Goal: Information Seeking & Learning: Find specific page/section

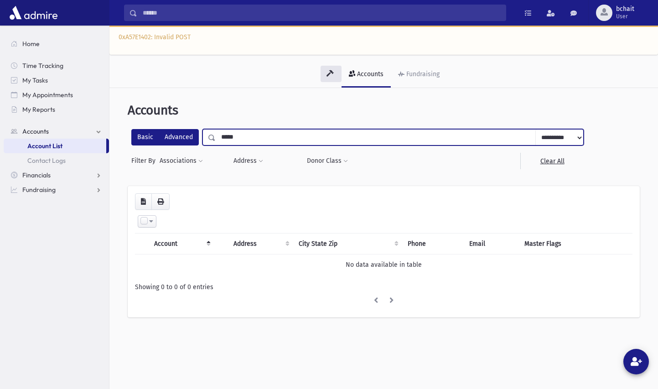
drag, startPoint x: 250, startPoint y: 139, endPoint x: 184, endPoint y: 142, distance: 65.7
click at [184, 142] on div "**********" at bounding box center [357, 137] width 452 height 16
type input "*****"
click at [555, 140] on select "**********" at bounding box center [559, 137] width 48 height 16
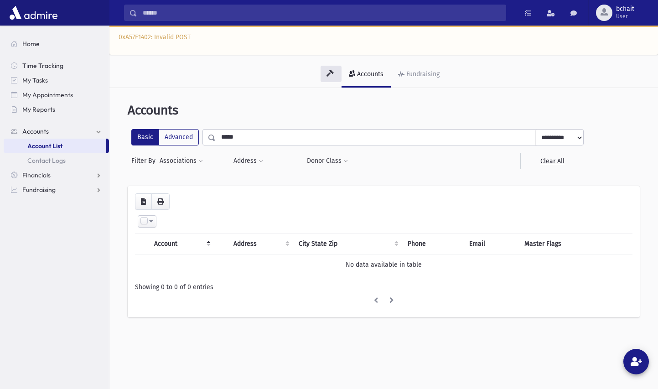
click at [535, 129] on select "**********" at bounding box center [559, 137] width 48 height 16
click at [185, 11] on input "Search" at bounding box center [321, 13] width 368 height 16
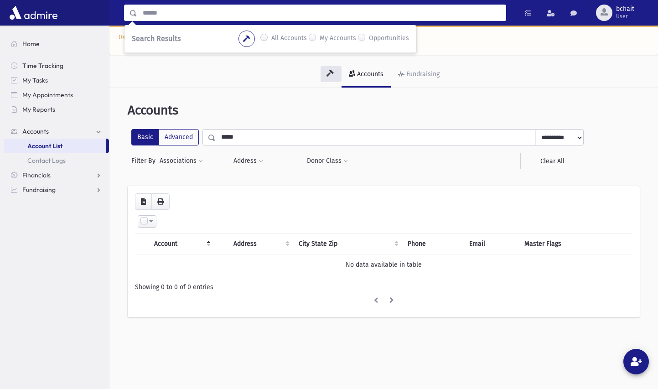
click at [152, 20] on input "Search" at bounding box center [321, 13] width 368 height 16
click at [158, 13] on input "Search" at bounding box center [321, 13] width 368 height 16
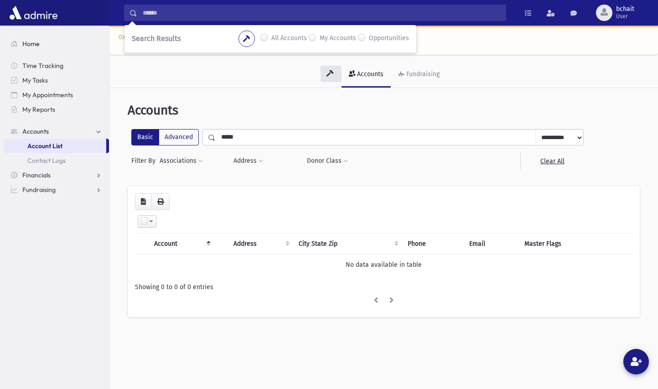
click at [29, 41] on span "Home" at bounding box center [30, 44] width 17 height 8
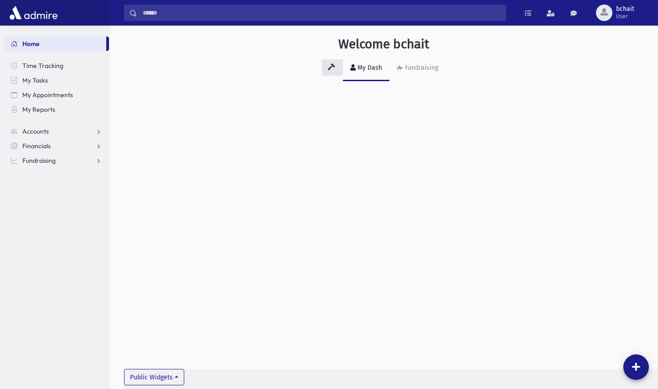
click at [194, 15] on input "Search" at bounding box center [321, 13] width 368 height 16
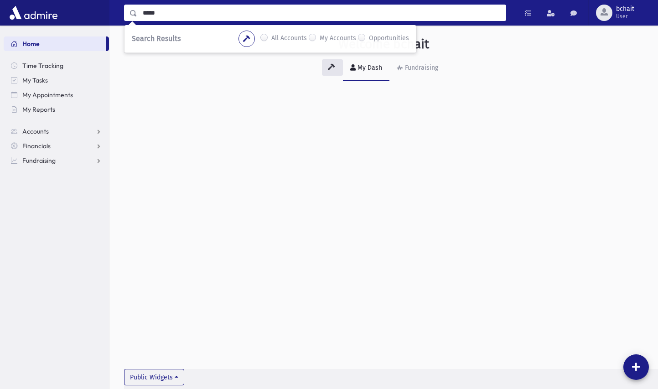
type input "*****"
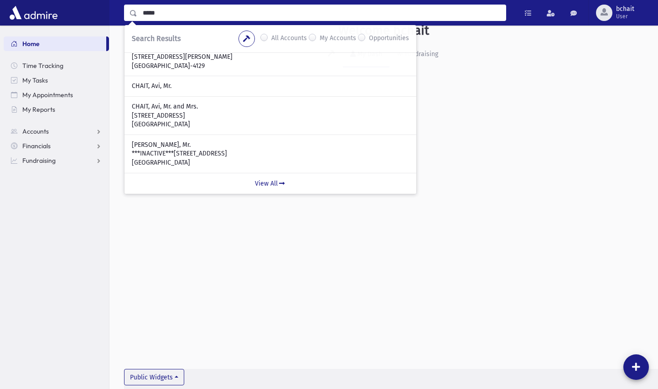
scroll to position [21, 0]
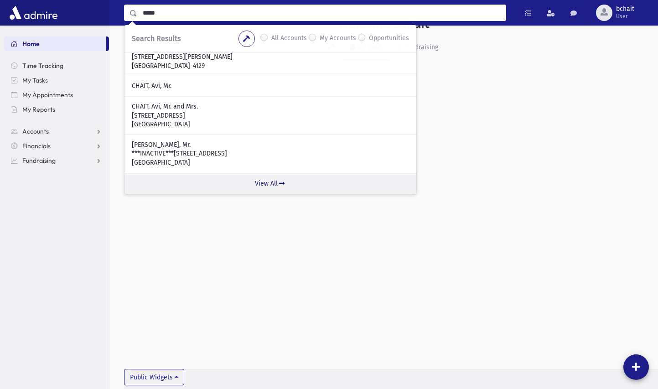
click at [261, 182] on link "View All" at bounding box center [270, 183] width 292 height 21
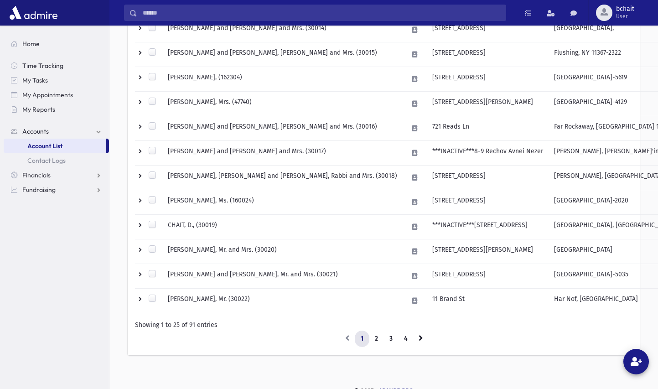
scroll to position [526, 0]
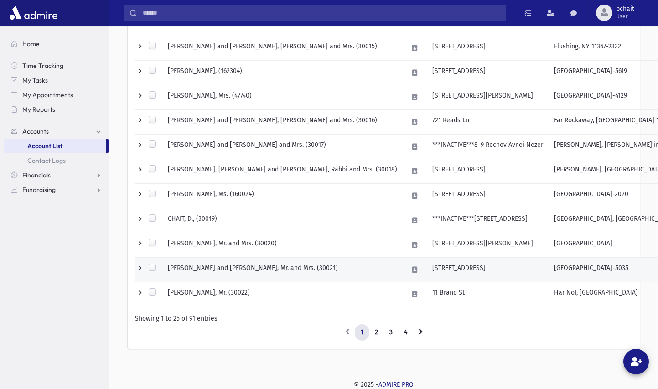
click at [259, 266] on td "CHAIT, David and Tzippy, Mr. and Mrs. (30021)" at bounding box center [282, 269] width 240 height 25
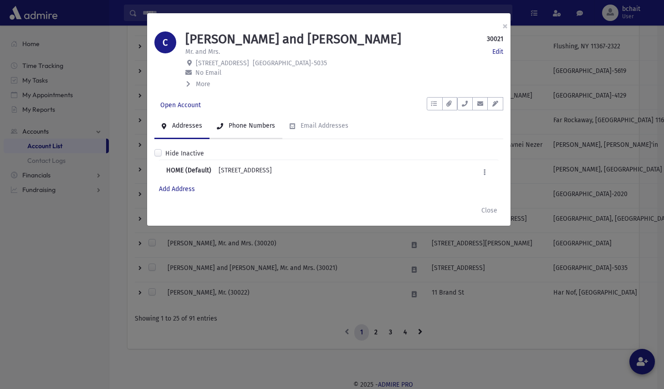
click at [237, 123] on div "Phone Numbers" at bounding box center [251, 126] width 48 height 8
click at [252, 124] on div "Phone Numbers" at bounding box center [251, 126] width 48 height 8
click at [465, 103] on icon "button" at bounding box center [465, 104] width 7 height 6
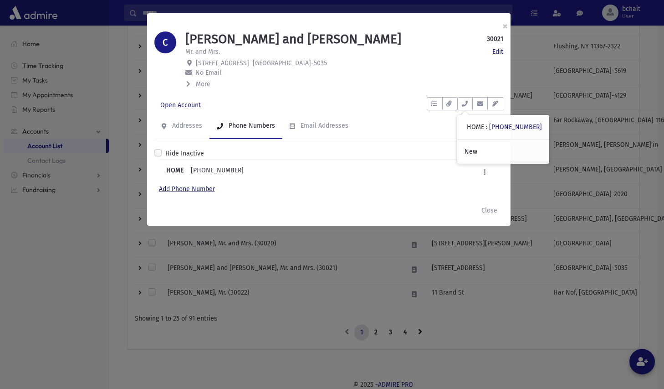
click at [207, 188] on link "Add Phone Number" at bounding box center [187, 189] width 56 height 8
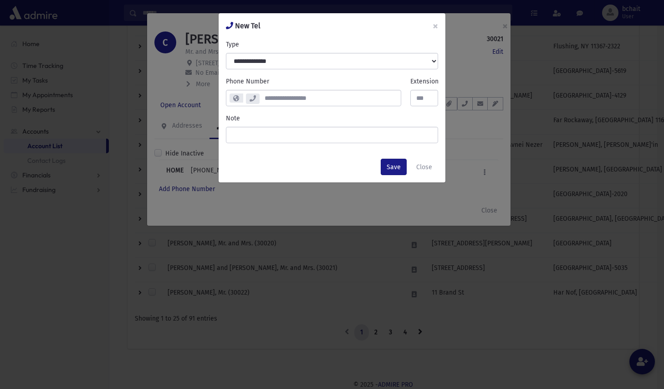
click at [304, 96] on input "number" at bounding box center [330, 98] width 142 height 16
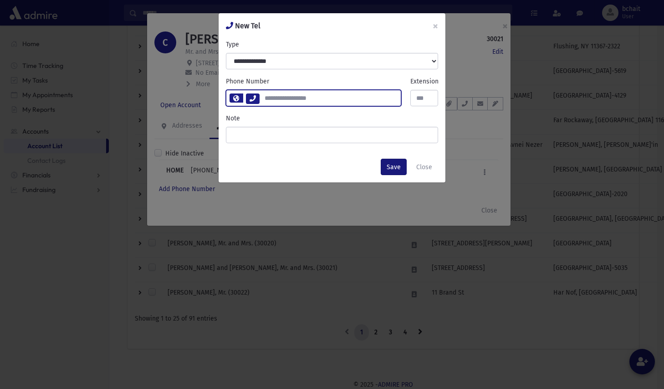
type input "**********"
click at [393, 170] on button "Save" at bounding box center [394, 167] width 26 height 16
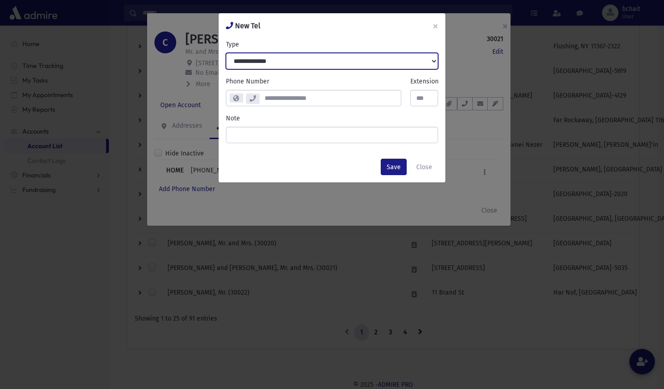
click at [436, 60] on select "**********" at bounding box center [332, 61] width 212 height 16
select select "********"
click at [226, 53] on select "**********" at bounding box center [332, 61] width 212 height 16
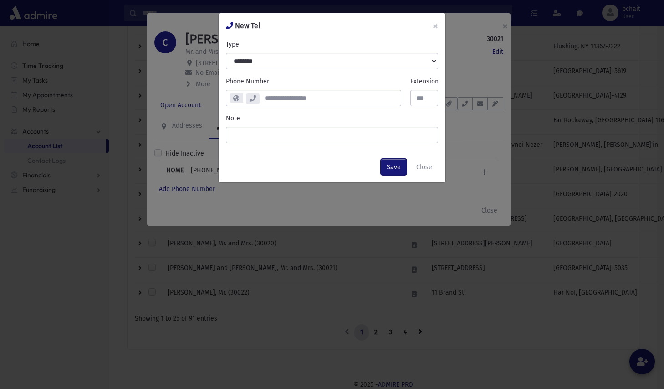
click at [393, 166] on button "Save" at bounding box center [394, 167] width 26 height 16
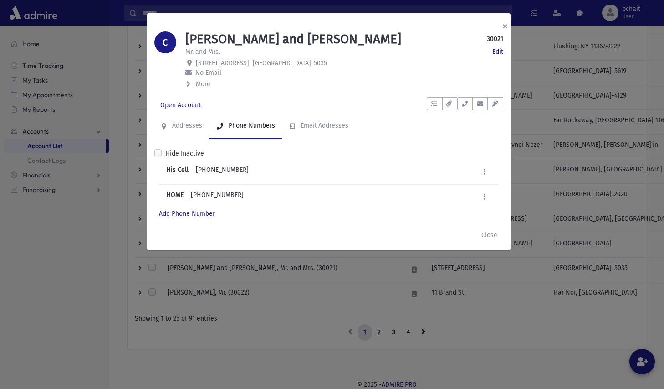
click at [504, 26] on button "×" at bounding box center [505, 26] width 20 height 26
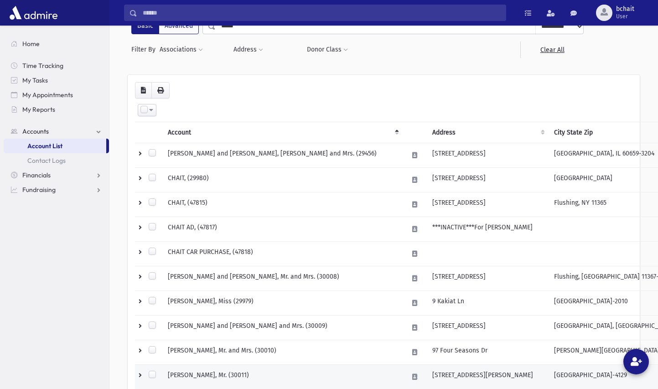
scroll to position [0, 0]
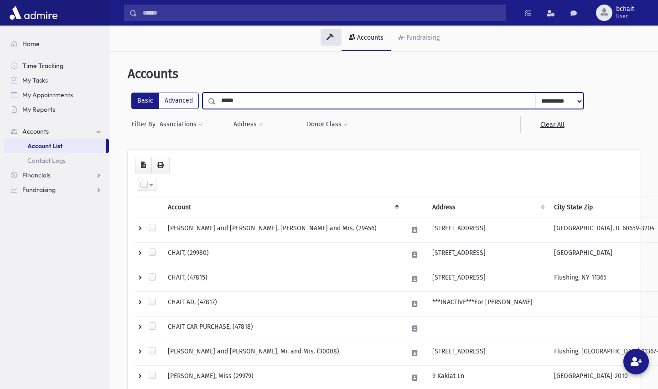
click at [264, 103] on input "*****" at bounding box center [376, 101] width 320 height 16
type input "*"
type input "*********"
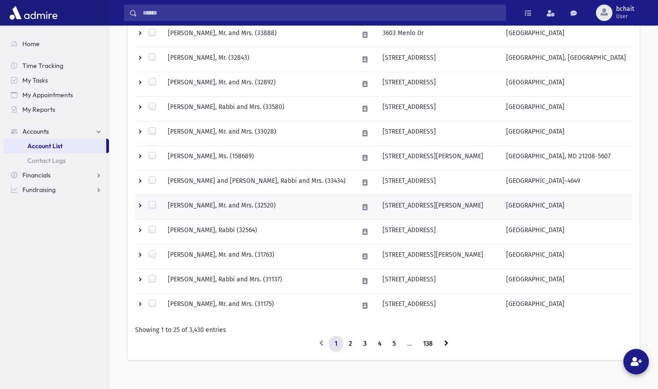
scroll to position [526, 0]
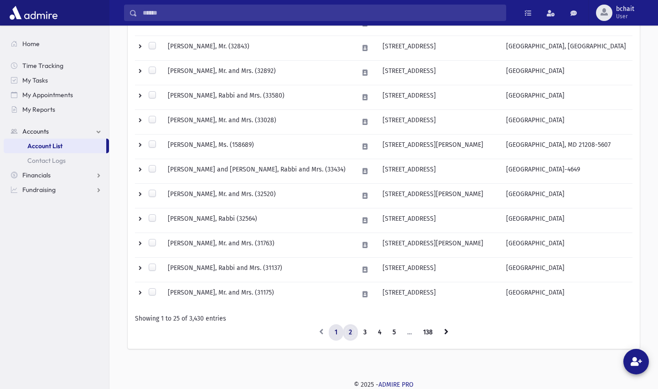
click at [350, 330] on link "2" at bounding box center [350, 332] width 15 height 16
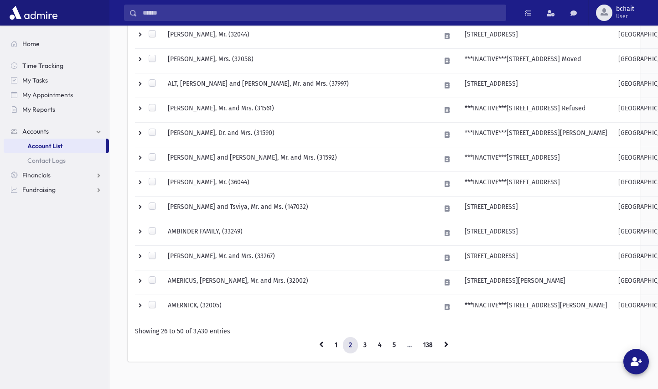
scroll to position [526, 0]
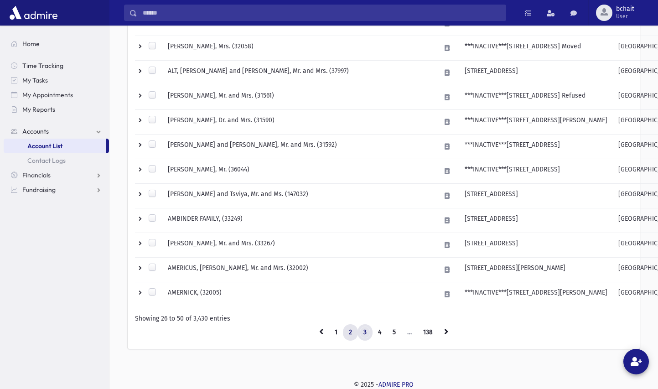
click at [364, 330] on link "3" at bounding box center [364, 332] width 15 height 16
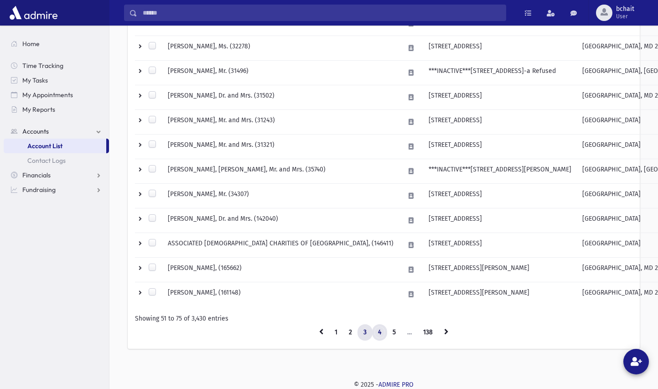
click at [378, 330] on link "4" at bounding box center [379, 332] width 15 height 16
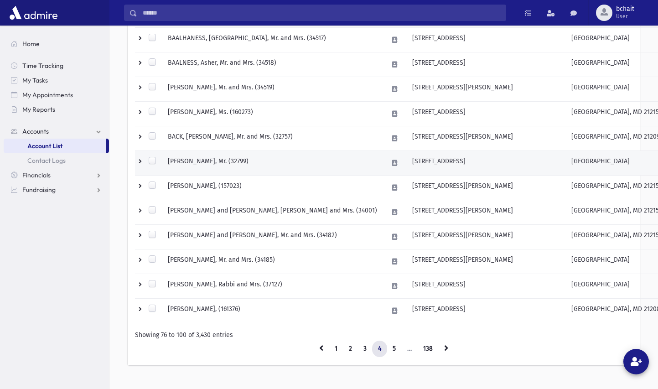
scroll to position [526, 0]
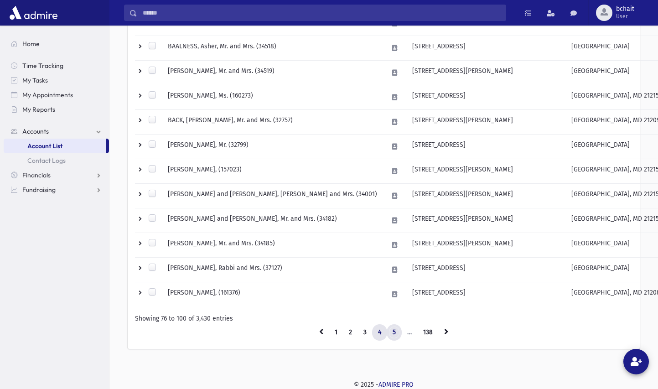
click at [393, 330] on link "5" at bounding box center [393, 332] width 15 height 16
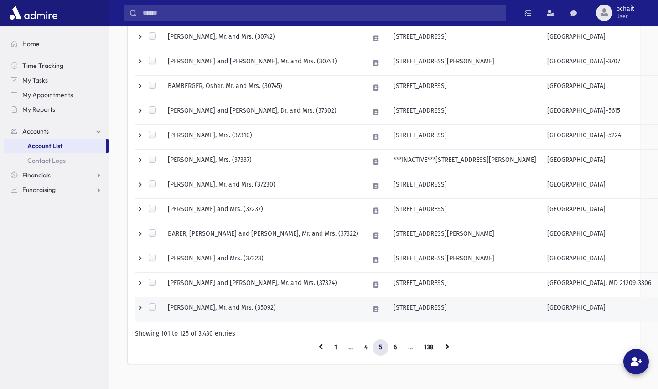
scroll to position [526, 0]
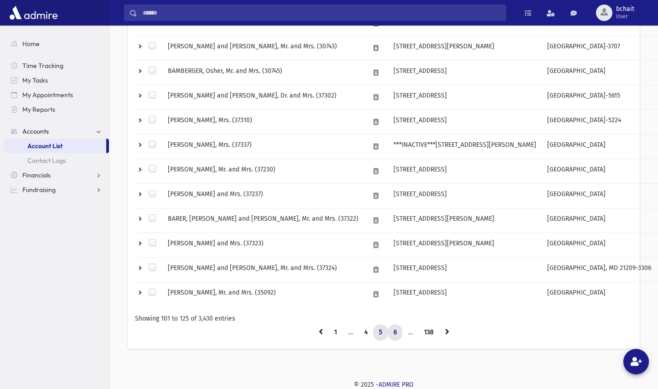
click at [396, 331] on link "6" at bounding box center [394, 332] width 15 height 16
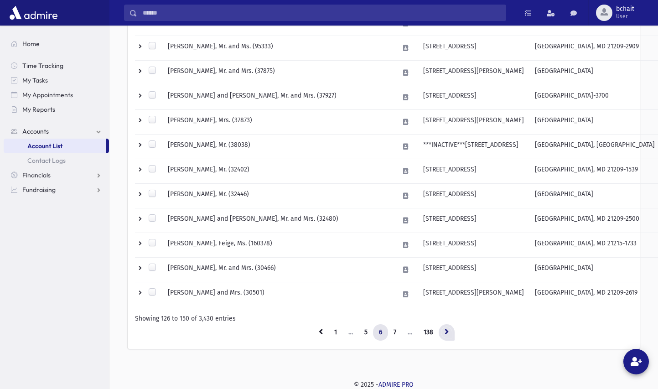
click at [446, 329] on icon at bounding box center [446, 331] width 4 height 6
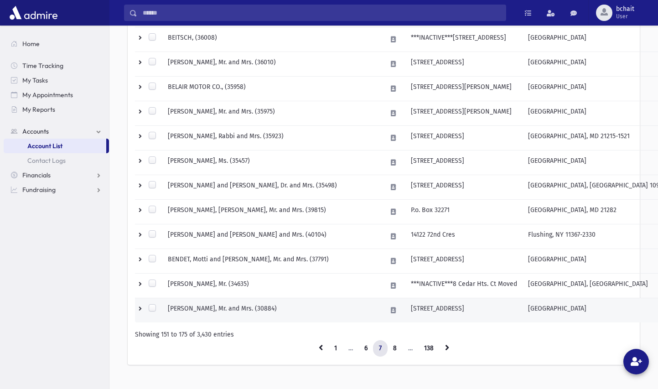
scroll to position [526, 0]
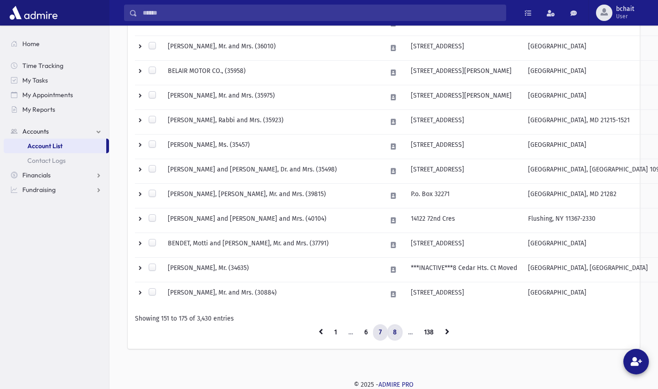
click at [391, 329] on link "8" at bounding box center [394, 332] width 15 height 16
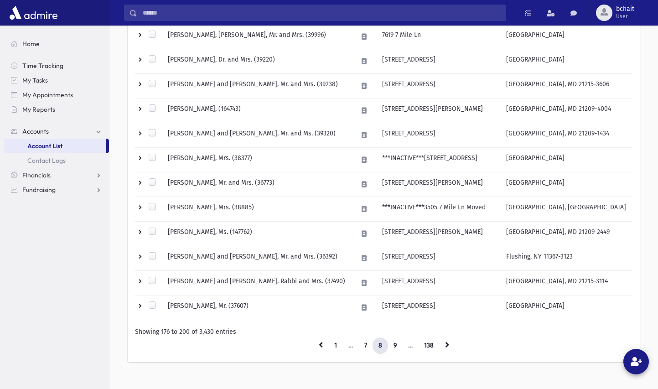
scroll to position [526, 0]
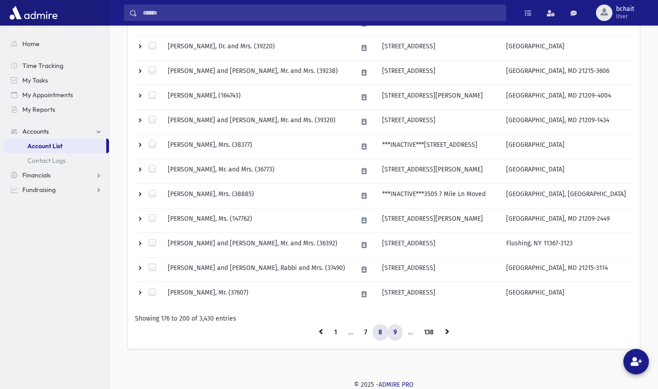
click at [396, 330] on link "9" at bounding box center [394, 332] width 15 height 16
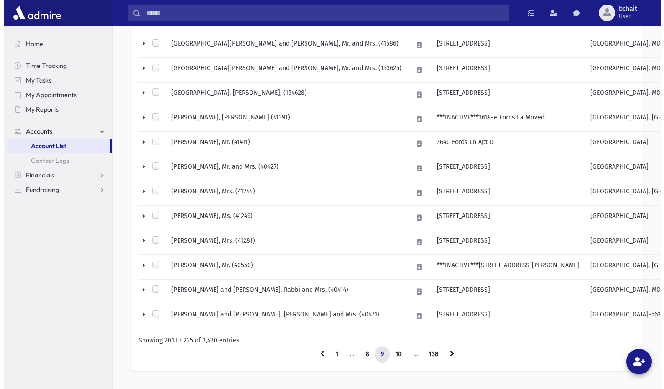
scroll to position [526, 0]
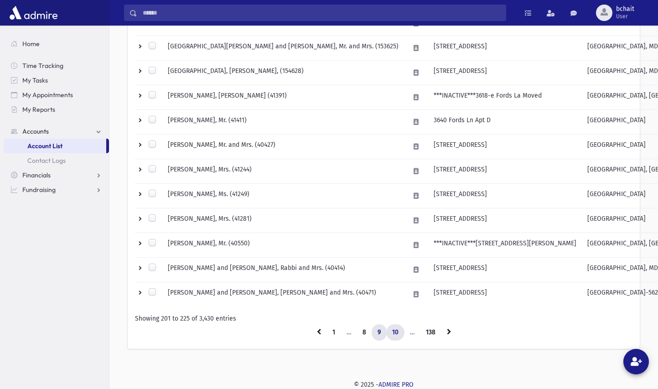
click at [396, 331] on link "10" at bounding box center [395, 332] width 18 height 16
click at [286, 292] on td "BERMAN, Noson and Esther, Rabbi and Mrs. (40471)" at bounding box center [283, 294] width 242 height 25
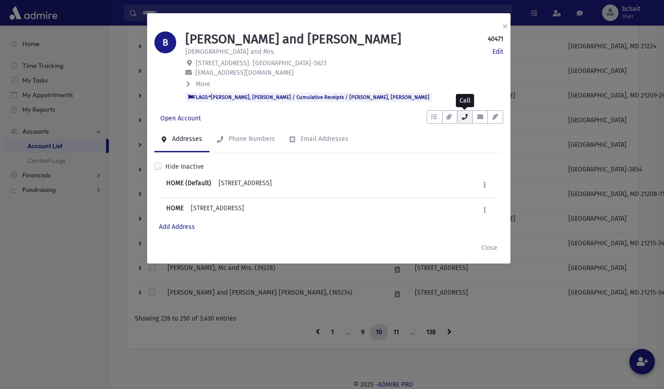
click at [467, 117] on icon "button" at bounding box center [465, 117] width 7 height 6
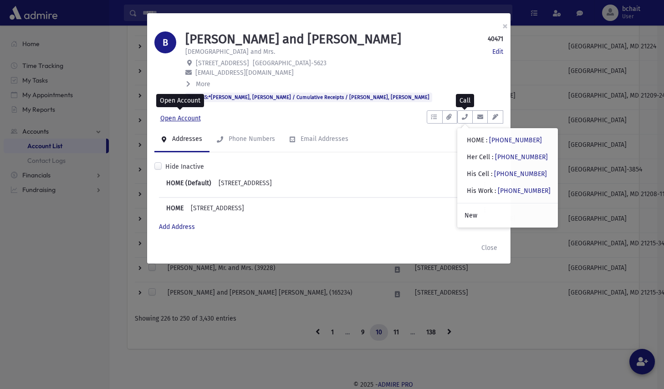
click at [174, 119] on link "Open Account" at bounding box center [180, 118] width 52 height 16
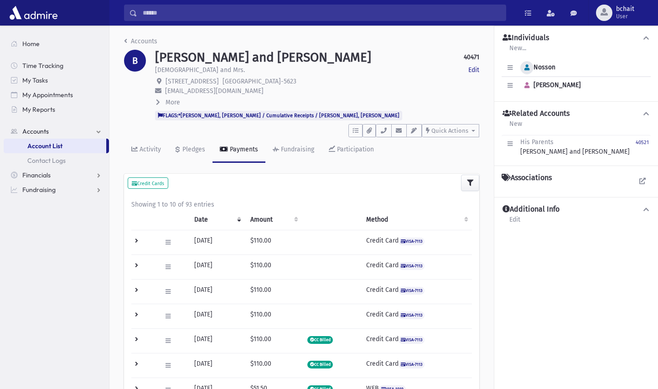
click at [530, 69] on button "button" at bounding box center [526, 67] width 13 height 13
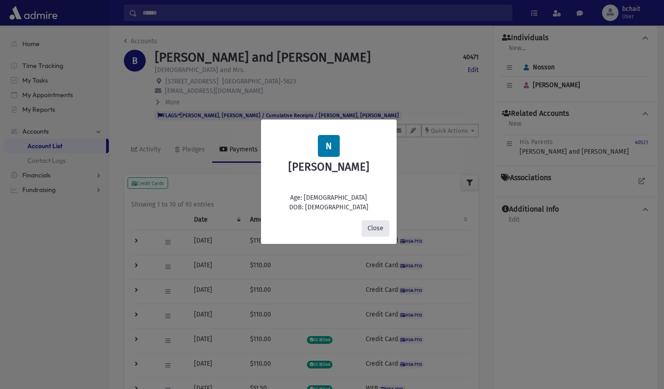
click at [368, 229] on button "Close" at bounding box center [376, 228] width 28 height 16
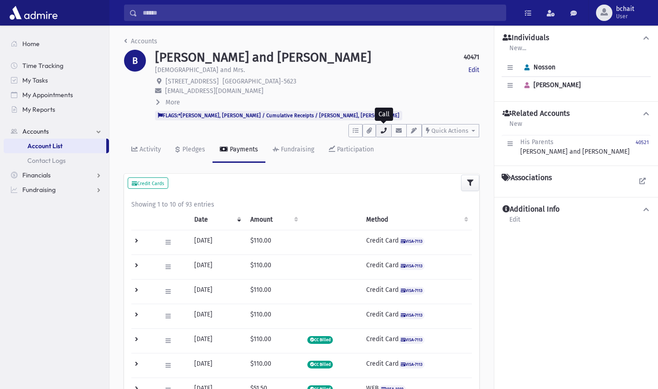
click at [385, 129] on icon "button" at bounding box center [383, 131] width 7 height 6
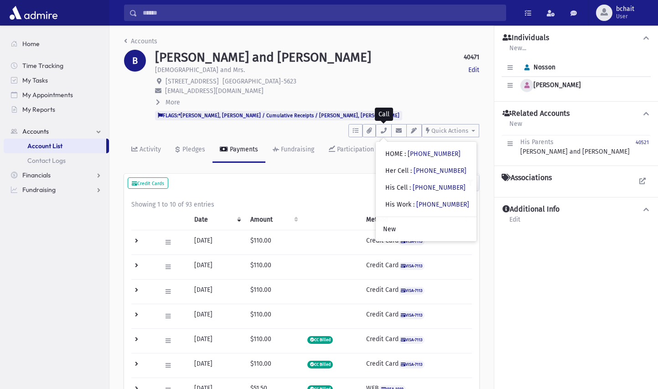
click at [528, 86] on icon "button" at bounding box center [526, 85] width 5 height 6
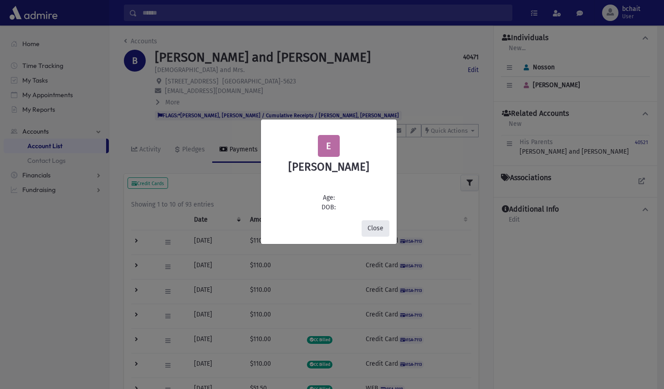
click at [375, 227] on button "Close" at bounding box center [376, 228] width 28 height 16
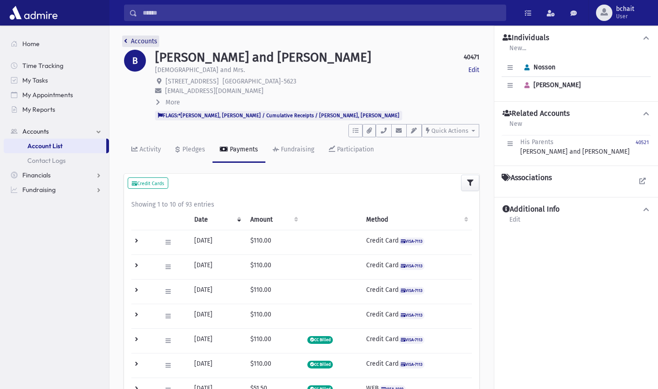
click at [125, 39] on icon "breadcrumb" at bounding box center [125, 41] width 3 height 6
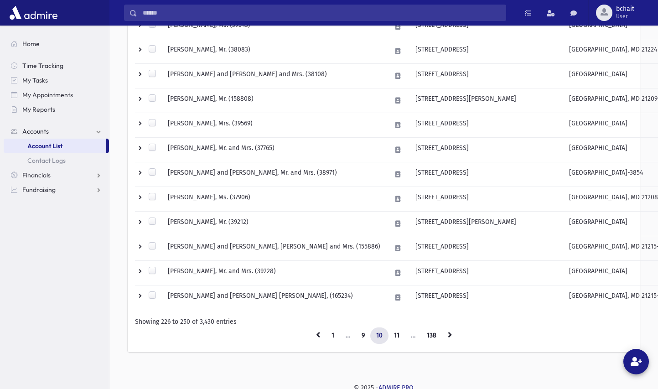
scroll to position [526, 0]
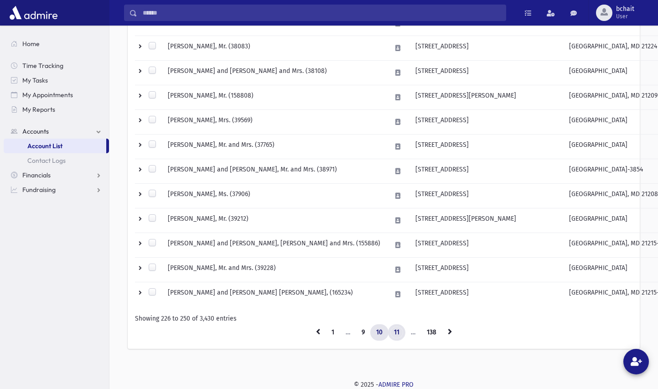
click at [396, 330] on link "11" at bounding box center [396, 332] width 17 height 16
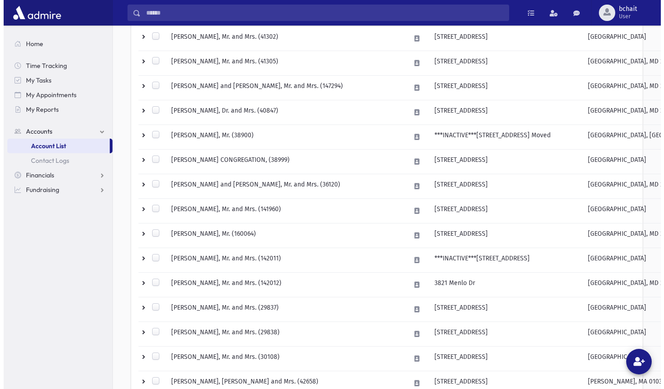
scroll to position [207, 0]
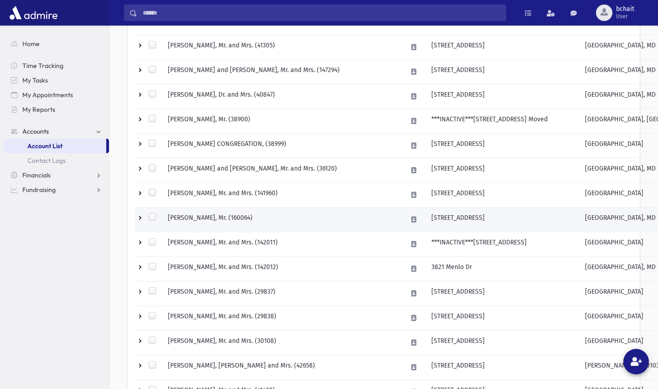
click at [224, 221] on td "[PERSON_NAME], Mr. (160064)" at bounding box center [281, 219] width 239 height 25
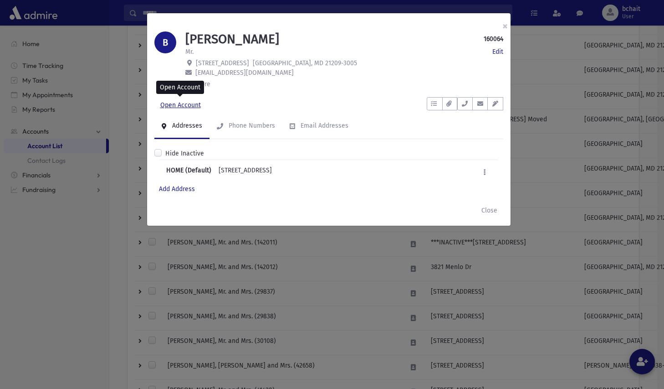
click at [193, 104] on link "Open Account" at bounding box center [180, 105] width 52 height 16
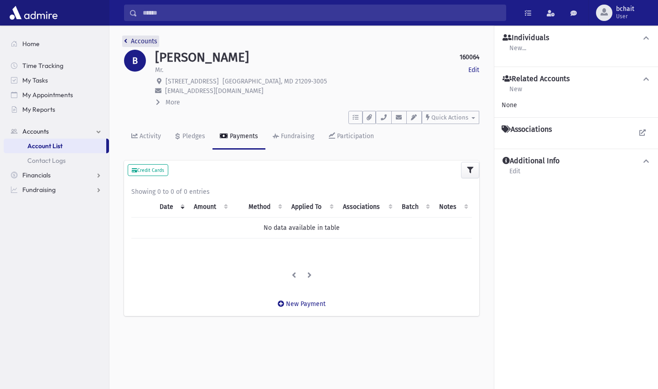
click at [134, 38] on link "Accounts" at bounding box center [140, 41] width 33 height 8
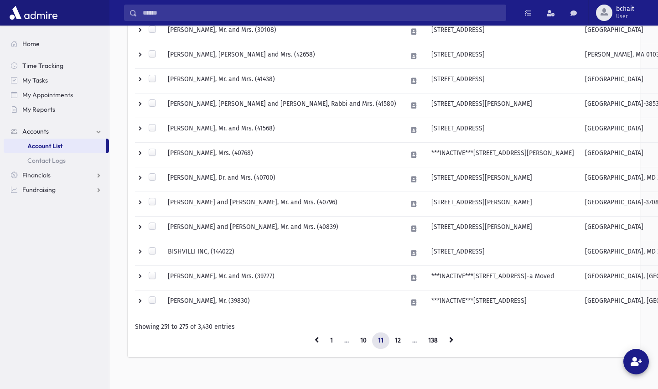
scroll to position [526, 0]
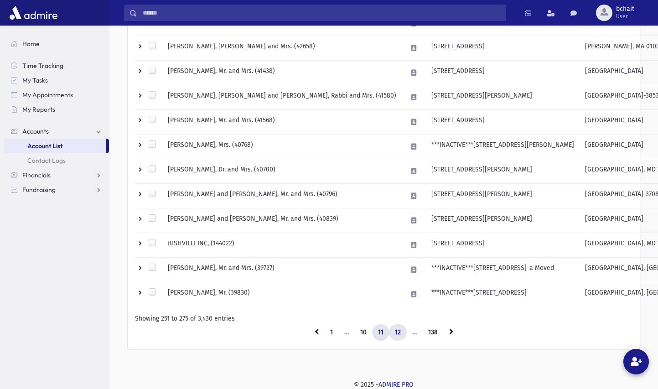
click at [397, 328] on link "12" at bounding box center [398, 332] width 18 height 16
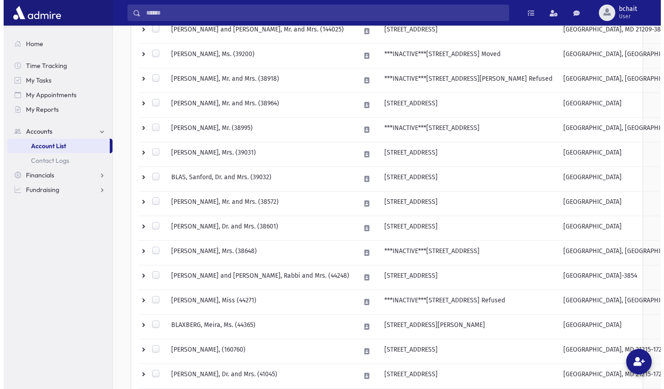
scroll to position [207, 0]
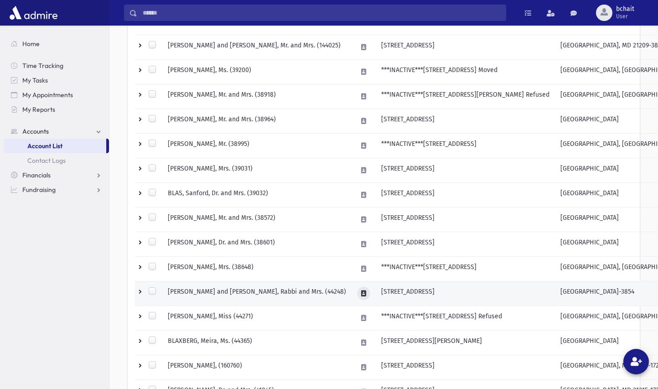
click at [363, 291] on icon at bounding box center [363, 293] width 5 height 6
click at [446, 297] on td "[STREET_ADDRESS]" at bounding box center [465, 293] width 179 height 25
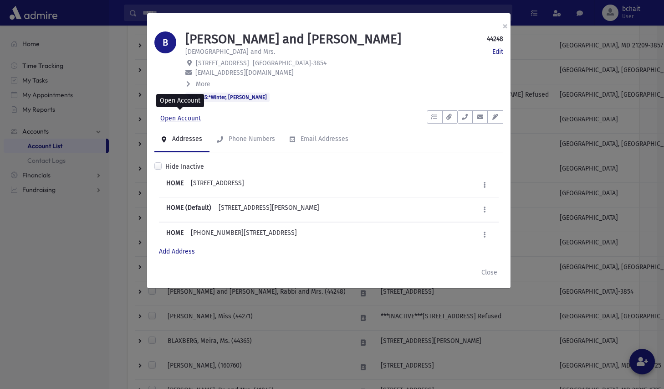
click at [190, 116] on link "Open Account" at bounding box center [180, 118] width 52 height 16
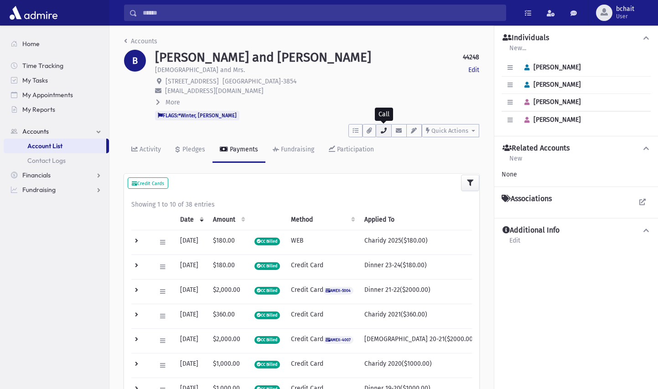
click at [383, 132] on icon "button" at bounding box center [383, 131] width 7 height 6
click at [528, 69] on icon "button" at bounding box center [526, 68] width 5 height 6
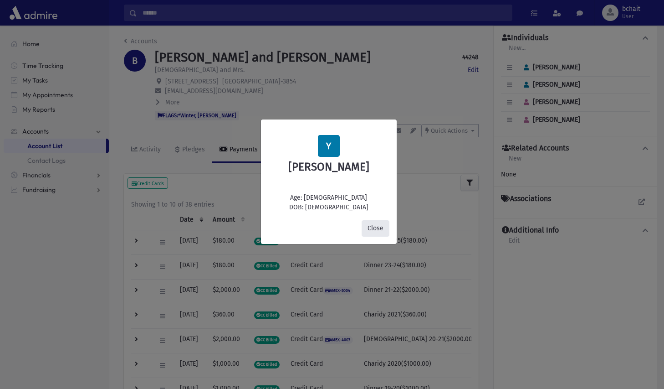
click at [366, 226] on button "Close" at bounding box center [376, 228] width 28 height 16
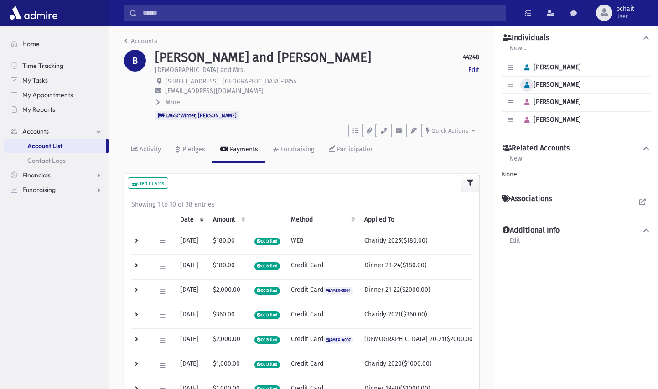
click at [528, 87] on icon "button" at bounding box center [526, 85] width 5 height 6
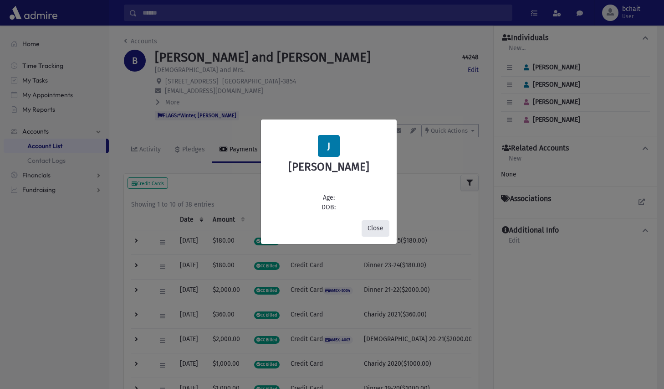
click at [375, 228] on button "Close" at bounding box center [376, 228] width 28 height 16
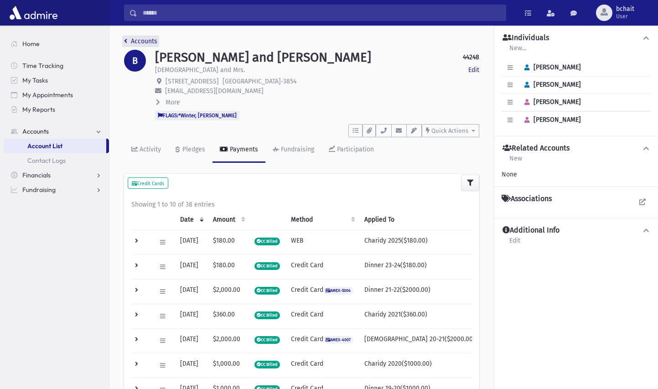
click at [149, 38] on link "Accounts" at bounding box center [140, 41] width 33 height 8
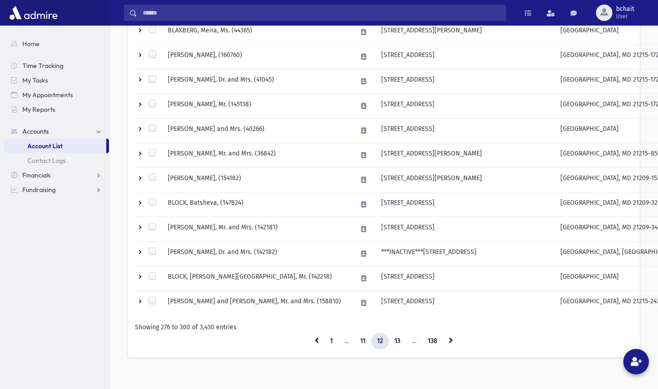
scroll to position [526, 0]
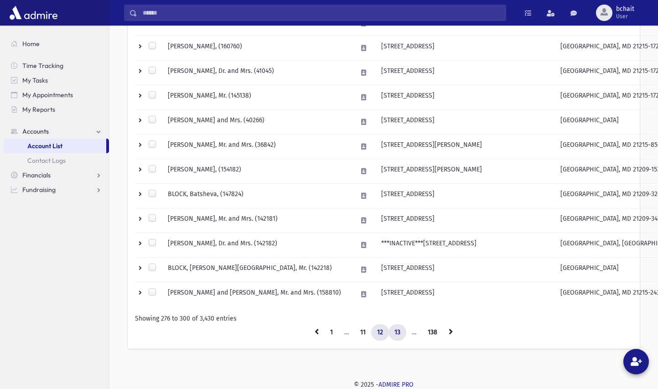
click at [396, 329] on link "13" at bounding box center [397, 332] width 18 height 16
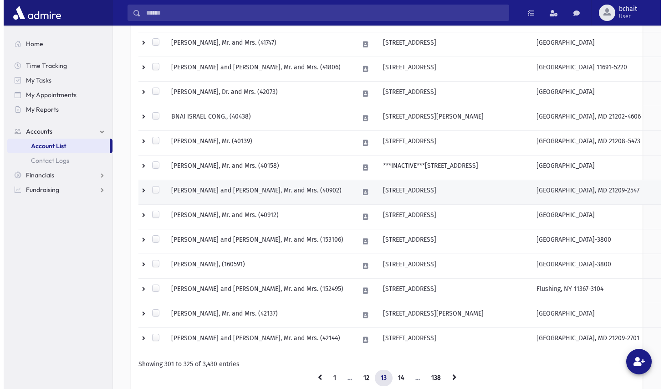
scroll to position [526, 0]
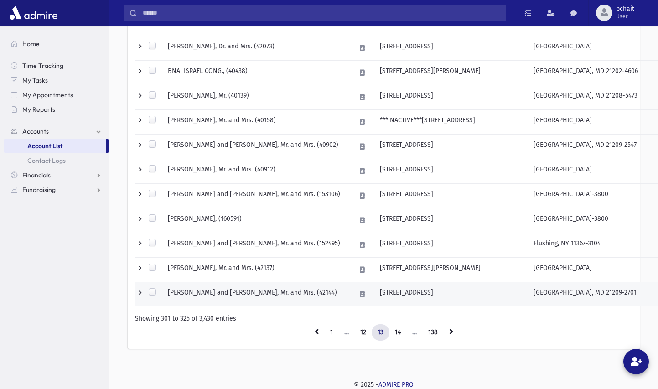
click at [268, 291] on td "BONDI, Michael and Melissa, Mr. and Mrs. (42144)" at bounding box center [256, 294] width 188 height 25
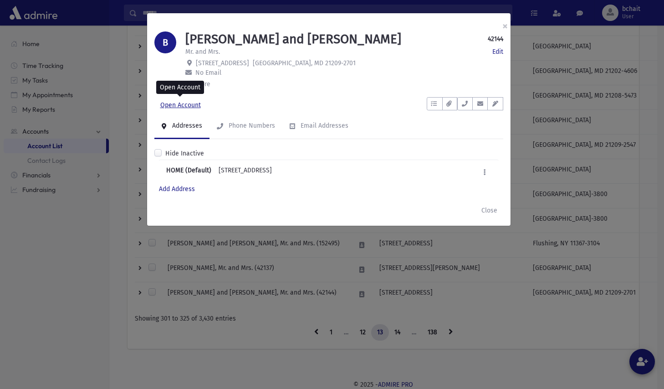
click at [180, 105] on link "Open Account" at bounding box center [180, 105] width 52 height 16
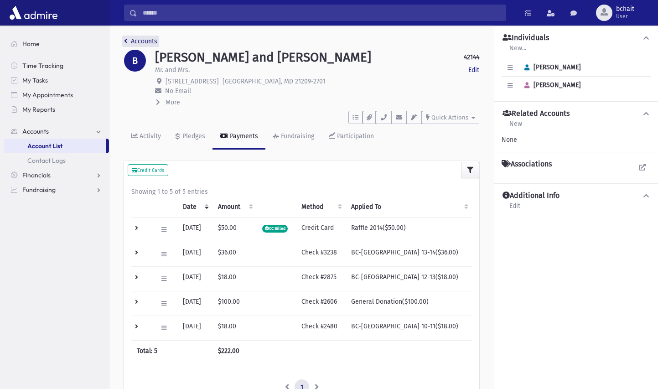
click at [131, 40] on link "Accounts" at bounding box center [140, 41] width 33 height 8
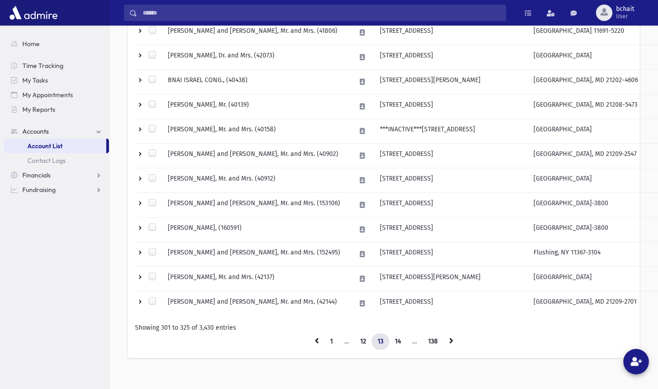
scroll to position [526, 0]
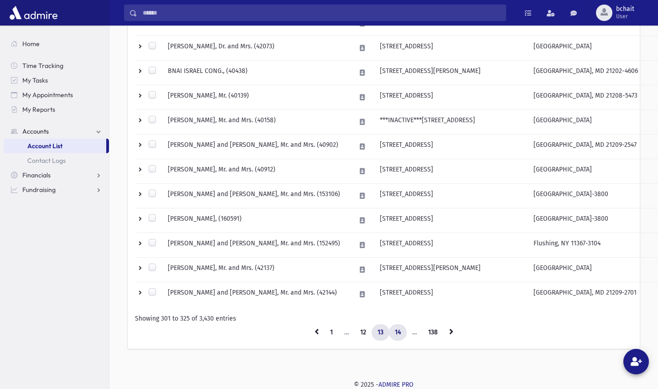
click at [396, 331] on link "14" at bounding box center [398, 332] width 18 height 16
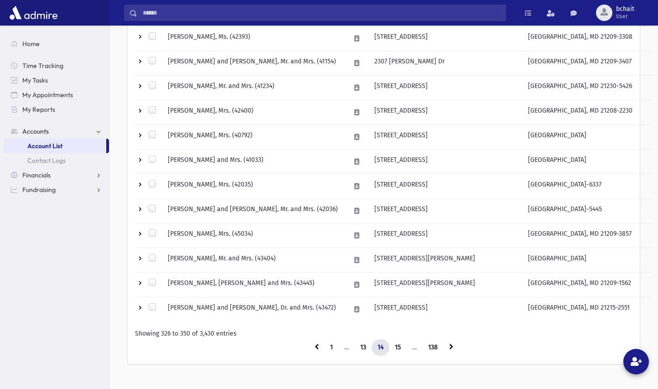
scroll to position [526, 0]
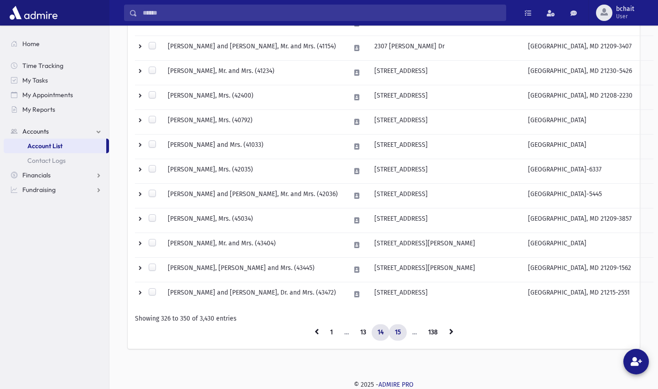
click at [398, 330] on link "15" at bounding box center [398, 332] width 18 height 16
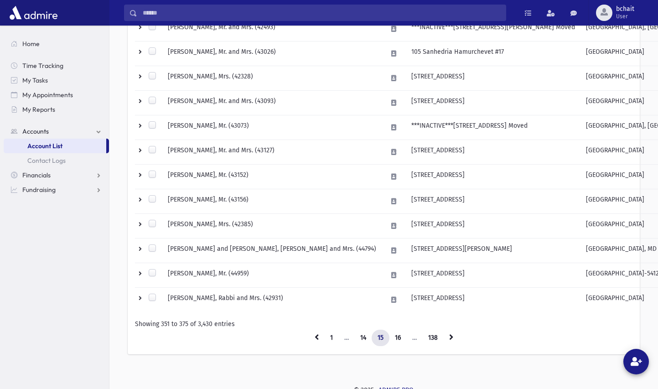
scroll to position [526, 0]
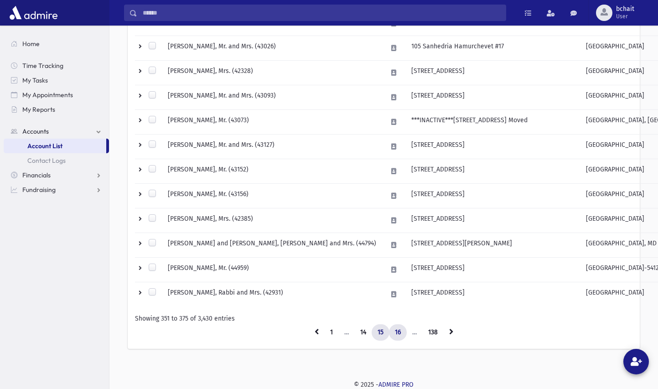
click at [396, 331] on link "16" at bounding box center [398, 332] width 18 height 16
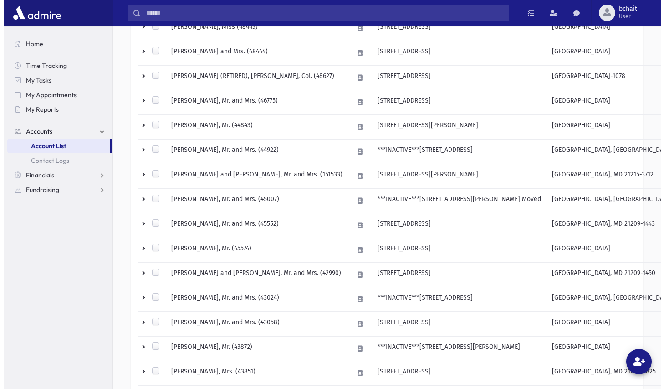
scroll to position [390, 0]
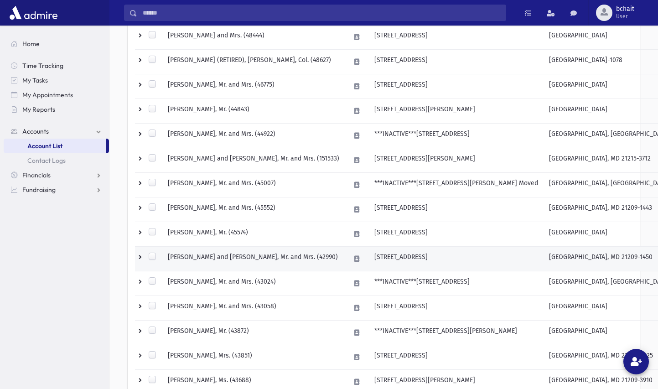
click at [274, 253] on td "CADLE, Shlomo and Naomi, Mr. and Mrs. (42990)" at bounding box center [253, 259] width 182 height 25
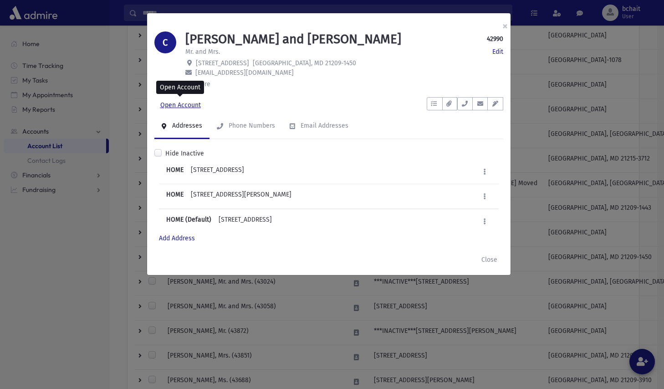
click at [179, 106] on link "Open Account" at bounding box center [180, 105] width 52 height 16
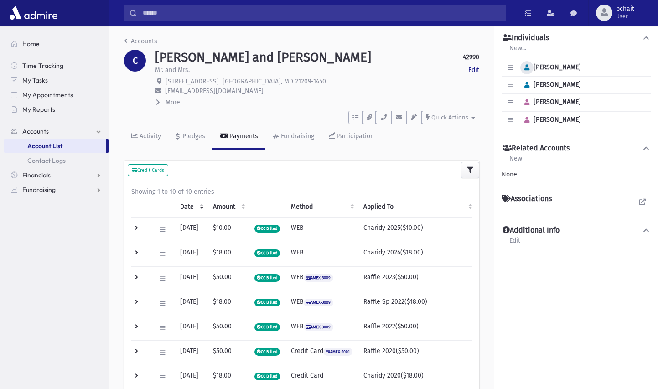
click at [527, 69] on icon "button" at bounding box center [526, 68] width 5 height 6
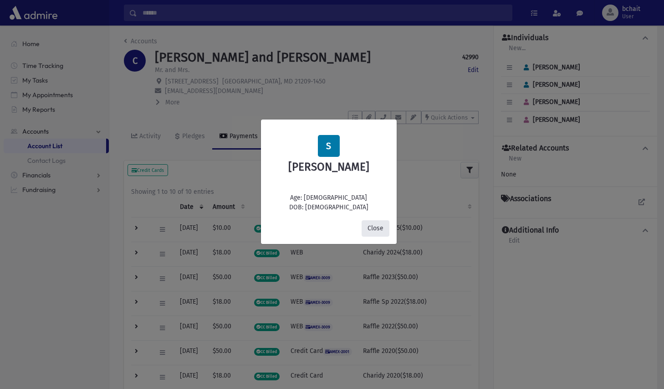
click at [380, 229] on button "Close" at bounding box center [376, 228] width 28 height 16
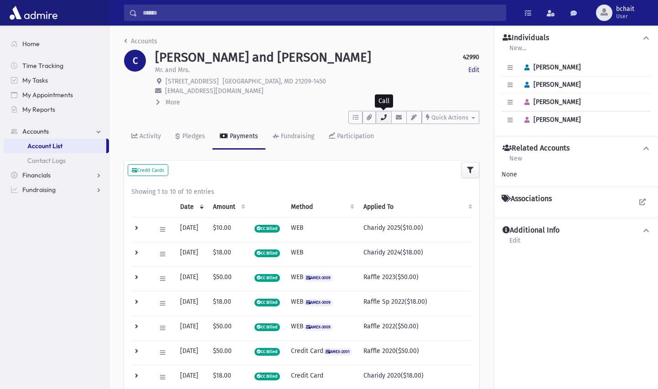
click at [384, 120] on icon "button" at bounding box center [383, 117] width 7 height 6
click at [527, 69] on icon "button" at bounding box center [526, 68] width 5 height 6
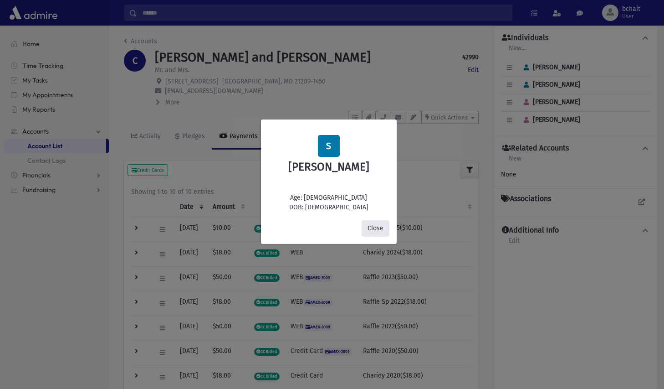
click at [379, 227] on button "Close" at bounding box center [376, 228] width 28 height 16
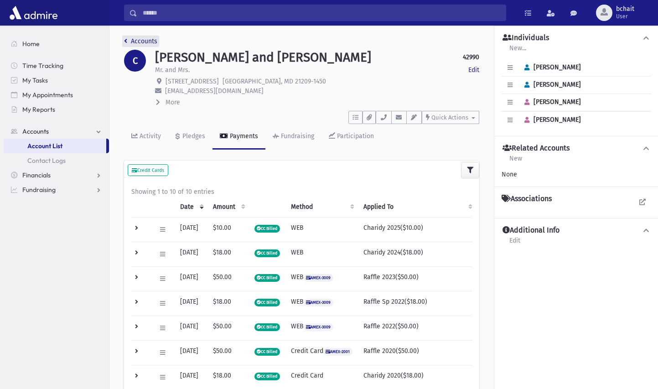
click at [127, 41] on icon "breadcrumb" at bounding box center [125, 41] width 3 height 6
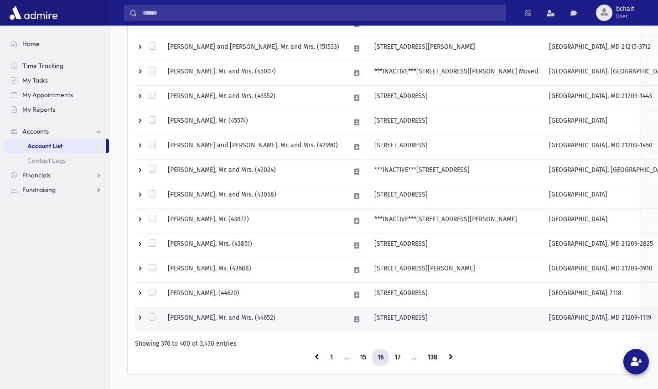
scroll to position [526, 0]
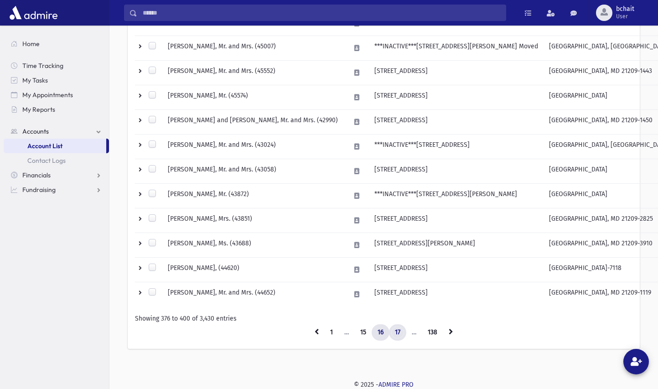
click at [395, 330] on link "17" at bounding box center [397, 332] width 17 height 16
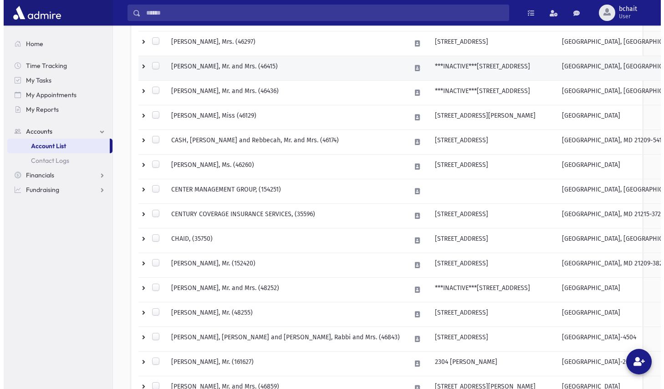
scroll to position [390, 0]
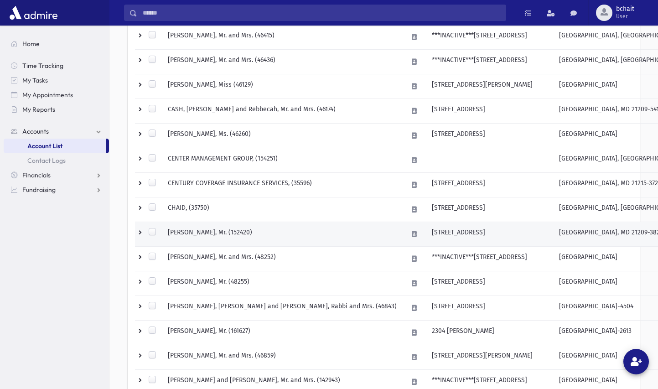
click at [237, 229] on td "[PERSON_NAME], Mr. (152420)" at bounding box center [282, 234] width 240 height 25
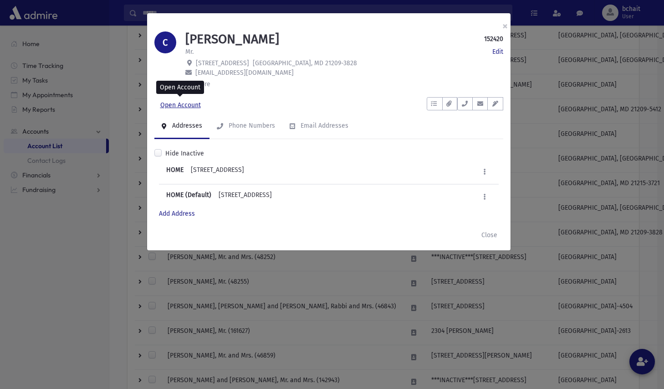
click at [189, 103] on link "Open Account" at bounding box center [180, 105] width 52 height 16
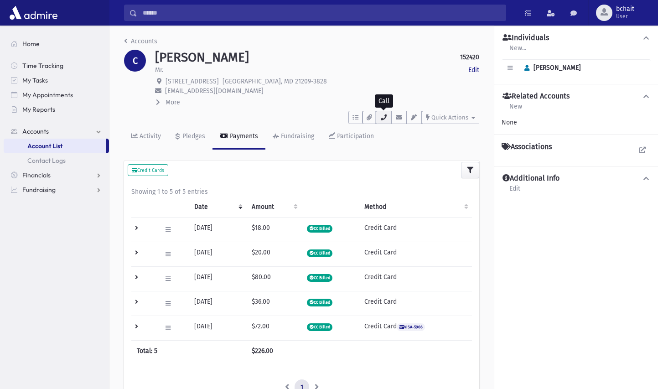
click at [384, 117] on icon "button" at bounding box center [383, 117] width 7 height 6
click at [525, 66] on icon "button" at bounding box center [526, 68] width 5 height 6
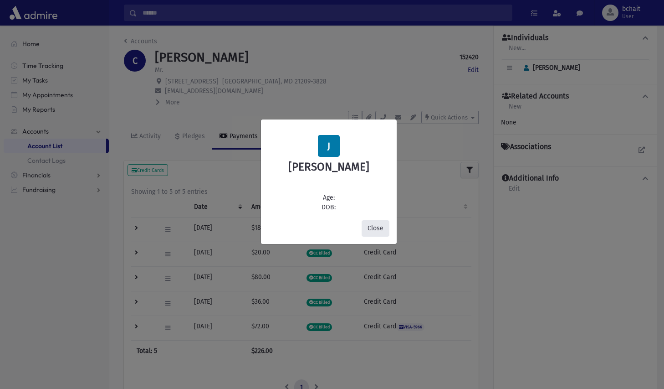
click at [378, 229] on button "Close" at bounding box center [376, 228] width 28 height 16
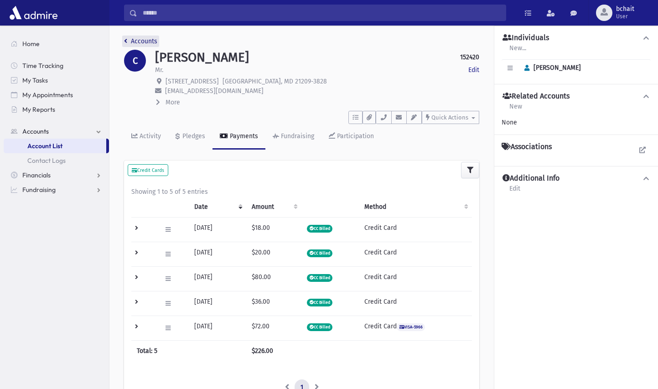
click at [136, 38] on link "Accounts" at bounding box center [140, 41] width 33 height 8
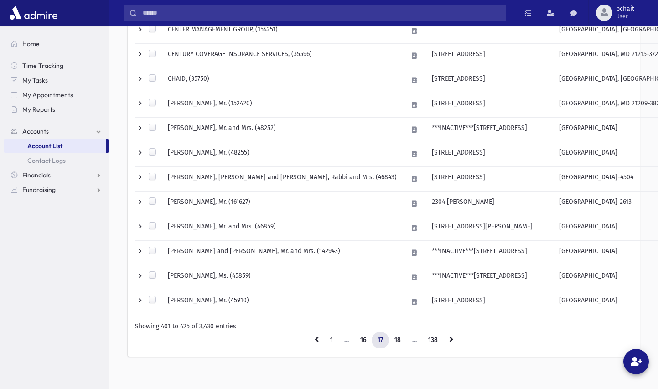
scroll to position [526, 0]
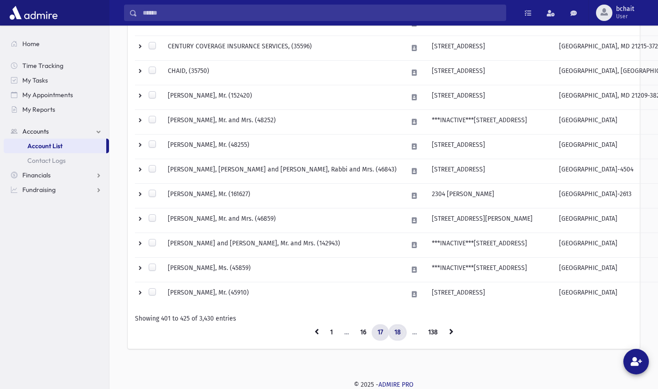
click at [398, 331] on link "18" at bounding box center [397, 332] width 18 height 16
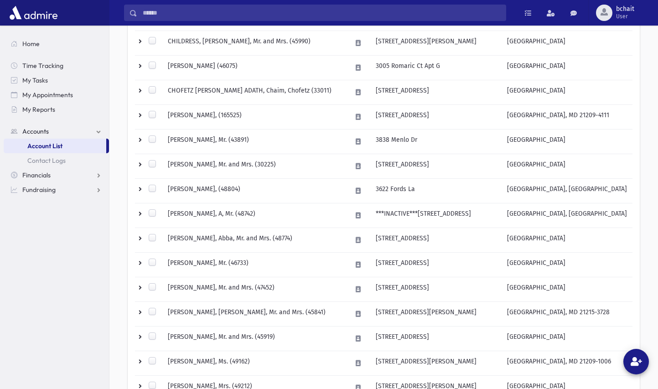
scroll to position [526, 0]
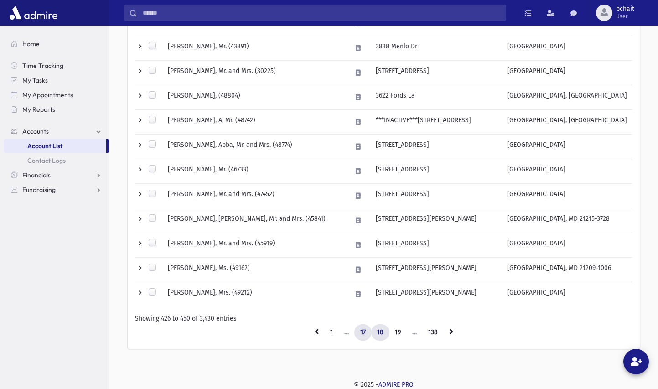
click at [365, 329] on link "17" at bounding box center [362, 332] width 17 height 16
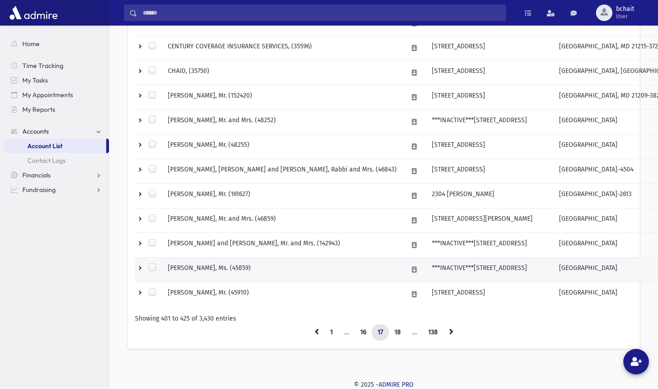
click at [231, 267] on td "CHAYT, Ann, Ms. (45859)" at bounding box center [282, 269] width 240 height 25
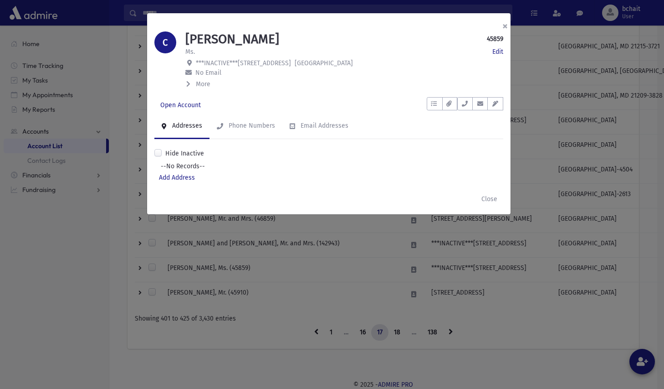
click at [504, 27] on button "×" at bounding box center [505, 26] width 20 height 26
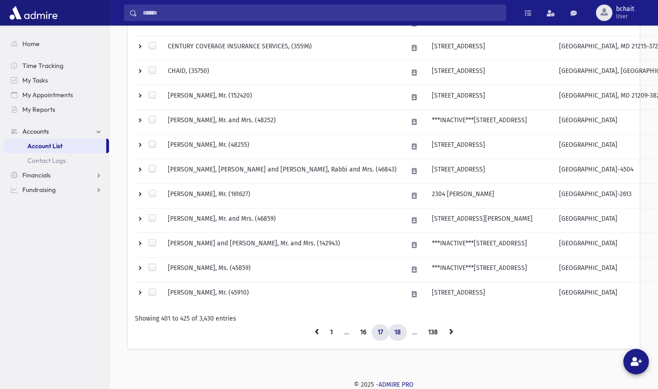
click at [401, 332] on link "18" at bounding box center [397, 332] width 18 height 16
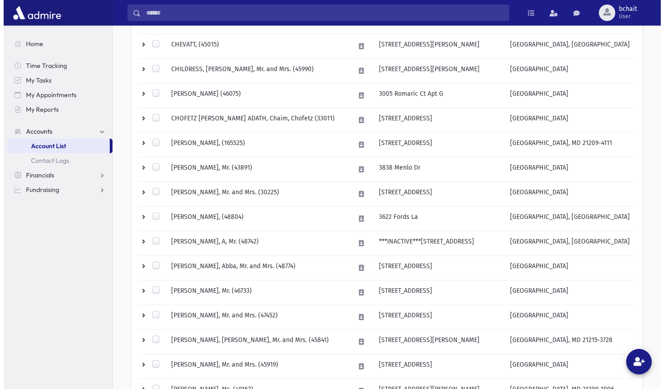
scroll to position [390, 0]
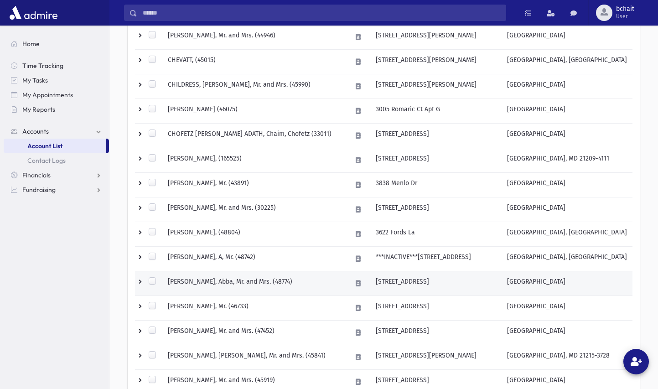
click at [422, 283] on td "6314 Cross Country Boulevard" at bounding box center [435, 283] width 131 height 25
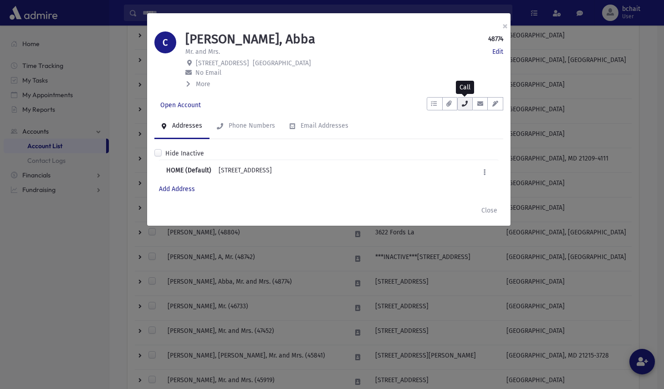
click at [464, 106] on icon "button" at bounding box center [465, 104] width 7 height 6
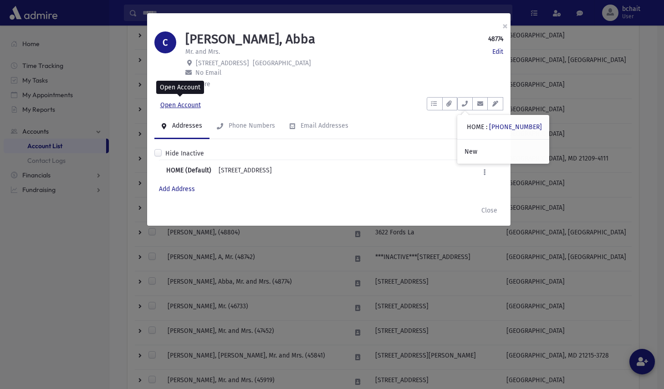
click at [188, 103] on link "Open Account" at bounding box center [180, 105] width 52 height 16
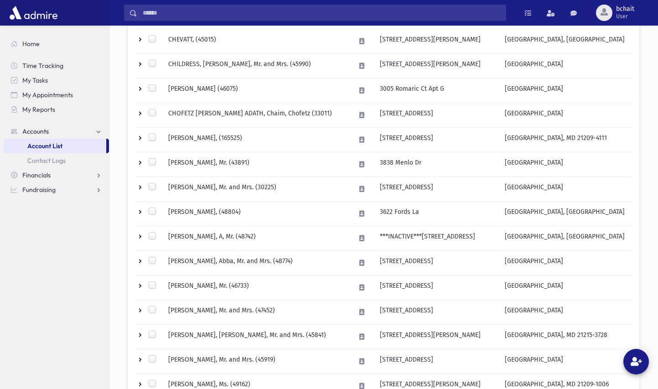
scroll to position [456, 0]
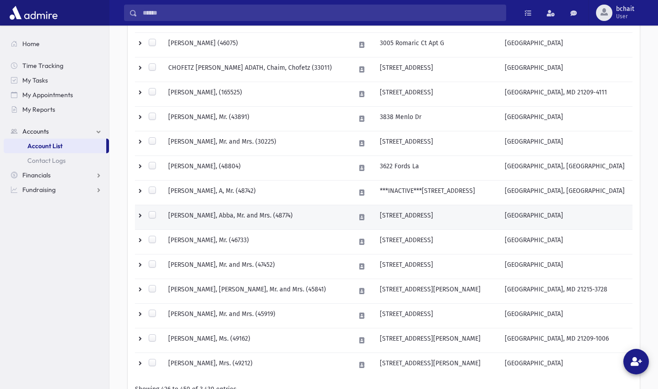
click at [257, 216] on td "COHEN, Abba, Mr. and Mrs. (48774)" at bounding box center [256, 217] width 187 height 25
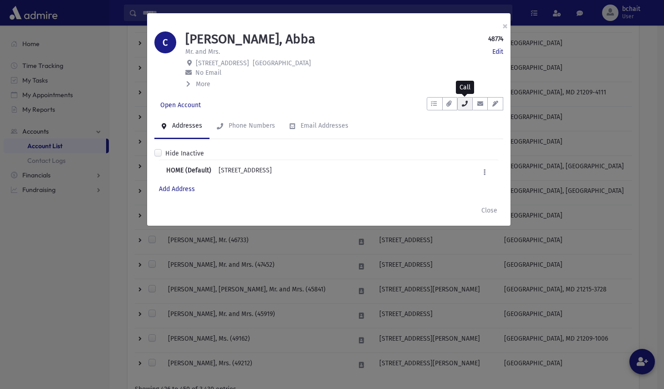
click at [461, 102] on button "button" at bounding box center [465, 103] width 15 height 13
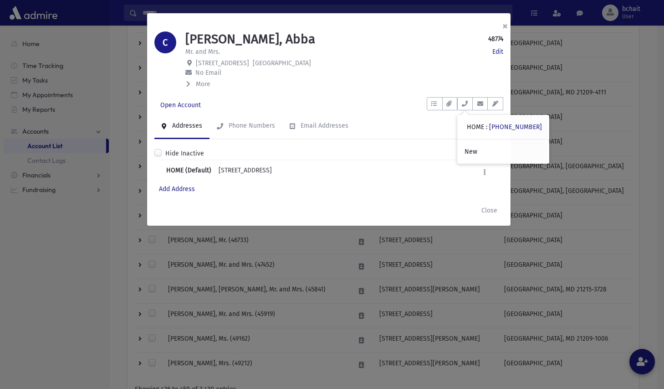
click at [503, 25] on button "×" at bounding box center [505, 26] width 20 height 26
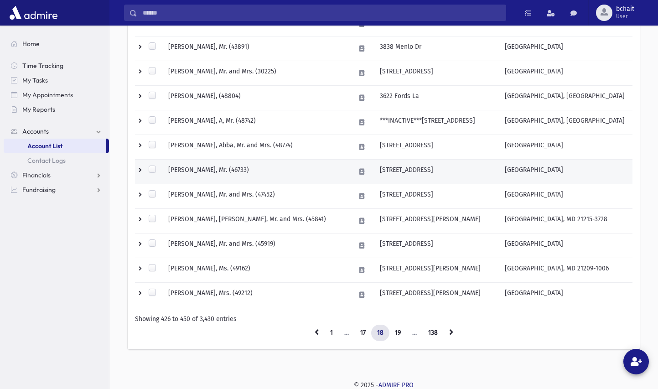
scroll to position [526, 0]
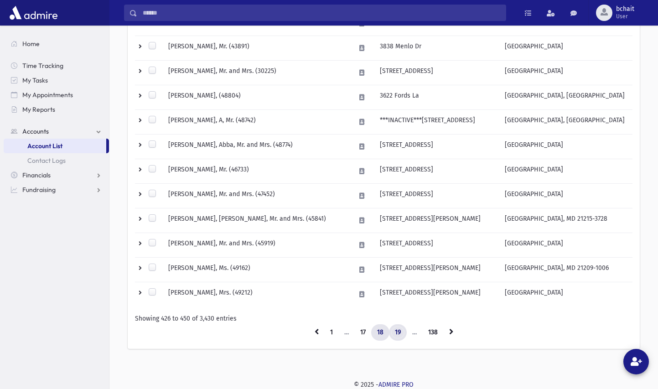
click at [396, 330] on link "19" at bounding box center [398, 332] width 18 height 16
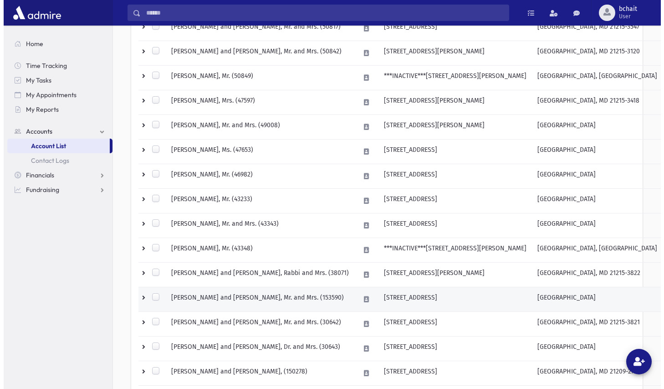
scroll to position [390, 0]
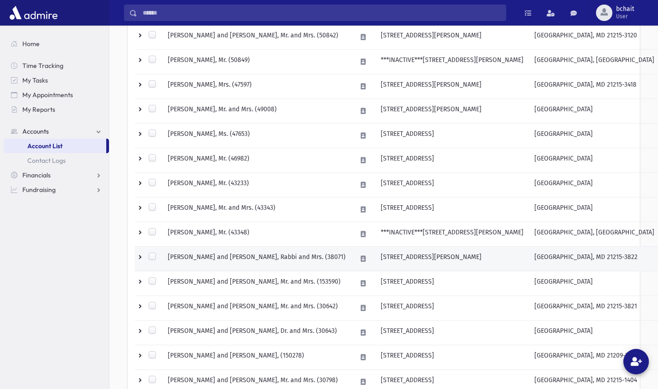
click at [310, 255] on td "COHEN, Moshe and Chaya, Rabbi and Mrs. (38071)" at bounding box center [256, 259] width 189 height 25
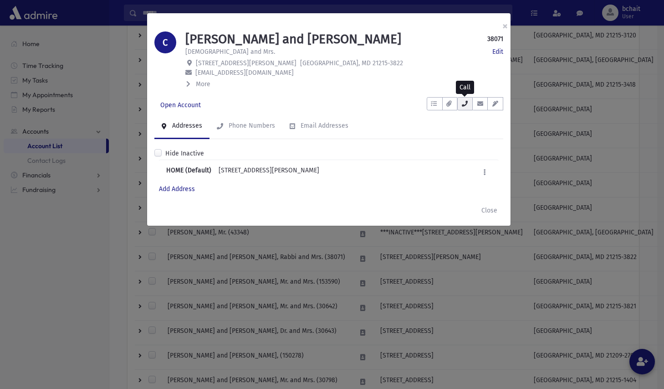
click at [463, 106] on icon "button" at bounding box center [465, 104] width 7 height 6
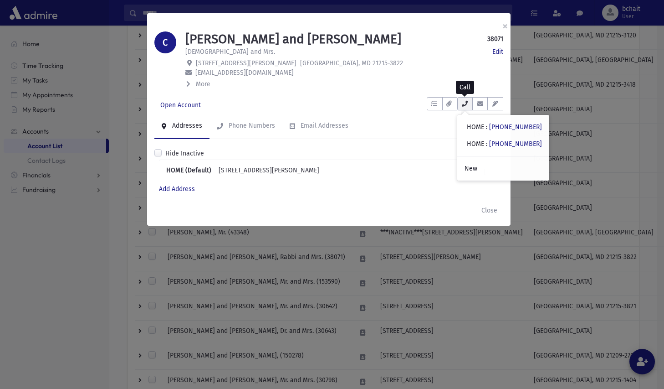
click at [463, 106] on icon "button" at bounding box center [465, 104] width 7 height 6
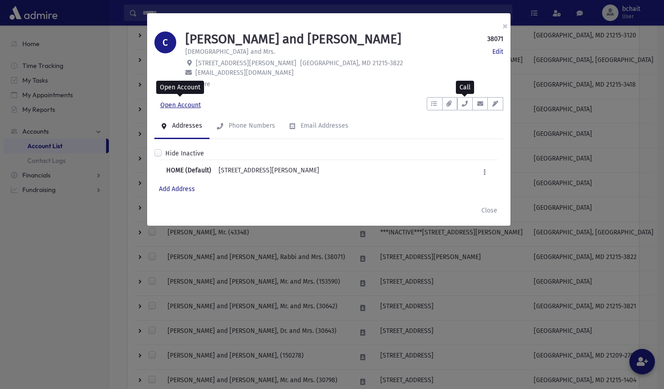
click at [194, 103] on link "Open Account" at bounding box center [180, 105] width 52 height 16
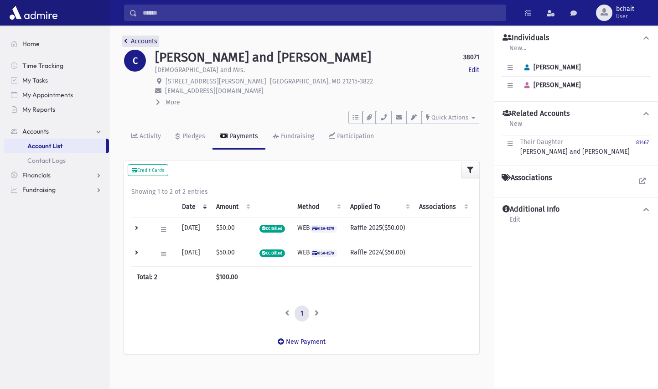
click at [125, 41] on icon "breadcrumb" at bounding box center [125, 41] width 3 height 6
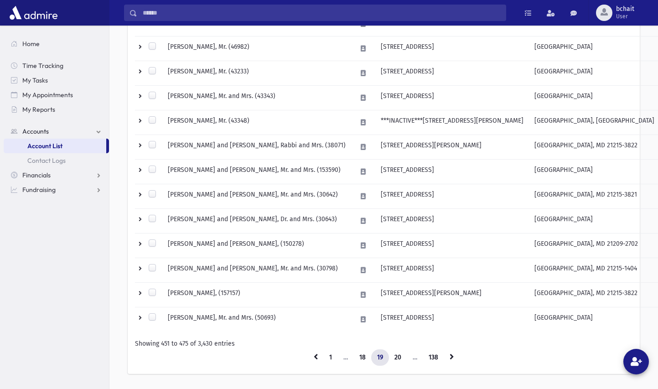
scroll to position [526, 0]
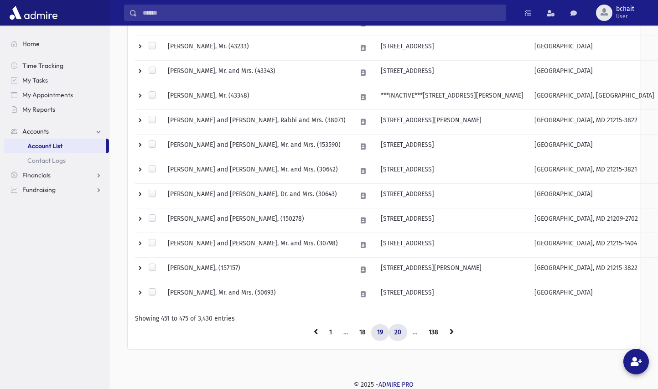
click at [397, 334] on link "20" at bounding box center [397, 332] width 19 height 16
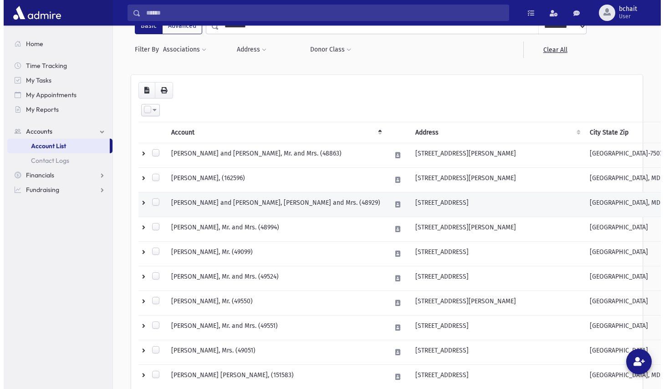
scroll to position [91, 0]
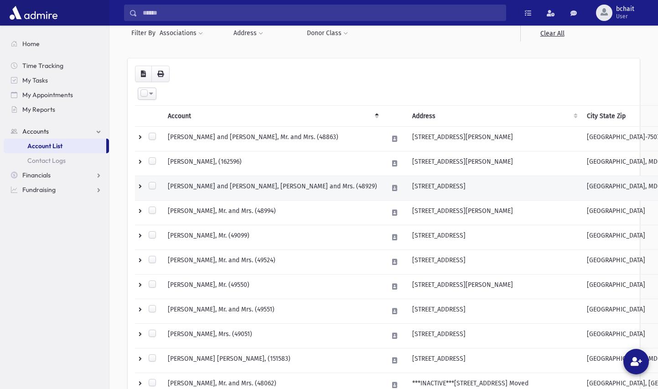
click at [296, 184] on td "[PERSON_NAME] and [PERSON_NAME], [PERSON_NAME] and Mrs. (48929)" at bounding box center [272, 188] width 220 height 25
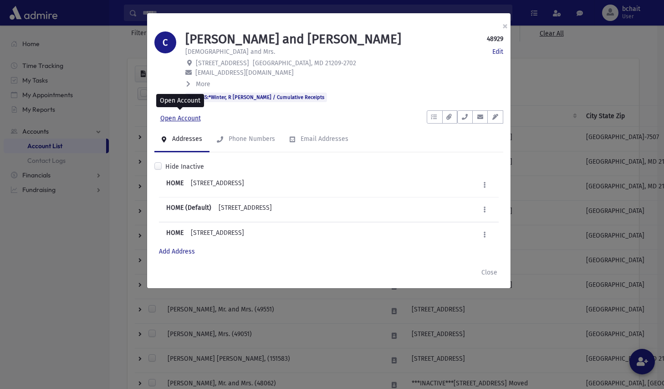
click at [190, 116] on link "Open Account" at bounding box center [180, 118] width 52 height 16
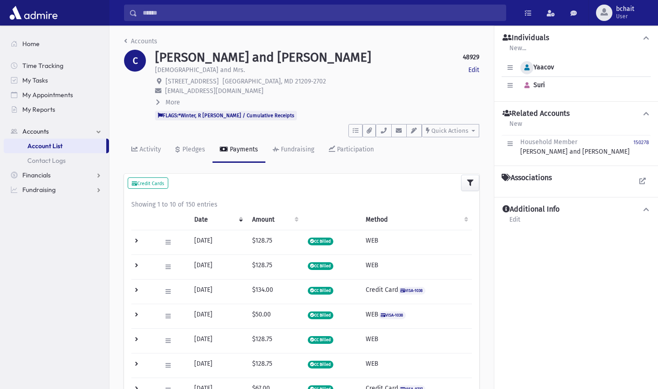
click at [526, 66] on icon "button" at bounding box center [526, 68] width 5 height 6
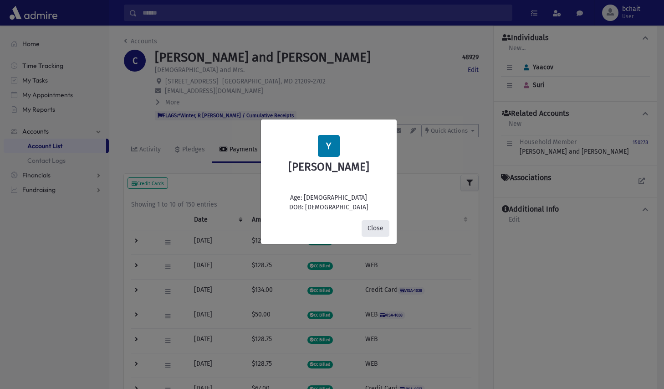
click at [373, 224] on button "Close" at bounding box center [376, 228] width 28 height 16
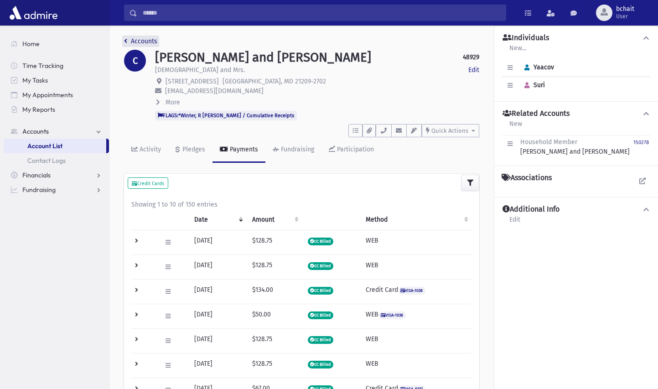
click at [125, 39] on icon "breadcrumb" at bounding box center [125, 41] width 3 height 6
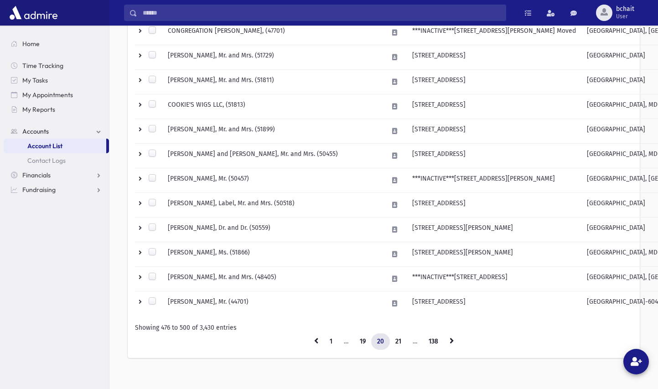
scroll to position [526, 0]
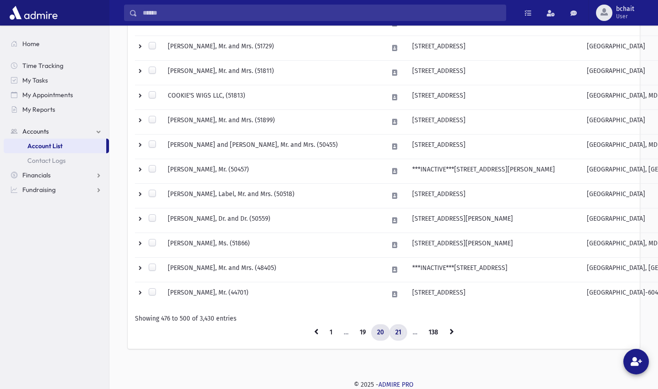
click at [397, 330] on link "21" at bounding box center [398, 332] width 18 height 16
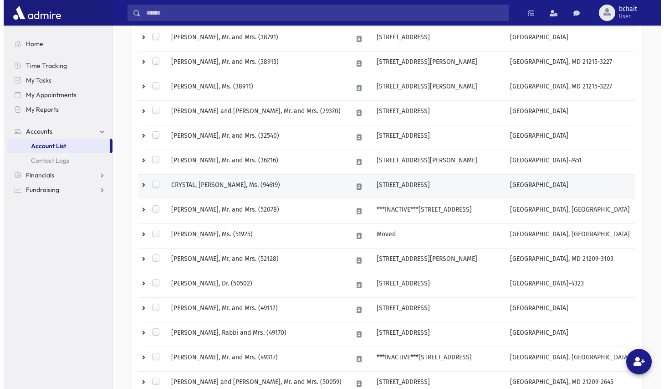
scroll to position [207, 0]
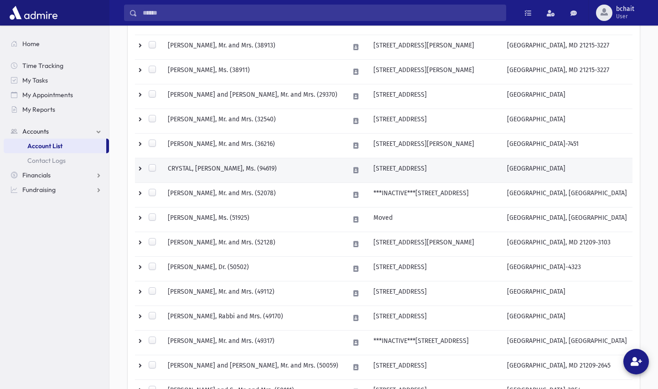
click at [404, 318] on td "[STREET_ADDRESS]" at bounding box center [435, 318] width 134 height 25
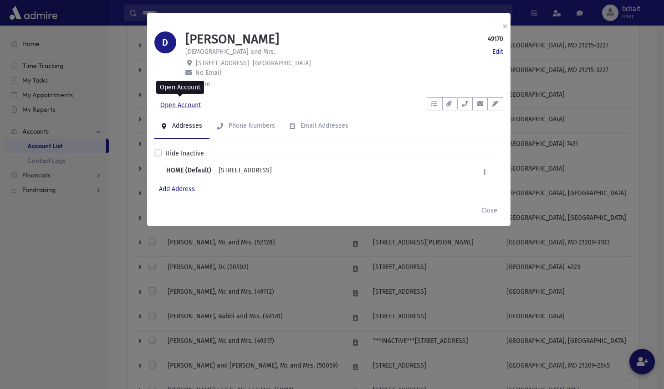
click at [190, 105] on link "Open Account" at bounding box center [180, 105] width 52 height 16
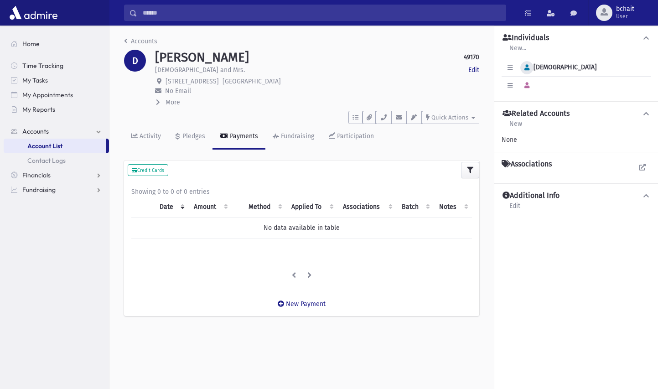
click at [529, 64] on button "button" at bounding box center [526, 67] width 13 height 13
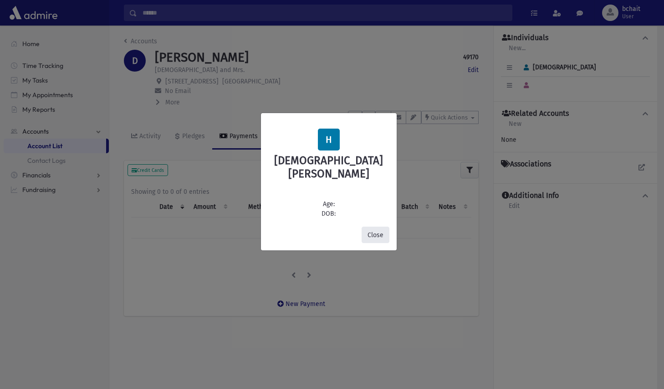
click at [380, 226] on button "Close" at bounding box center [376, 234] width 28 height 16
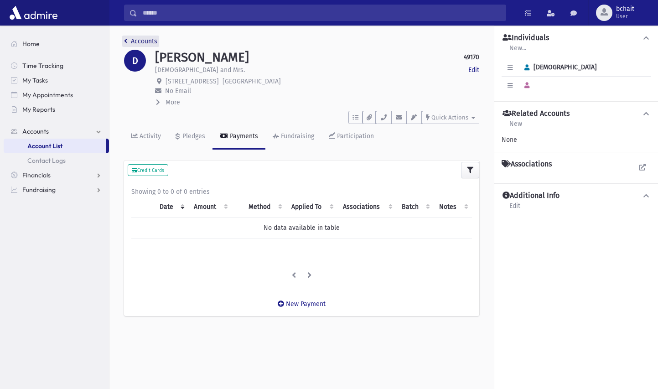
click at [141, 42] on link "Accounts" at bounding box center [140, 41] width 33 height 8
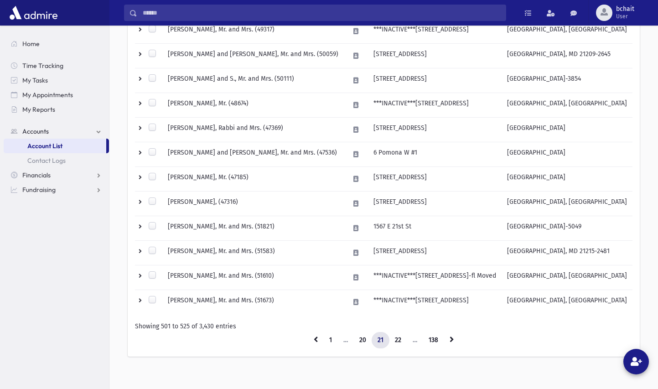
scroll to position [526, 0]
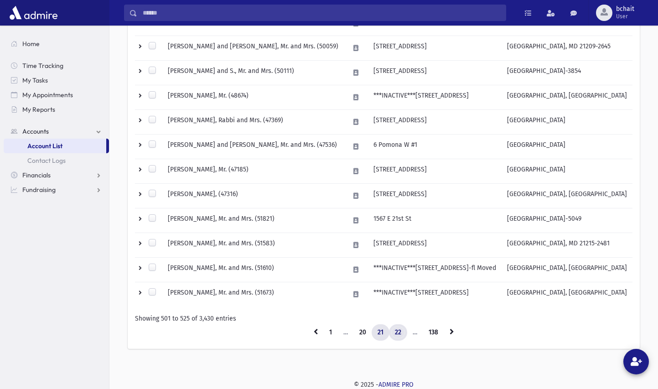
click at [398, 330] on link "22" at bounding box center [398, 332] width 18 height 16
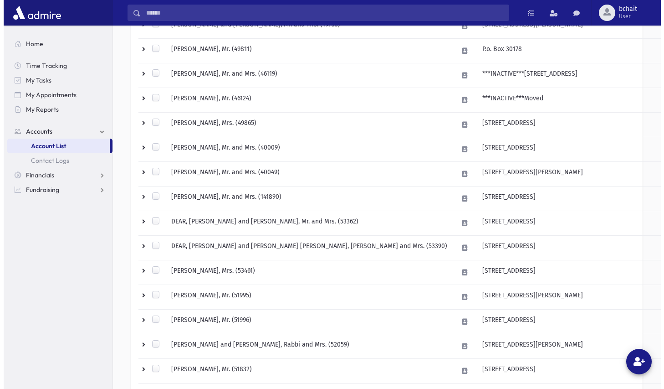
scroll to position [25, 0]
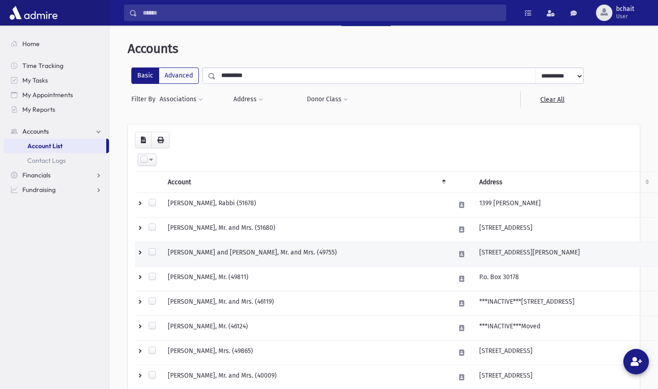
click at [293, 256] on td "[PERSON_NAME] and [PERSON_NAME], Mr. and Mrs. (49755)" at bounding box center [305, 254] width 287 height 25
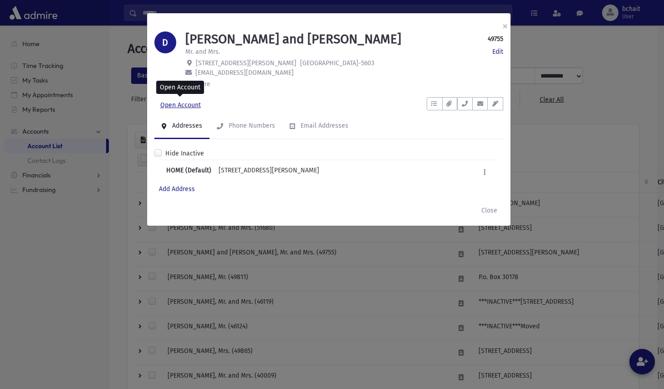
click at [188, 105] on link "Open Account" at bounding box center [180, 105] width 52 height 16
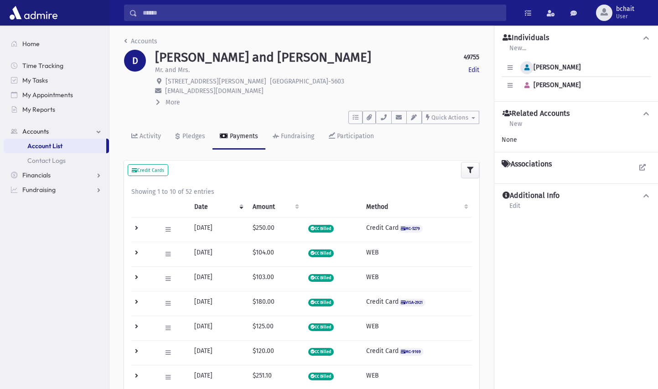
click at [528, 67] on icon "button" at bounding box center [526, 68] width 5 height 6
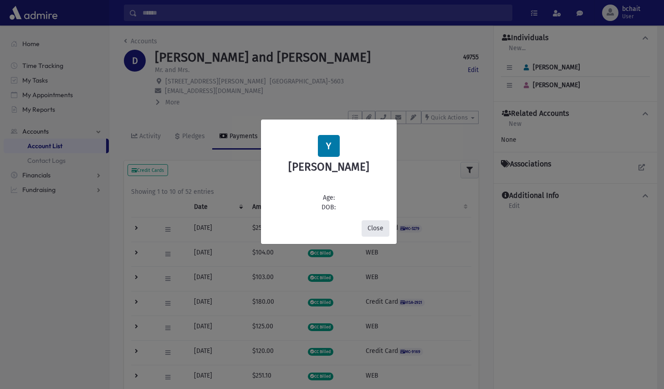
click at [375, 225] on button "Close" at bounding box center [376, 228] width 28 height 16
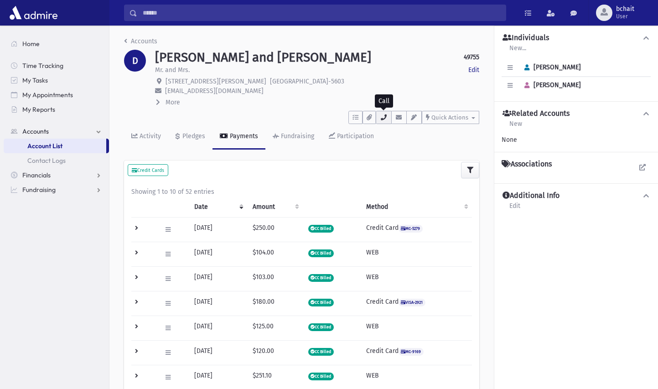
click at [385, 119] on icon "button" at bounding box center [383, 117] width 7 height 6
click at [529, 69] on icon "button" at bounding box center [526, 68] width 5 height 6
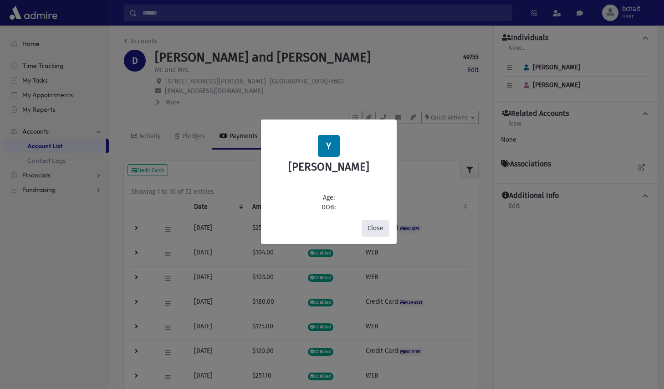
click at [381, 226] on button "Close" at bounding box center [376, 228] width 28 height 16
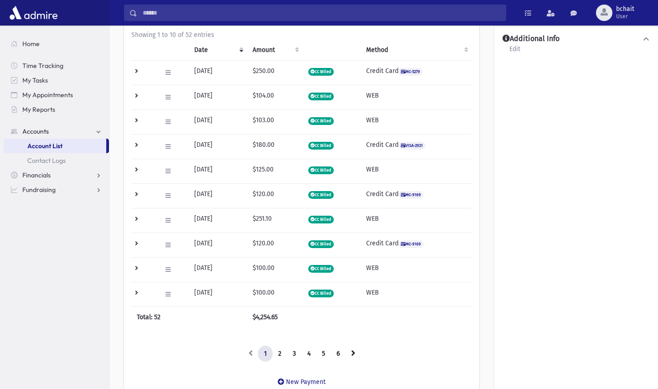
scroll to position [202, 0]
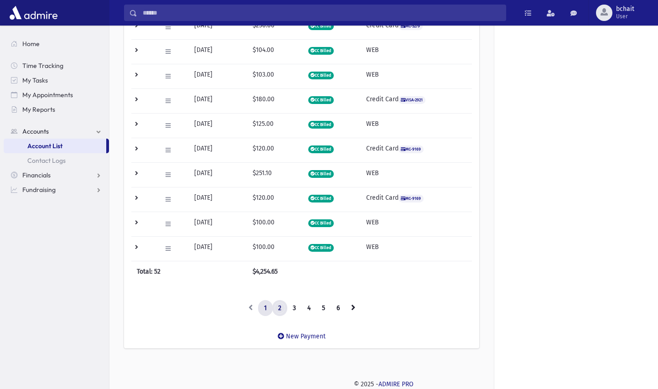
click at [278, 307] on link "2" at bounding box center [279, 308] width 15 height 16
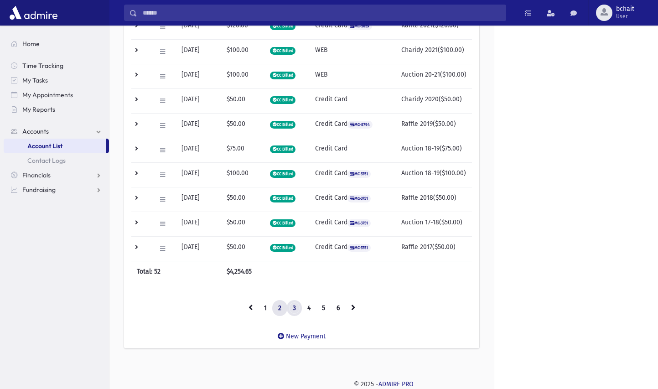
click at [293, 306] on link "3" at bounding box center [294, 308] width 15 height 16
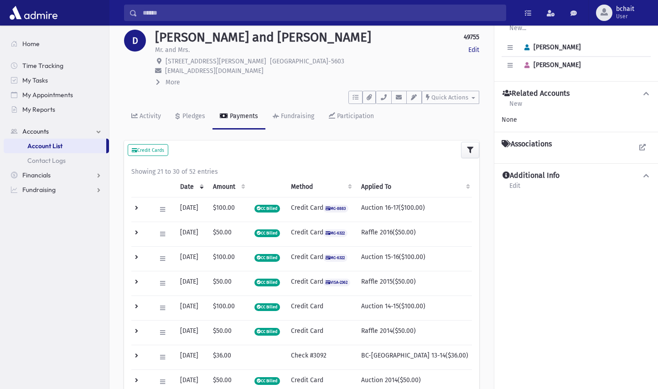
scroll to position [0, 0]
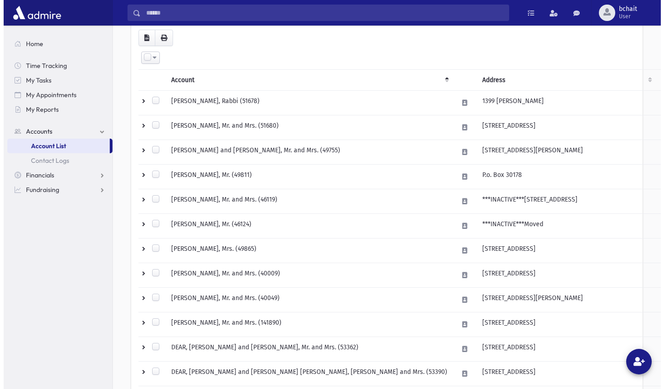
scroll to position [137, 0]
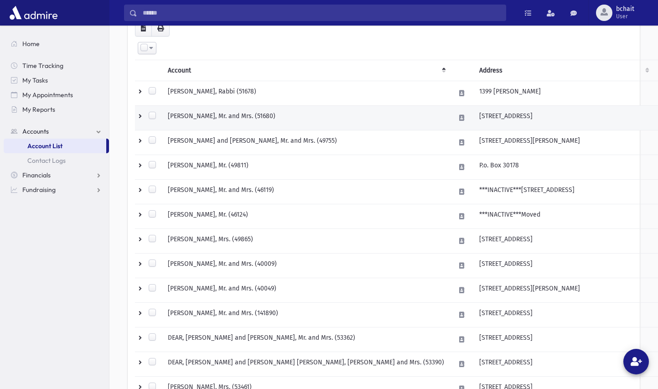
click at [256, 115] on td "[PERSON_NAME], Mr. and Mrs. (51680)" at bounding box center [305, 118] width 287 height 25
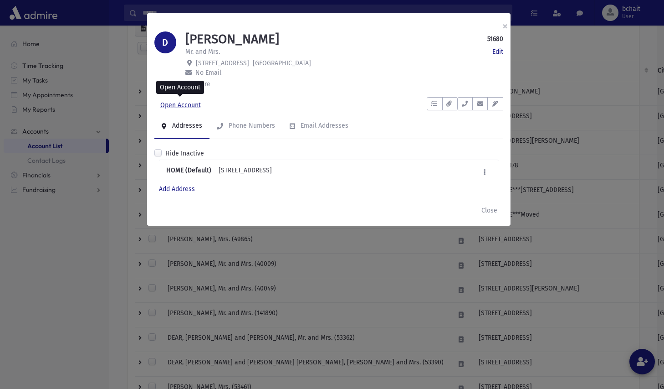
click at [185, 101] on link "Open Account" at bounding box center [180, 105] width 52 height 16
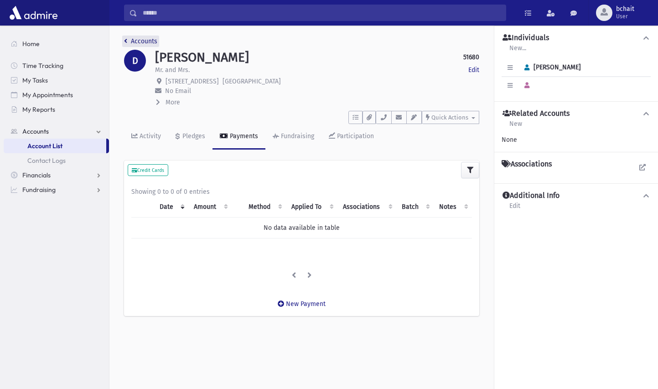
click at [137, 41] on link "Accounts" at bounding box center [140, 41] width 33 height 8
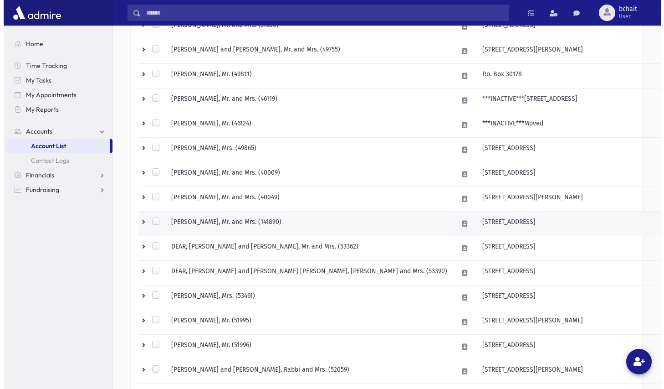
scroll to position [273, 0]
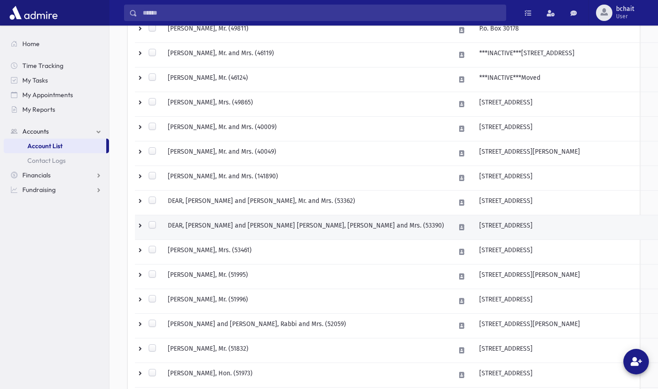
click at [308, 224] on td "DEAR, Moshe and Sara Leah, Rabbi and Mrs. (53390)" at bounding box center [305, 227] width 287 height 25
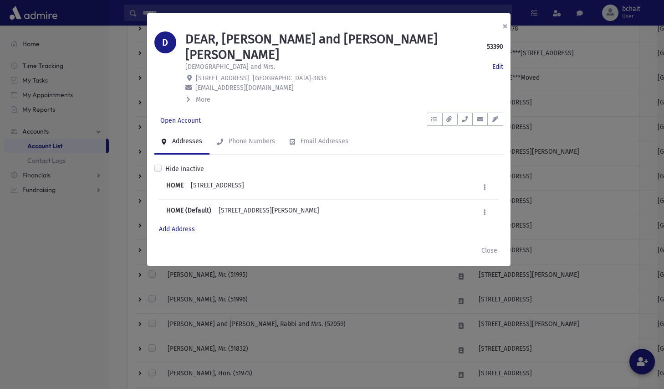
click at [505, 26] on button "×" at bounding box center [505, 26] width 20 height 26
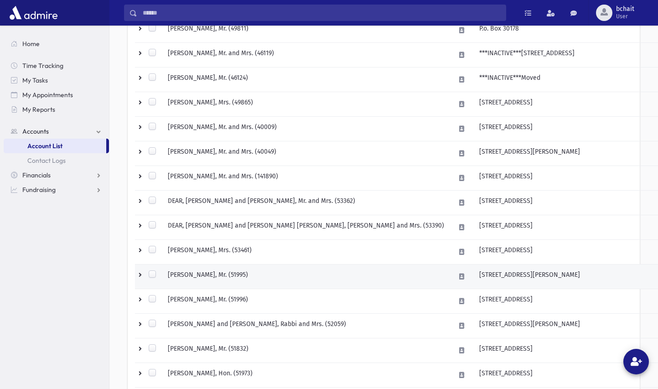
click at [247, 270] on td "DEITSCH, Binyamin, Mr. (51995)" at bounding box center [305, 276] width 287 height 25
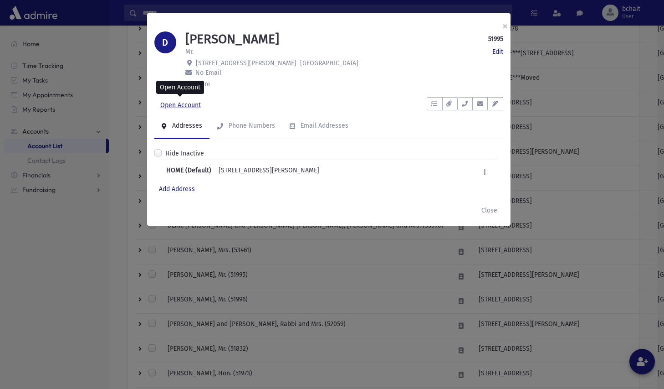
click at [190, 104] on link "Open Account" at bounding box center [180, 105] width 52 height 16
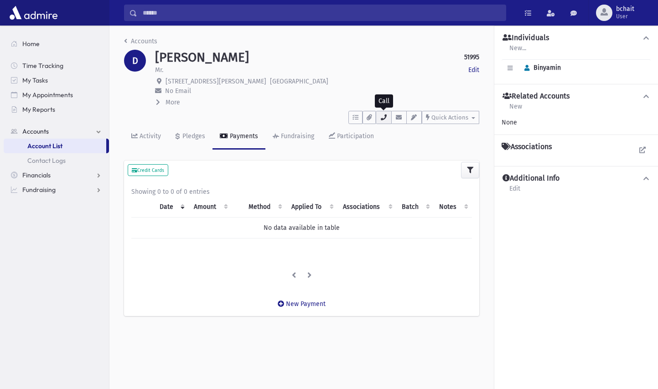
click at [381, 118] on icon "button" at bounding box center [383, 117] width 7 height 6
click at [128, 40] on link "Accounts" at bounding box center [140, 41] width 33 height 8
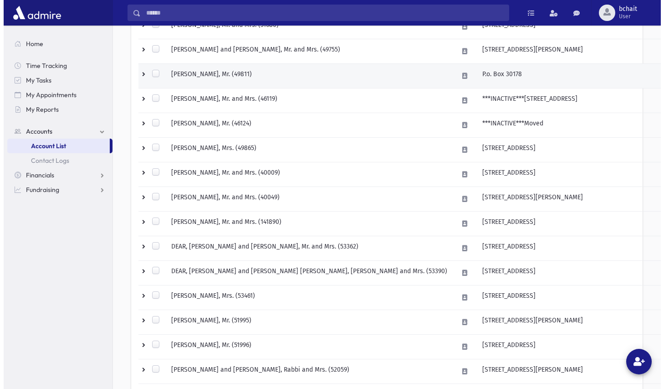
scroll to position [273, 0]
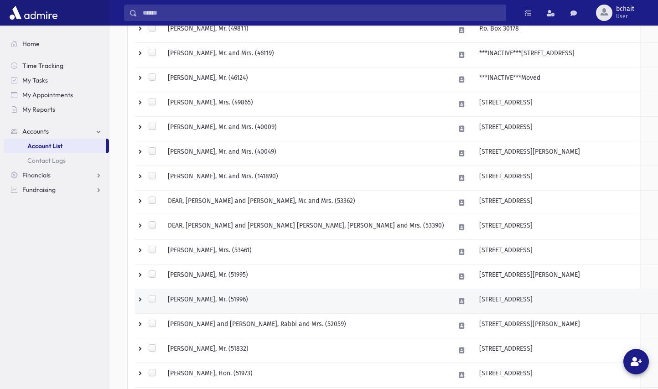
click at [235, 298] on td "[PERSON_NAME], Mr. (51996)" at bounding box center [305, 301] width 287 height 25
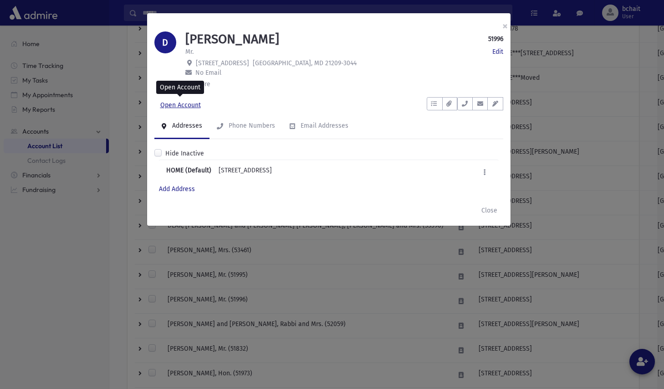
click at [174, 105] on link "Open Account" at bounding box center [180, 105] width 52 height 16
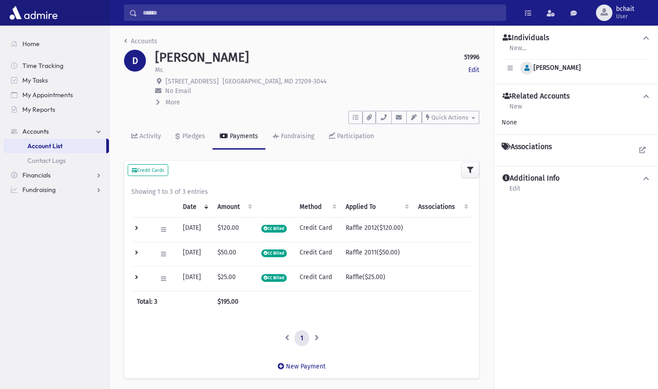
click at [528, 66] on icon "button" at bounding box center [526, 68] width 5 height 6
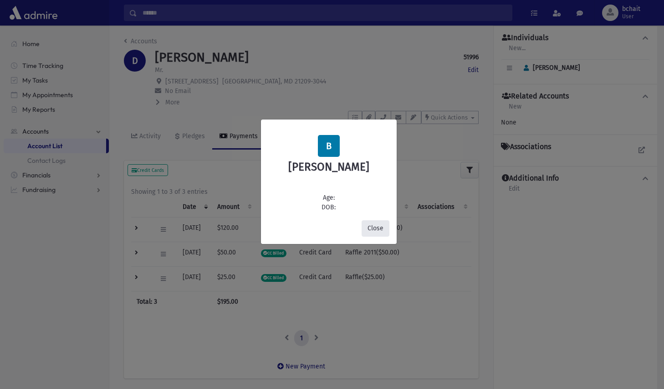
click at [378, 227] on button "Close" at bounding box center [376, 228] width 28 height 16
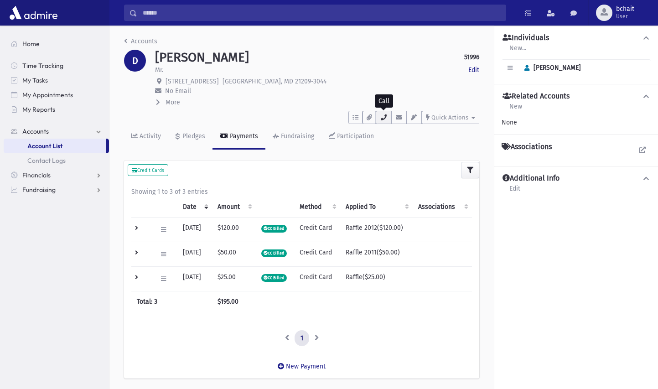
click at [381, 118] on icon "button" at bounding box center [383, 117] width 7 height 6
click at [133, 41] on link "Accounts" at bounding box center [140, 41] width 33 height 8
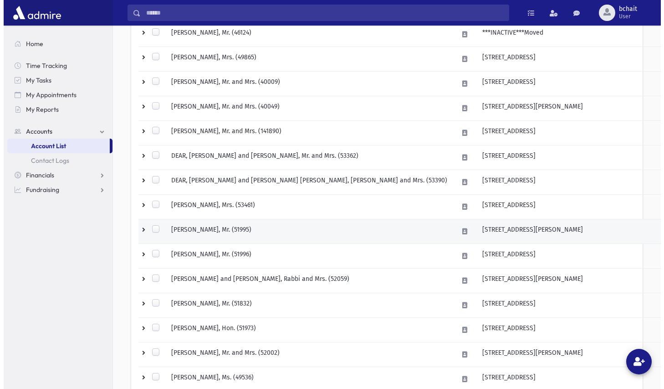
scroll to position [319, 0]
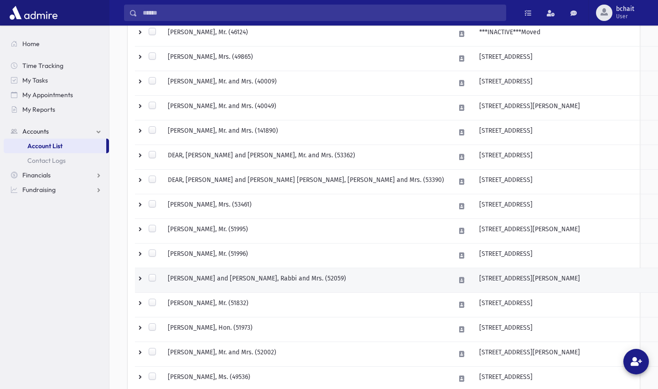
click at [290, 281] on td "DEITSCH, Moshe and Chanie, Rabbi and Mrs. (52059)" at bounding box center [305, 280] width 287 height 25
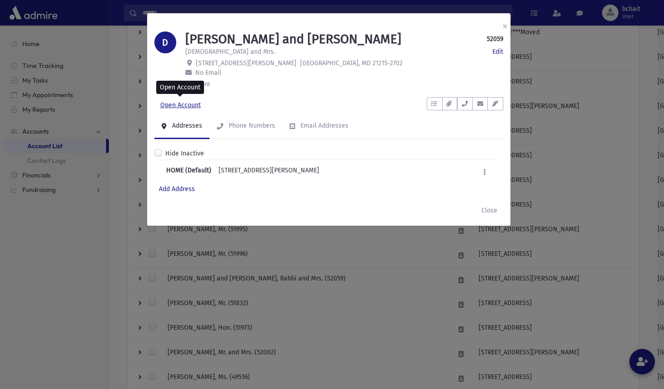
click at [187, 98] on link "Open Account" at bounding box center [180, 105] width 52 height 16
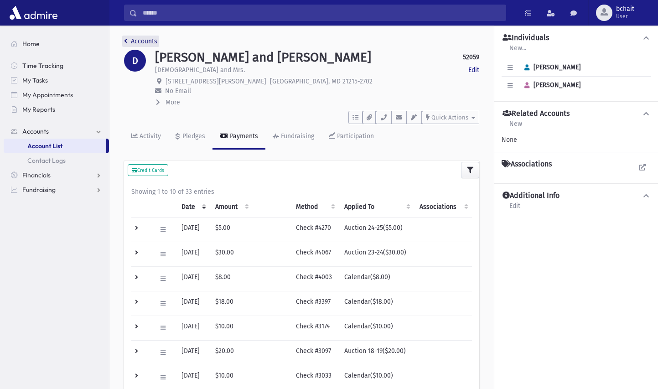
click at [130, 40] on link "Accounts" at bounding box center [140, 41] width 33 height 8
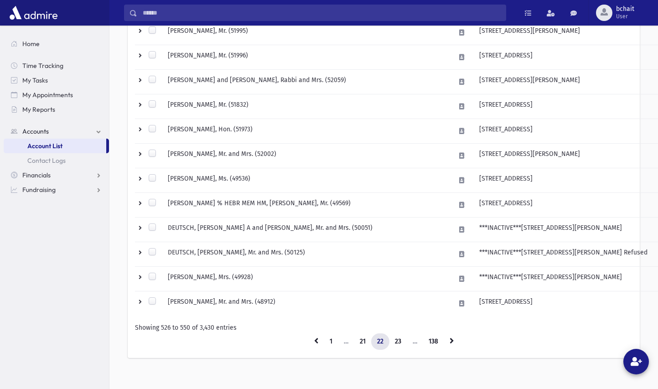
scroll to position [526, 0]
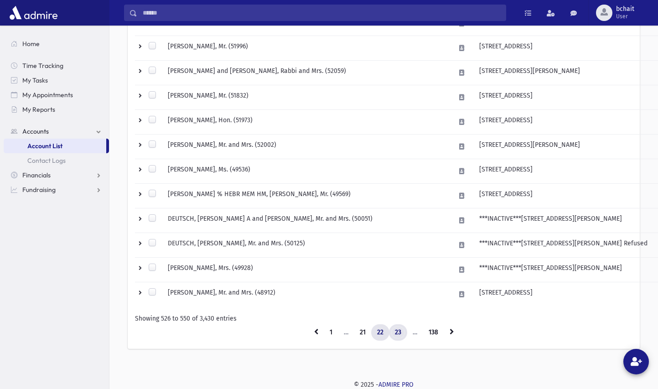
click at [398, 328] on link "23" at bounding box center [398, 332] width 18 height 16
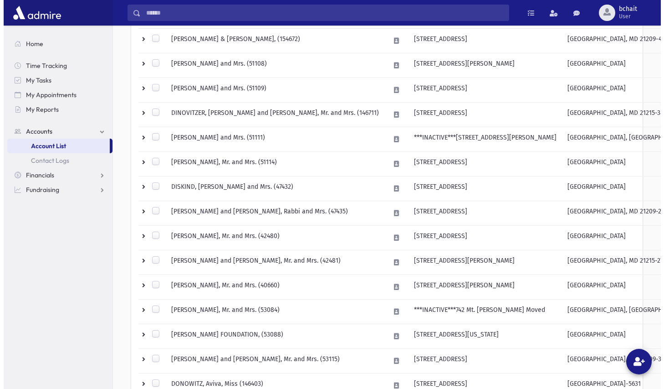
scroll to position [481, 0]
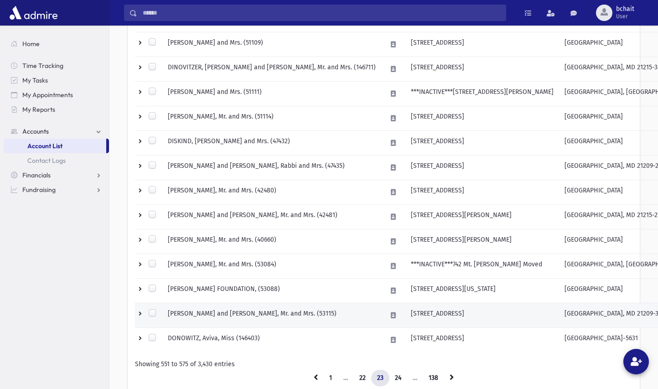
click at [269, 314] on td "DONATY, Marc and Leah, Mr. and Mrs. (53115)" at bounding box center [271, 315] width 219 height 25
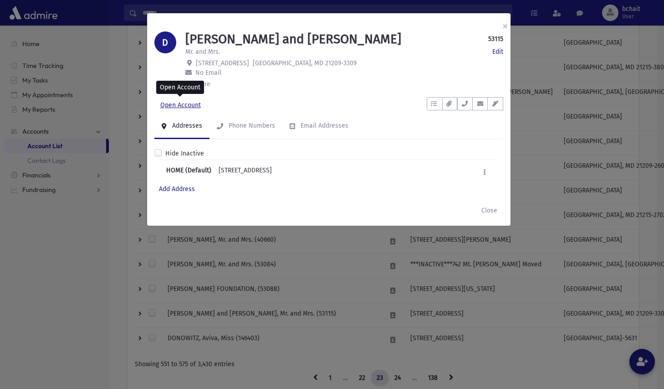
click at [187, 105] on link "Open Account" at bounding box center [180, 105] width 52 height 16
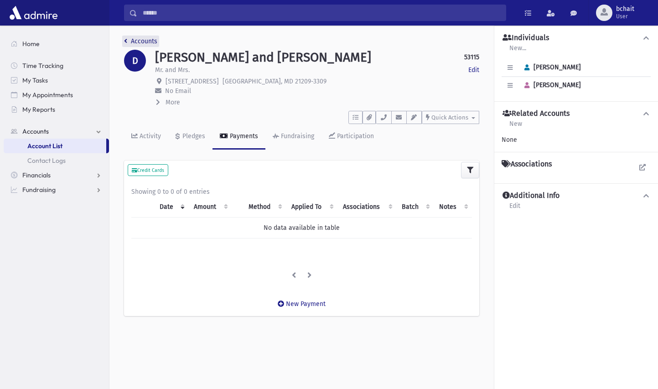
click at [132, 40] on link "Accounts" at bounding box center [140, 41] width 33 height 8
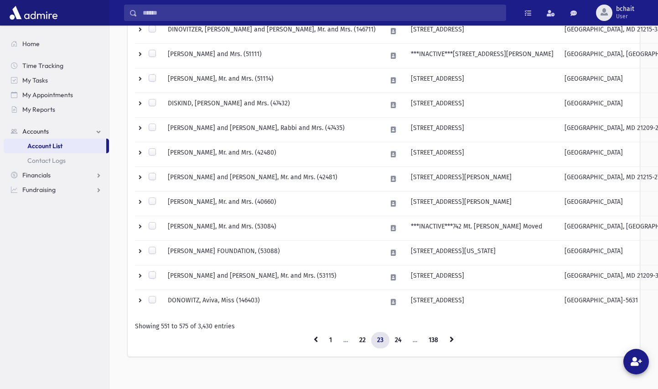
scroll to position [526, 0]
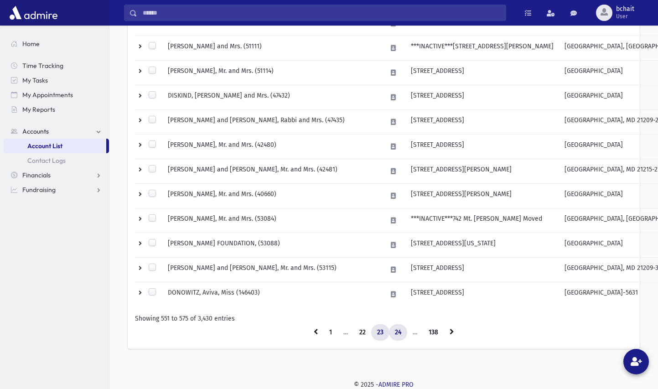
click at [399, 330] on link "24" at bounding box center [398, 332] width 18 height 16
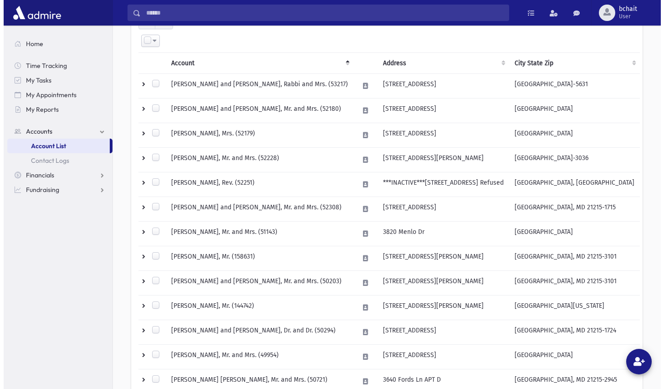
scroll to position [25, 0]
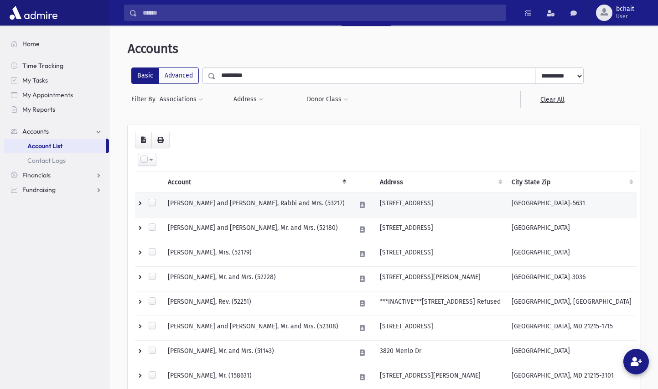
click at [279, 203] on td "DONOWITZ, Yerachmiel and Michal, Rabbi and Mrs. (53217)" at bounding box center [256, 205] width 188 height 25
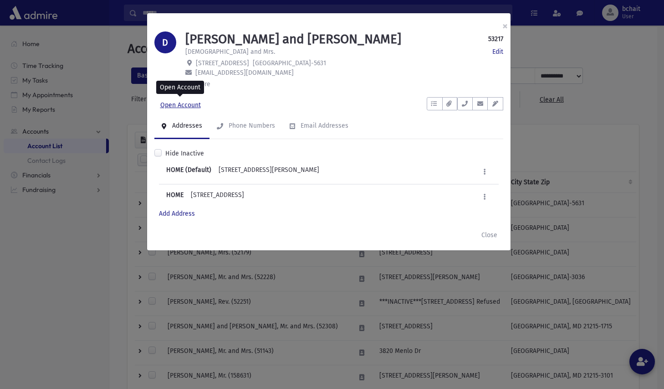
click at [169, 103] on link "Open Account" at bounding box center [180, 105] width 52 height 16
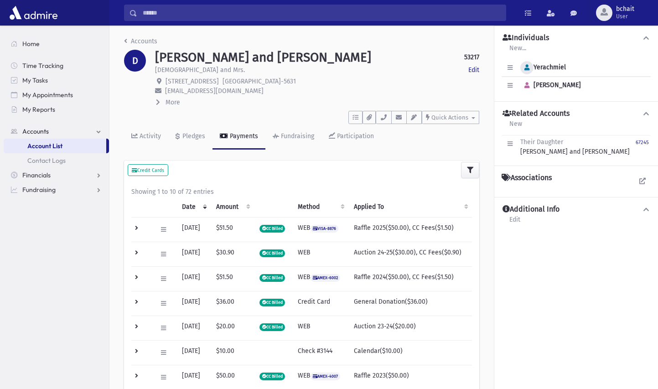
click at [525, 69] on icon "button" at bounding box center [526, 68] width 5 height 6
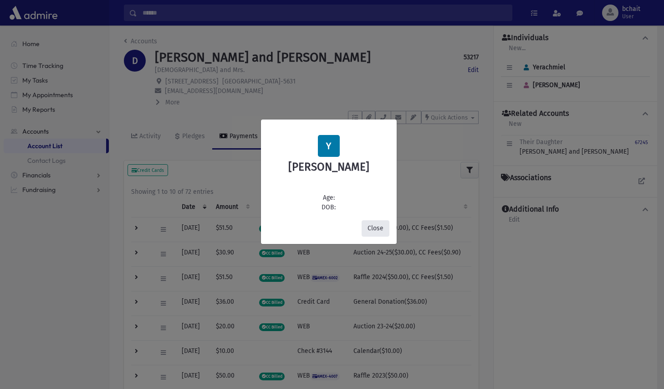
click at [373, 226] on button "Close" at bounding box center [376, 228] width 28 height 16
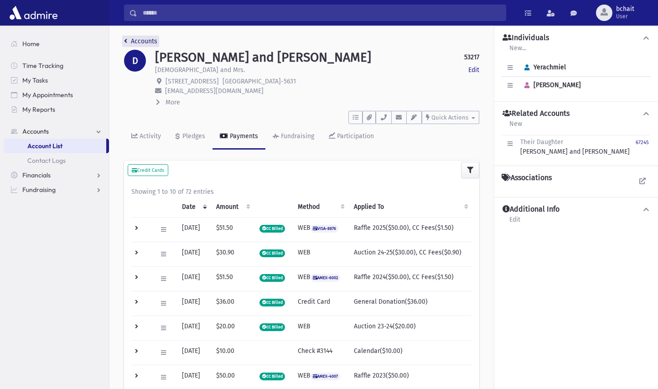
click at [139, 41] on link "Accounts" at bounding box center [140, 41] width 33 height 8
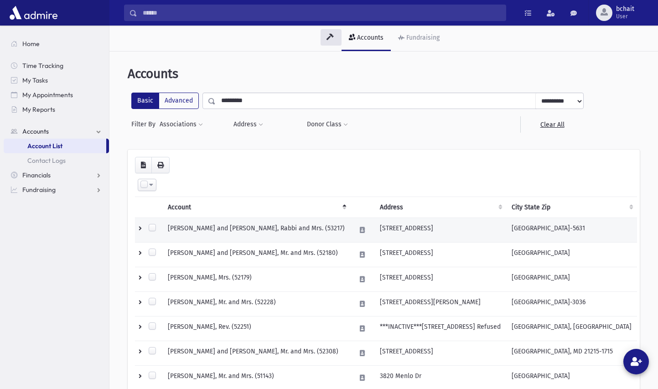
click at [239, 226] on td "[PERSON_NAME] and [PERSON_NAME], Rabbi and Mrs. (53217)" at bounding box center [256, 230] width 188 height 25
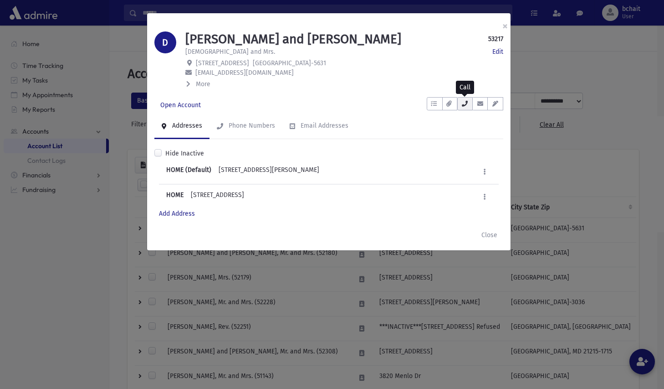
click at [467, 102] on icon "button" at bounding box center [465, 104] width 7 height 6
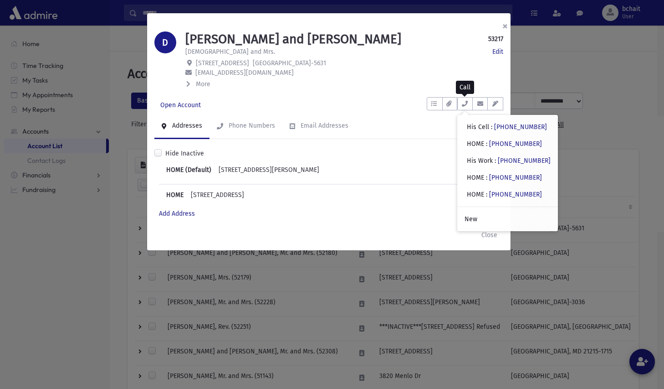
click at [502, 26] on button "×" at bounding box center [505, 26] width 20 height 26
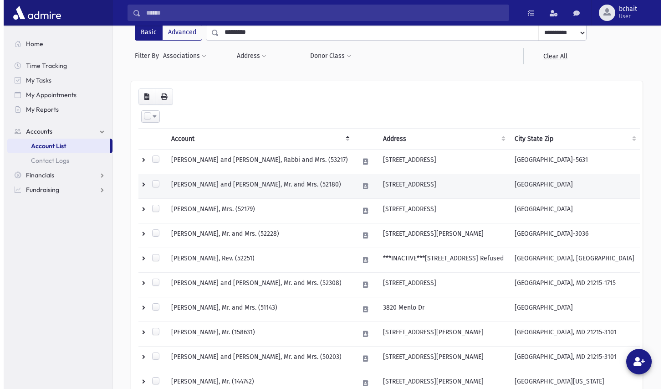
scroll to position [91, 0]
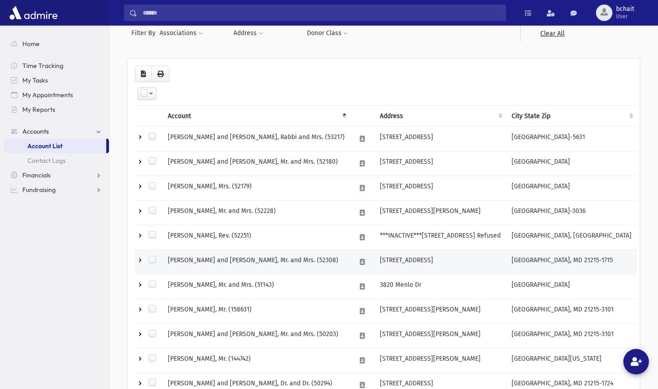
click at [273, 259] on td "DREBIN, Yaacov and Lynne, Mr. and Mrs. (52308)" at bounding box center [256, 262] width 188 height 25
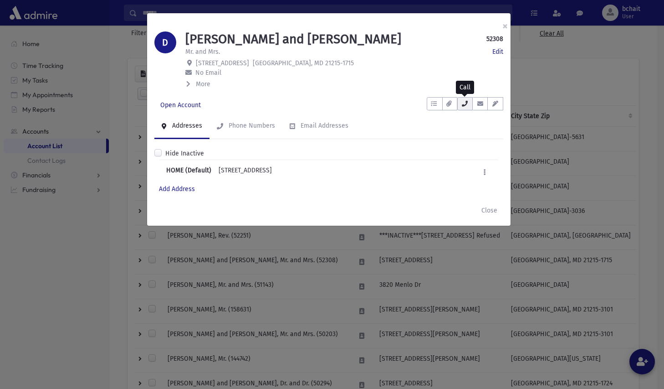
click at [469, 104] on button "button" at bounding box center [465, 103] width 15 height 13
click at [468, 104] on icon "button" at bounding box center [465, 104] width 7 height 6
click at [186, 103] on link "Open Account" at bounding box center [180, 105] width 52 height 16
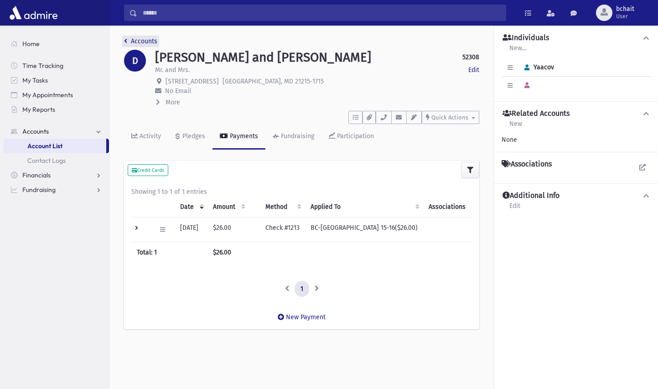
click at [148, 38] on link "Accounts" at bounding box center [140, 41] width 33 height 8
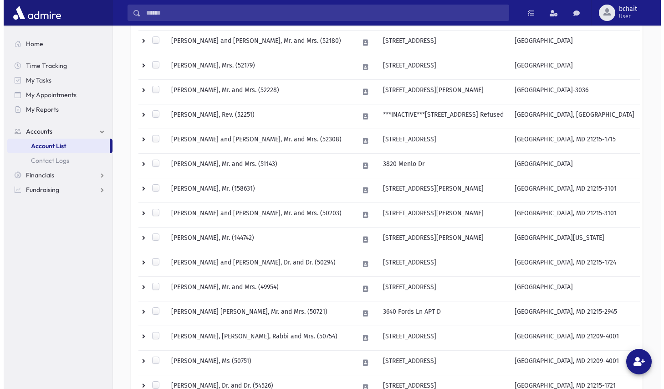
scroll to position [228, 0]
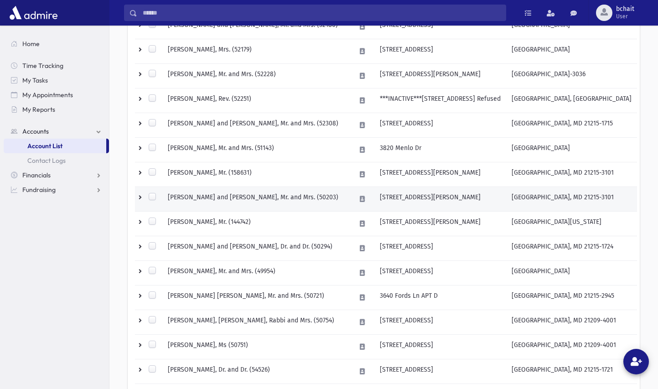
click at [257, 196] on td "[PERSON_NAME] and [PERSON_NAME], Mr. and Mrs. (50203)" at bounding box center [256, 199] width 188 height 25
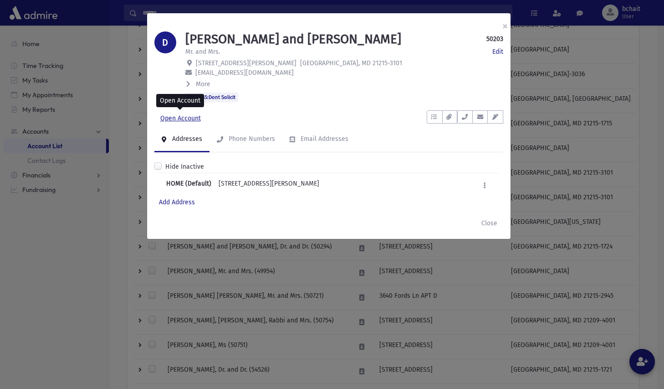
click at [190, 115] on link "Open Account" at bounding box center [180, 118] width 52 height 16
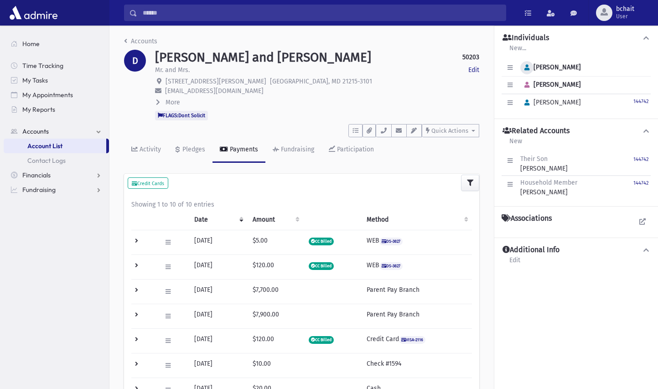
click at [524, 69] on icon "button" at bounding box center [526, 68] width 5 height 6
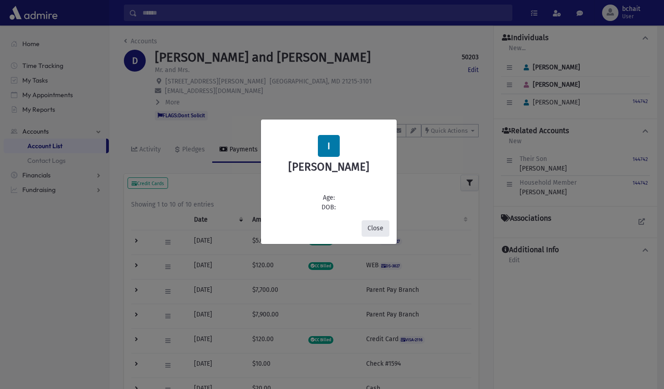
click at [376, 227] on button "Close" at bounding box center [376, 228] width 28 height 16
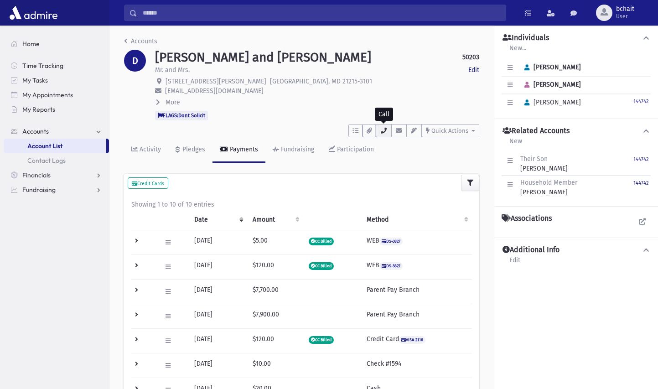
click at [381, 129] on icon "button" at bounding box center [383, 131] width 7 height 6
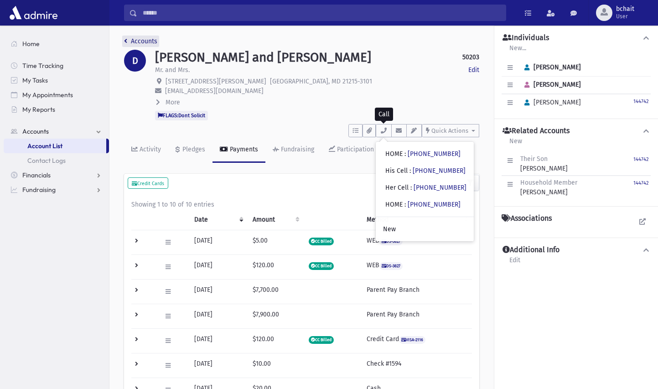
click at [134, 41] on link "Accounts" at bounding box center [140, 41] width 33 height 8
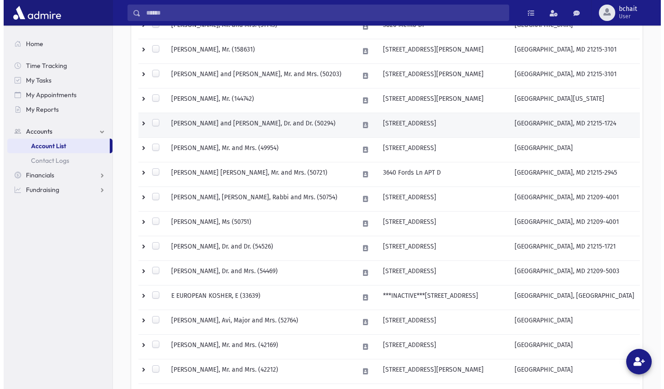
scroll to position [365, 0]
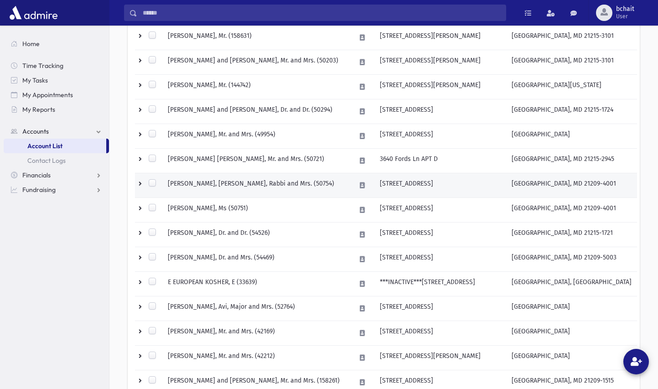
click at [221, 184] on td "[PERSON_NAME], [PERSON_NAME], Rabbi and Mrs. (50754)" at bounding box center [256, 185] width 188 height 25
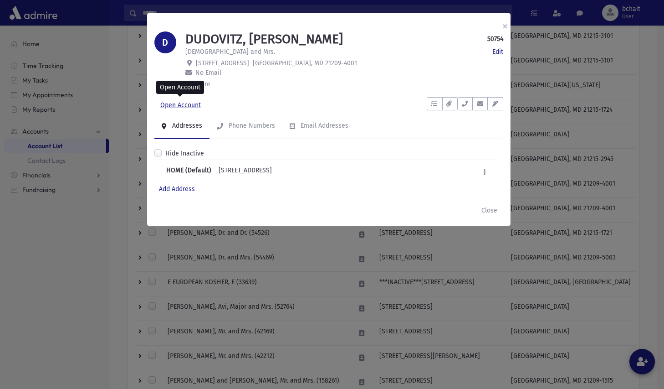
click at [182, 105] on link "Open Account" at bounding box center [180, 105] width 52 height 16
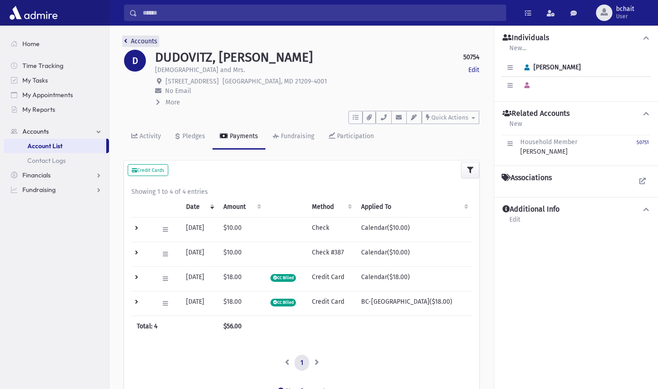
click at [131, 39] on link "Accounts" at bounding box center [140, 41] width 33 height 8
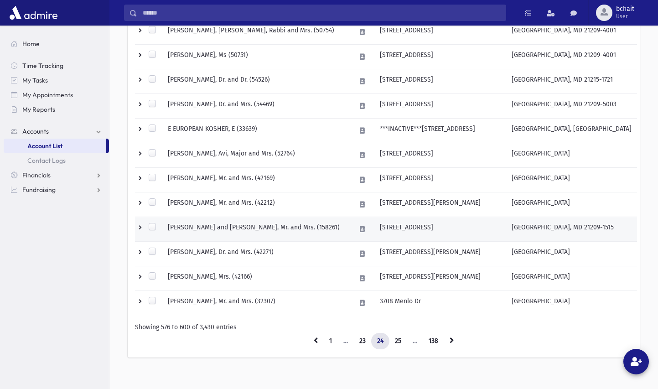
scroll to position [526, 0]
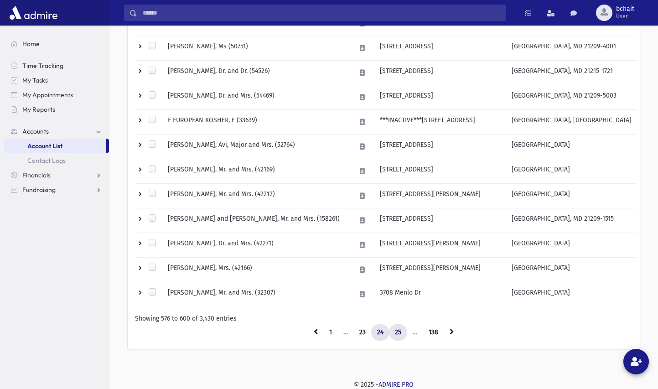
click at [393, 332] on link "25" at bounding box center [398, 332] width 18 height 16
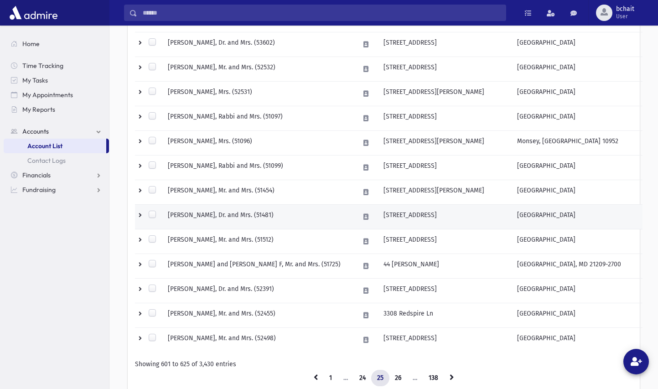
scroll to position [526, 0]
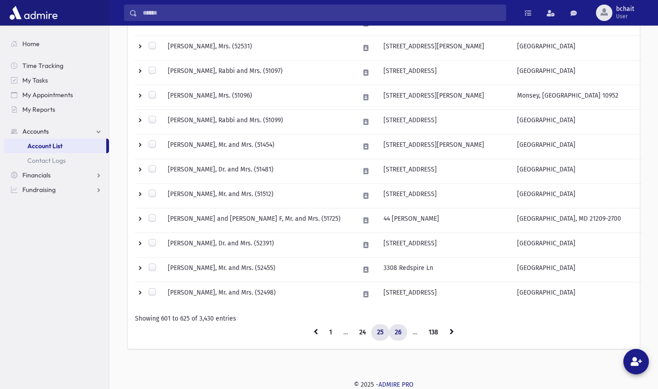
click at [394, 331] on link "26" at bounding box center [398, 332] width 18 height 16
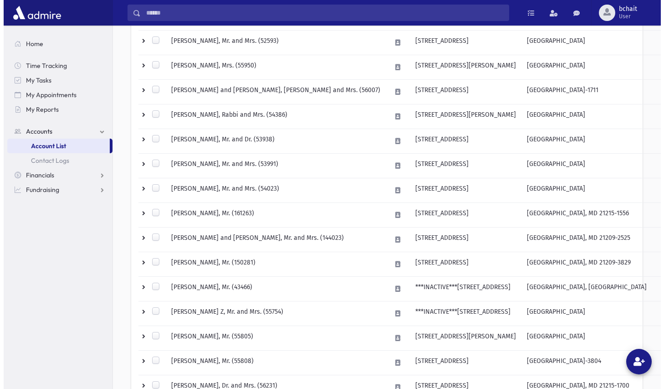
scroll to position [253, 0]
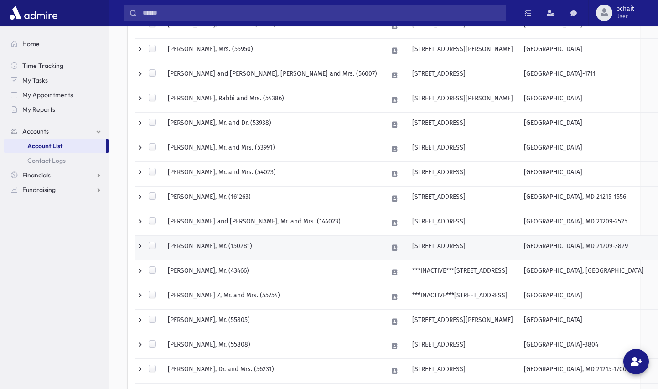
click at [252, 243] on td "ELEFANT, Yitzchok, Mr. (150281)" at bounding box center [272, 248] width 220 height 25
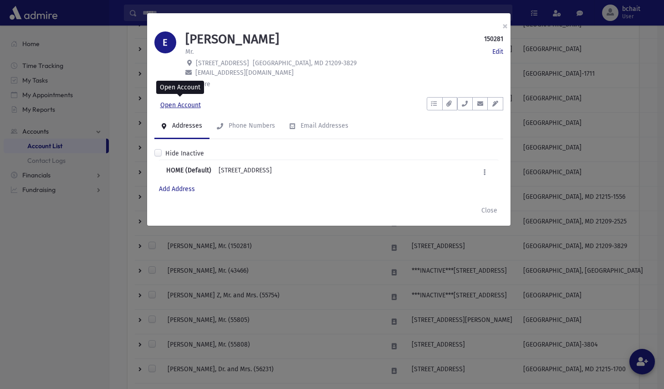
click at [190, 103] on link "Open Account" at bounding box center [180, 105] width 52 height 16
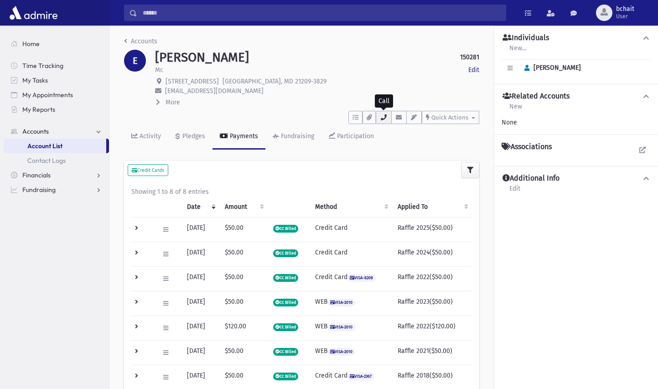
click at [382, 119] on icon "button" at bounding box center [383, 117] width 7 height 6
click at [526, 71] on button "button" at bounding box center [526, 68] width 13 height 13
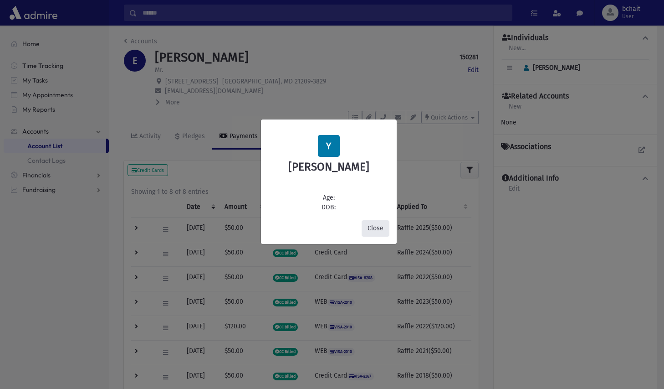
click at [378, 226] on button "Close" at bounding box center [376, 228] width 28 height 16
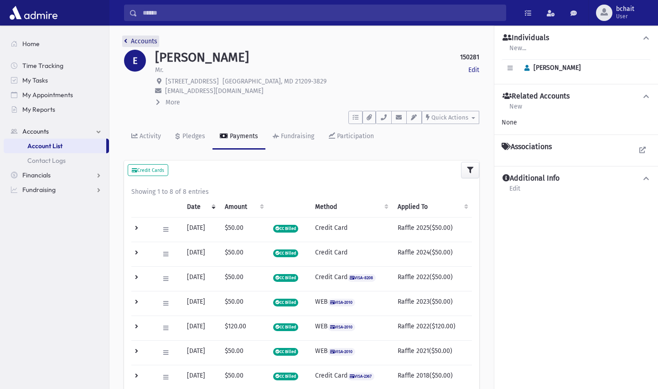
click at [131, 42] on link "Accounts" at bounding box center [140, 41] width 33 height 8
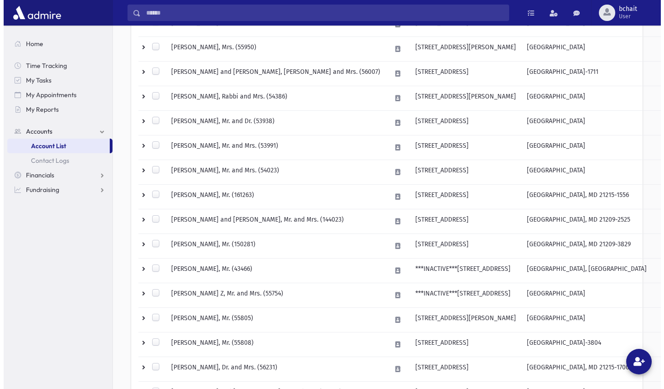
scroll to position [273, 0]
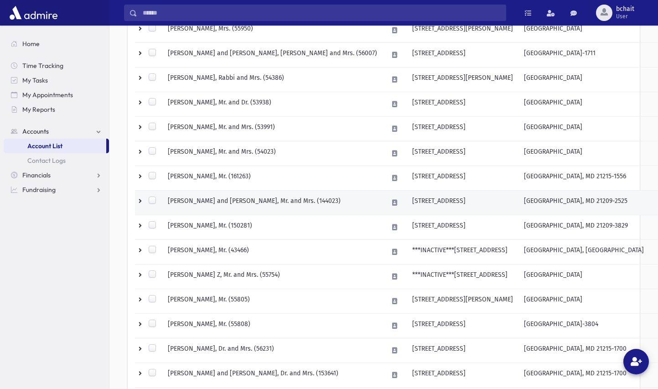
click at [250, 201] on td "ELEFANT, Jonathan and Malka, Mr. and Mrs. (144023)" at bounding box center [272, 202] width 220 height 25
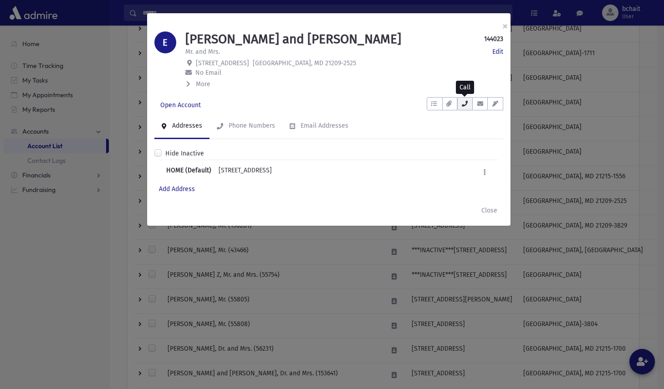
click at [463, 104] on icon "button" at bounding box center [465, 104] width 7 height 6
click at [463, 101] on icon "button" at bounding box center [465, 104] width 7 height 6
click at [172, 102] on link "Open Account" at bounding box center [180, 105] width 52 height 16
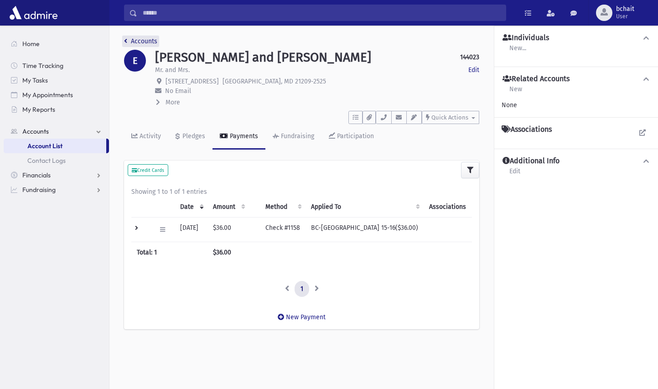
click at [139, 40] on link "Accounts" at bounding box center [140, 41] width 33 height 8
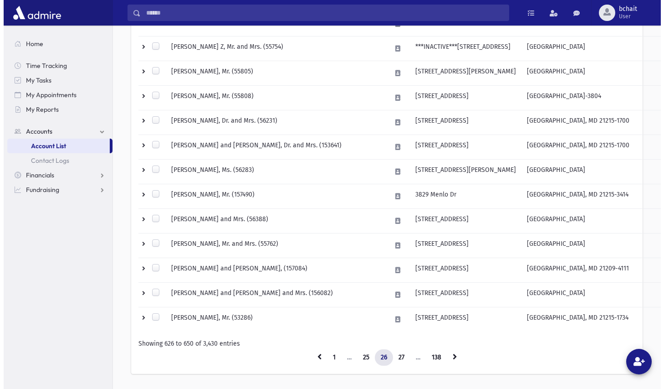
scroll to position [526, 0]
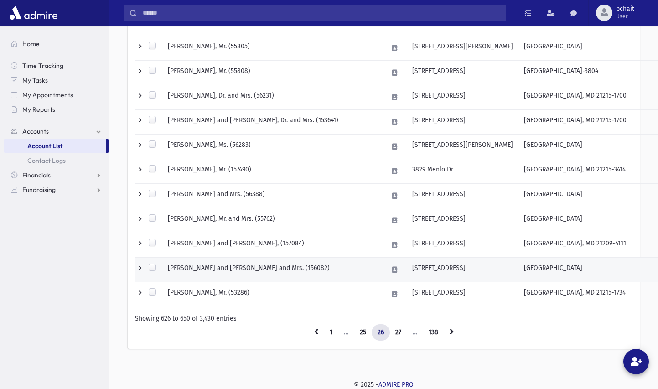
click at [269, 267] on td "ENGELSBERG, Shaul and Feige, Rabbi and Mrs. (156082)" at bounding box center [272, 269] width 220 height 25
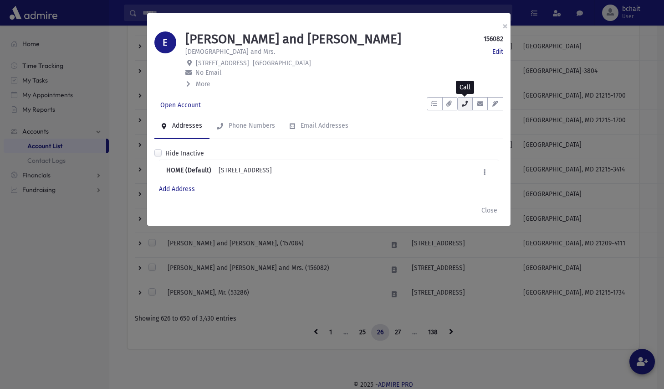
click at [466, 105] on icon "button" at bounding box center [465, 104] width 7 height 6
click at [184, 105] on link "Open Account" at bounding box center [180, 105] width 52 height 16
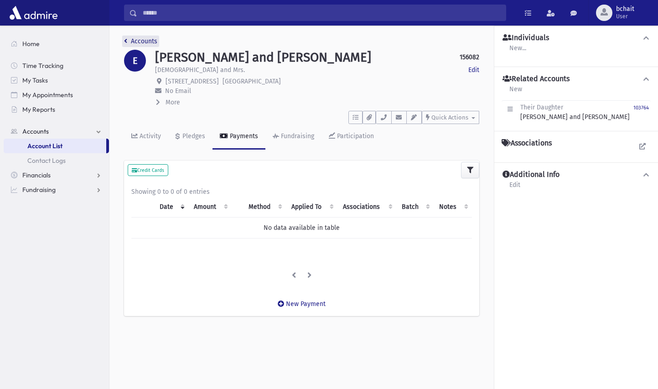
click at [152, 39] on link "Accounts" at bounding box center [140, 41] width 33 height 8
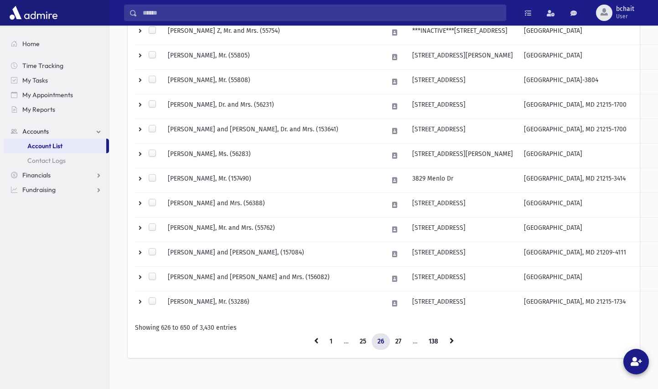
scroll to position [526, 0]
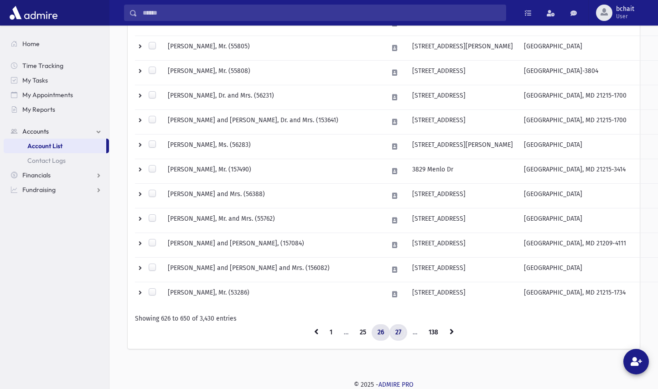
click at [397, 329] on link "27" at bounding box center [398, 332] width 18 height 16
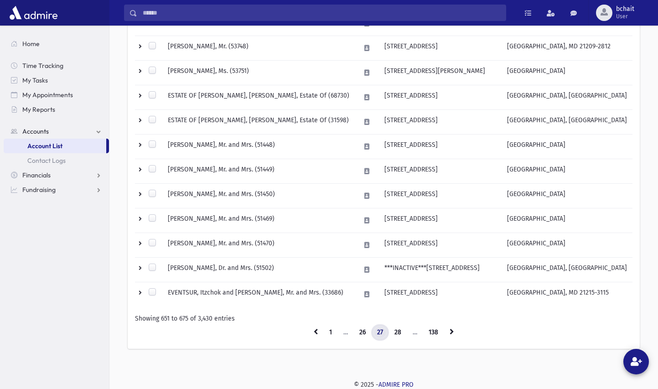
click at [381, 331] on link "27" at bounding box center [380, 332] width 18 height 16
click at [362, 329] on link "26" at bounding box center [362, 332] width 18 height 16
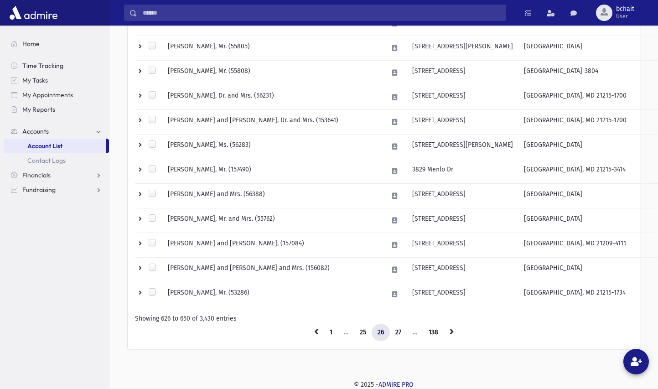
click at [384, 331] on link "26" at bounding box center [380, 332] width 18 height 16
click at [396, 332] on link "27" at bounding box center [398, 332] width 18 height 16
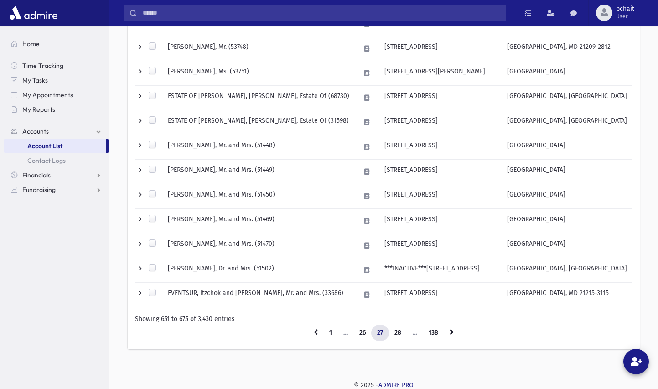
scroll to position [526, 0]
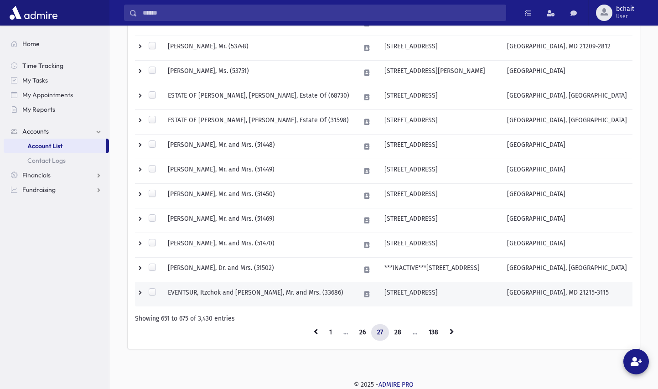
click at [275, 290] on td "EVENTSUR, Itzchok and Hadassah, Mr. and Mrs. (33686)" at bounding box center [258, 294] width 192 height 25
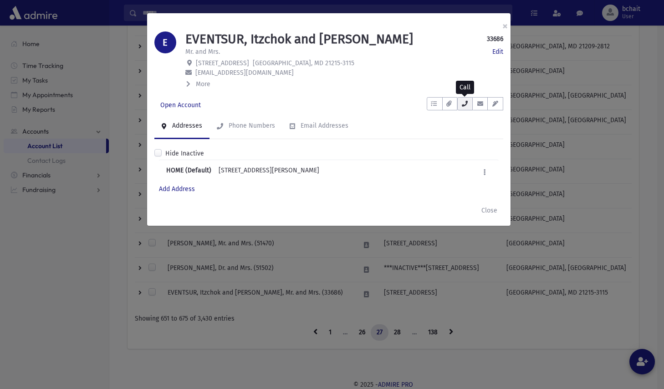
click at [465, 102] on icon "button" at bounding box center [465, 104] width 7 height 6
click at [203, 83] on span "More" at bounding box center [203, 84] width 15 height 8
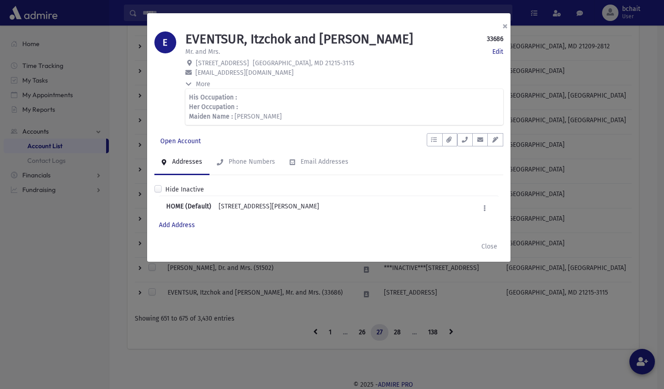
click at [508, 25] on button "×" at bounding box center [505, 26] width 20 height 26
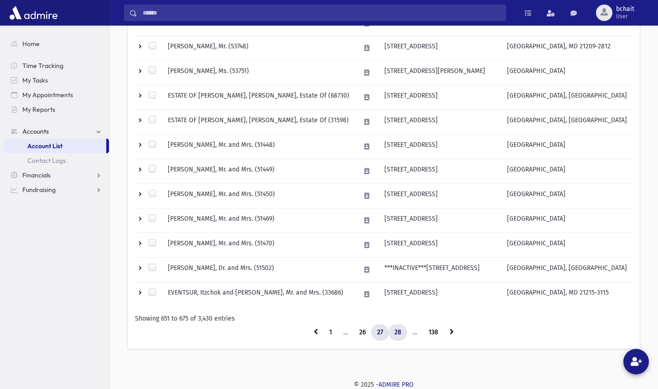
click at [398, 331] on link "28" at bounding box center [397, 332] width 19 height 16
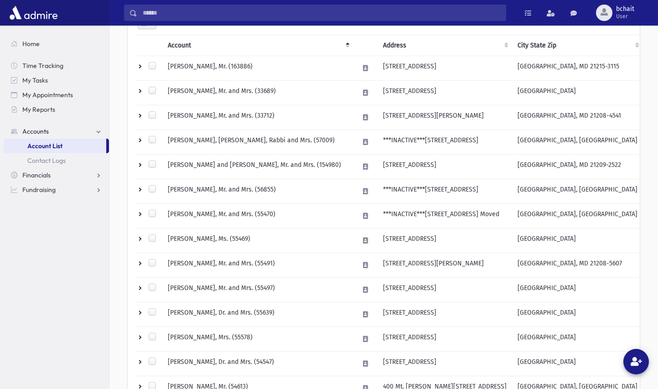
scroll to position [116, 0]
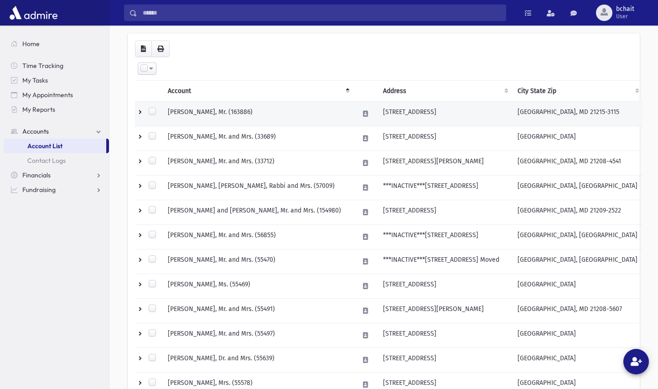
click at [234, 108] on td "EVENTSUR, Yaakov, Mr. (163886)" at bounding box center [257, 114] width 191 height 25
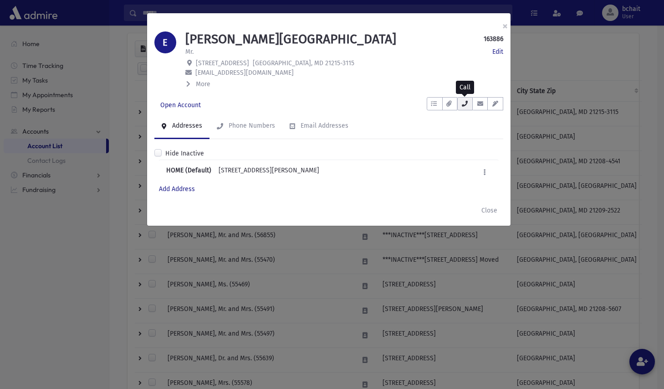
click at [463, 105] on icon "button" at bounding box center [465, 104] width 7 height 6
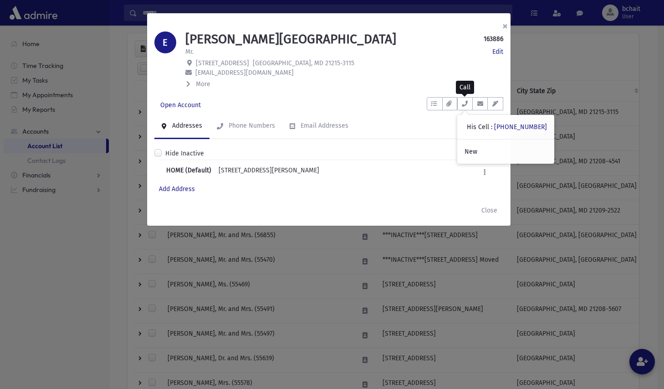
click at [504, 26] on button "×" at bounding box center [505, 26] width 20 height 26
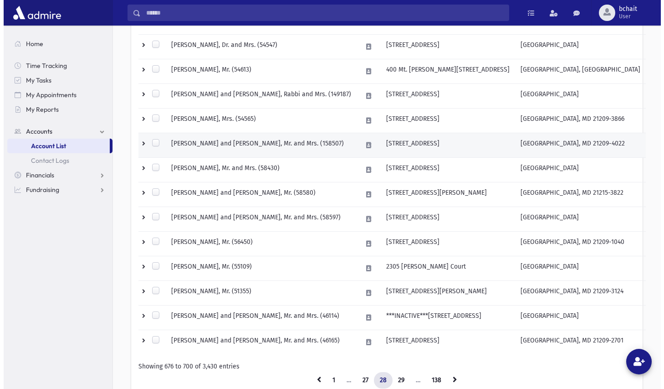
scroll to position [481, 0]
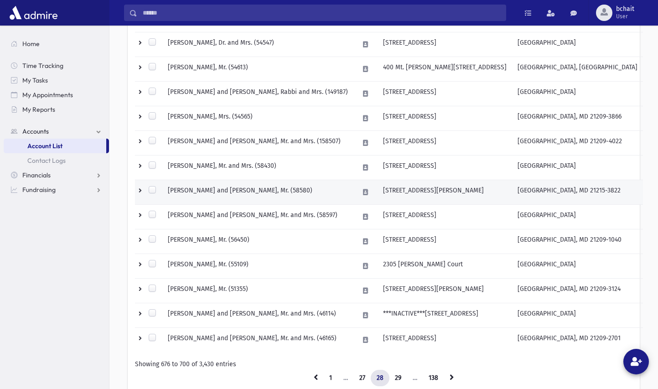
click at [276, 190] on td "FEIGENBAUM, Mordechai and Esther, Mr. (58580)" at bounding box center [257, 192] width 191 height 25
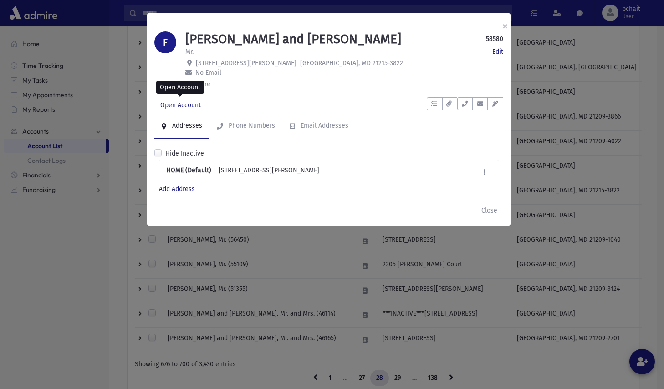
click at [186, 103] on link "Open Account" at bounding box center [180, 105] width 52 height 16
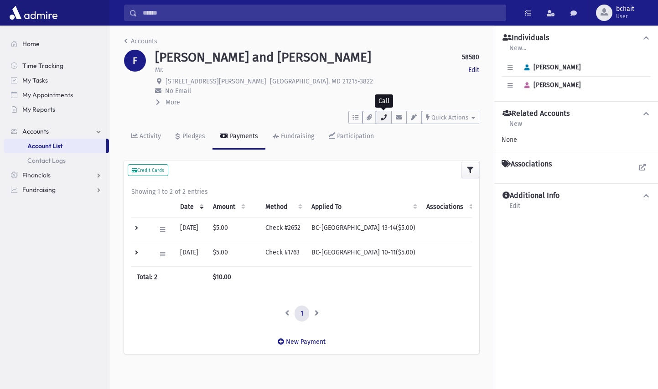
click at [384, 119] on icon "button" at bounding box center [383, 117] width 7 height 6
click at [147, 39] on link "Accounts" at bounding box center [140, 41] width 33 height 8
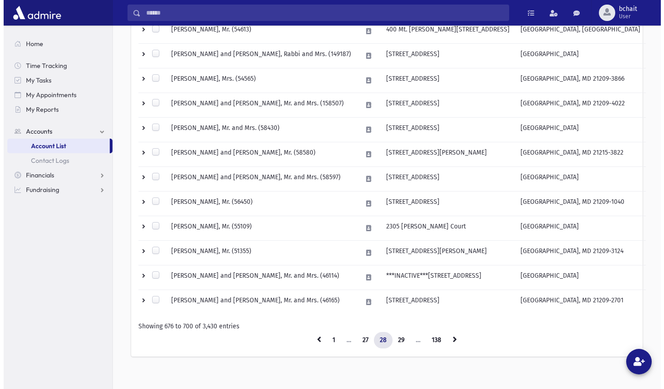
scroll to position [526, 0]
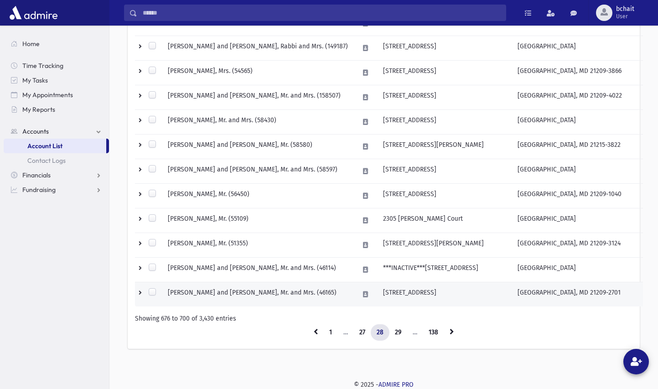
click at [288, 290] on td "[PERSON_NAME] and [PERSON_NAME], Mr. and Mrs. (46165)" at bounding box center [257, 294] width 191 height 25
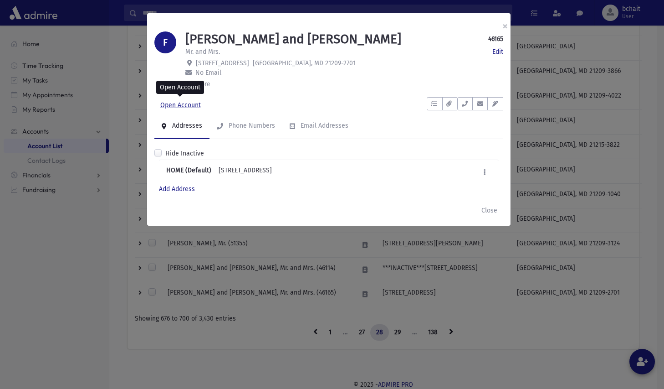
click at [184, 99] on link "Open Account" at bounding box center [180, 105] width 52 height 16
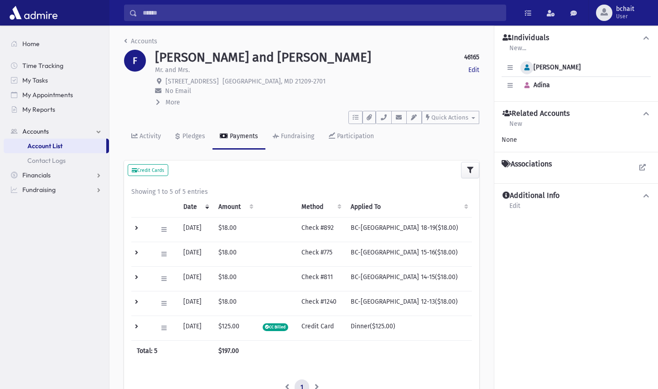
click at [526, 67] on icon "button" at bounding box center [526, 68] width 5 height 6
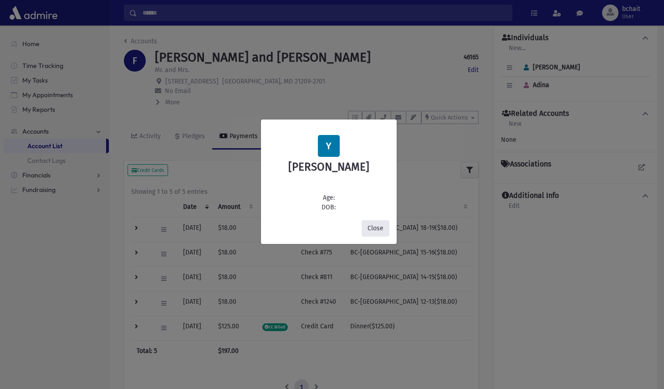
click at [376, 225] on button "Close" at bounding box center [376, 228] width 28 height 16
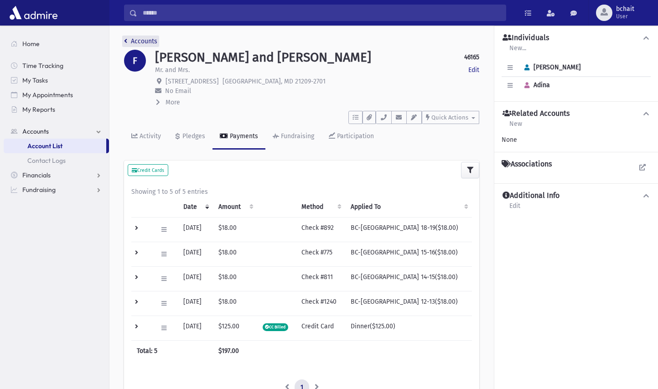
click at [129, 41] on link "Accounts" at bounding box center [140, 41] width 33 height 8
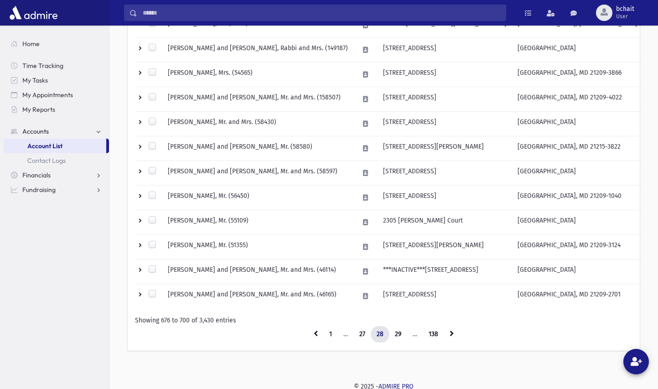
scroll to position [526, 0]
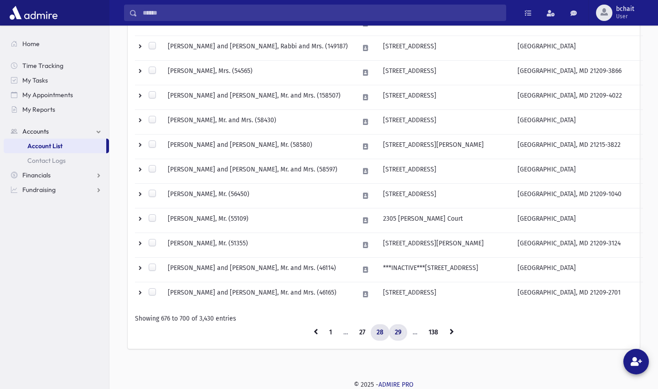
click at [397, 332] on link "29" at bounding box center [398, 332] width 18 height 16
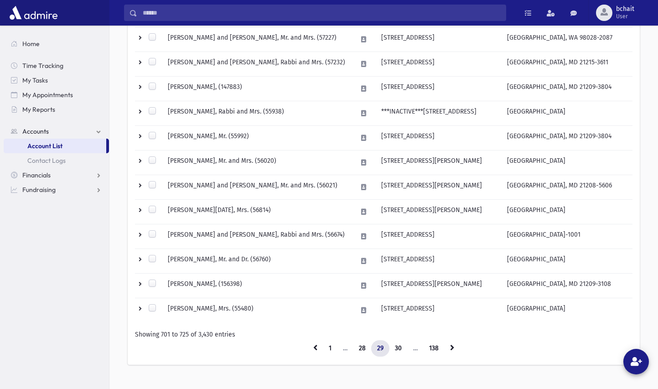
scroll to position [526, 0]
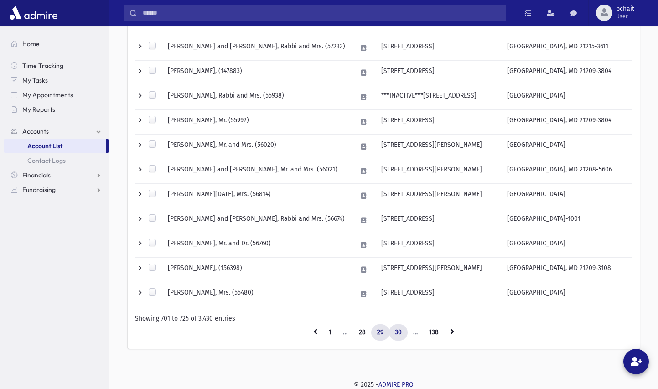
click at [395, 330] on link "30" at bounding box center [398, 332] width 19 height 16
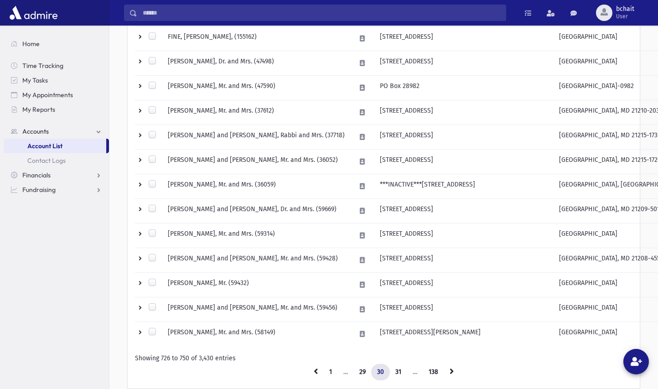
scroll to position [526, 0]
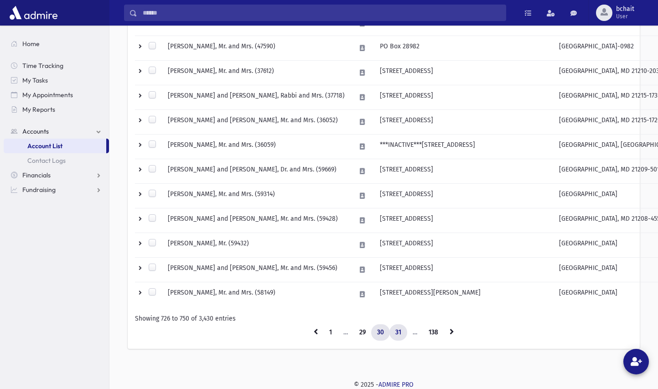
click at [395, 333] on link "31" at bounding box center [398, 332] width 18 height 16
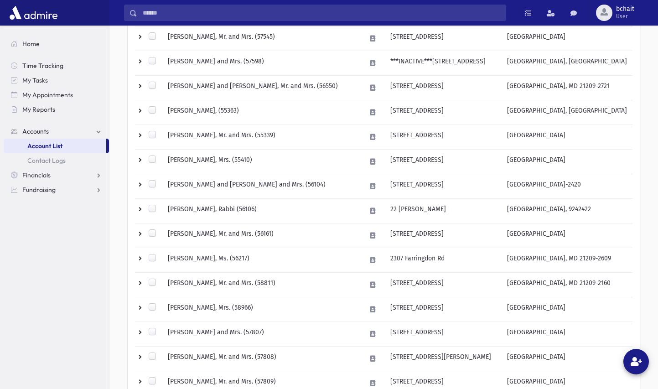
scroll to position [526, 0]
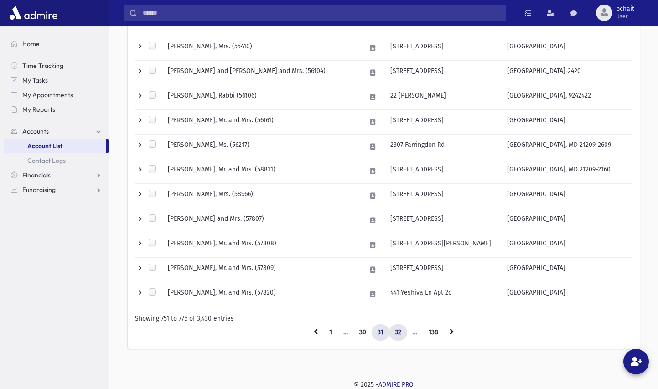
click at [396, 333] on link "32" at bounding box center [398, 332] width 18 height 16
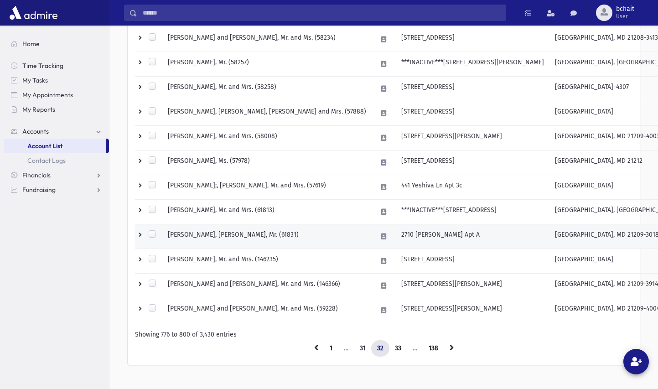
scroll to position [526, 0]
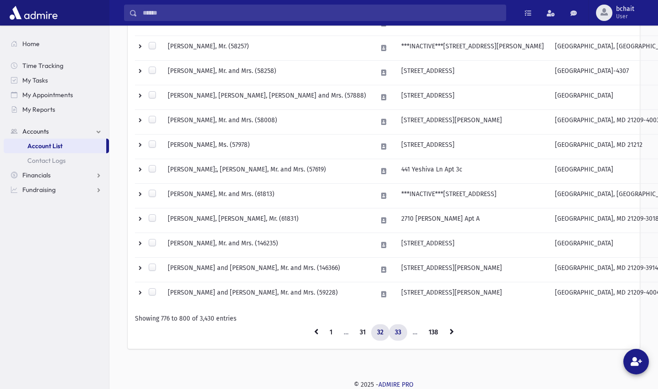
click at [398, 329] on link "33" at bounding box center [398, 332] width 18 height 16
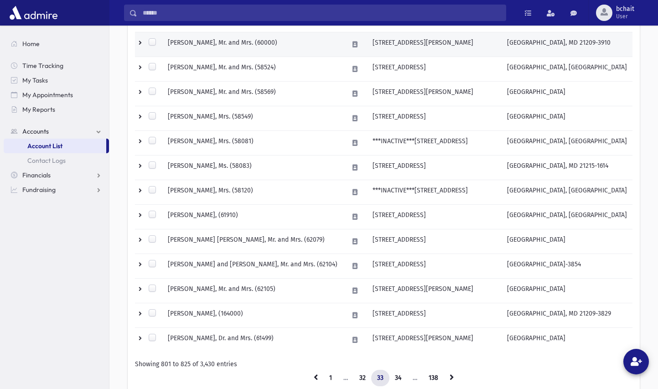
scroll to position [526, 0]
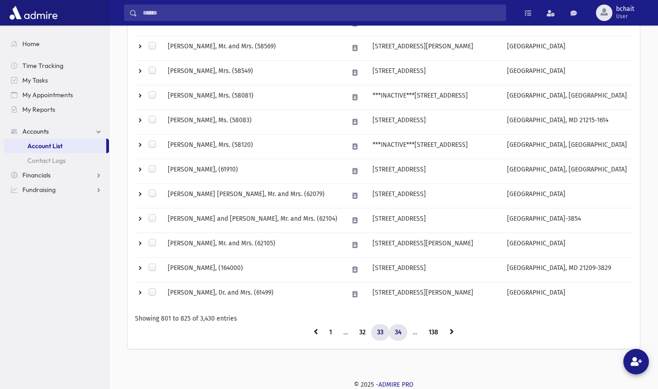
click at [396, 333] on link "34" at bounding box center [398, 332] width 18 height 16
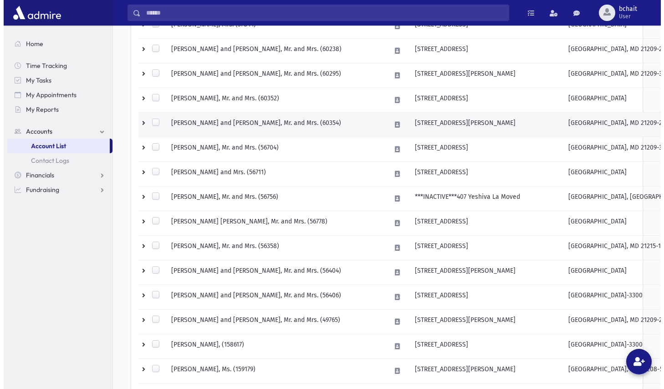
scroll to position [298, 0]
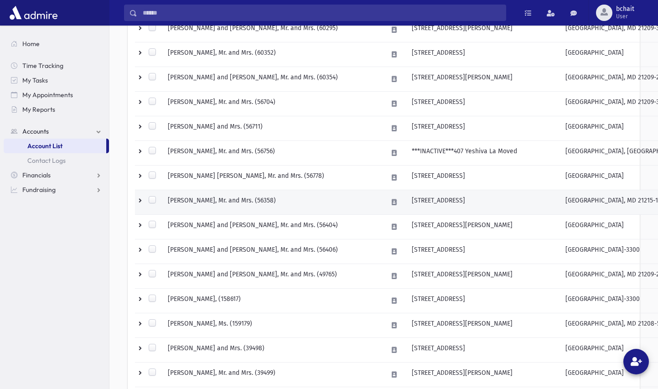
click at [267, 201] on td "FRIEDMAN, Harry, Mr. and Mrs. (56358)" at bounding box center [272, 202] width 220 height 25
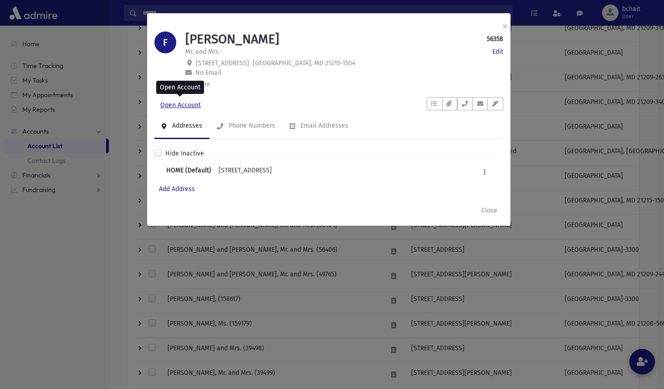
click at [183, 103] on link "Open Account" at bounding box center [180, 105] width 52 height 16
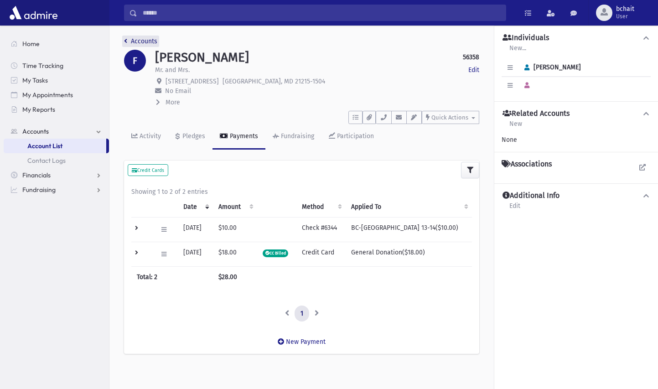
click at [133, 38] on link "Accounts" at bounding box center [140, 41] width 33 height 8
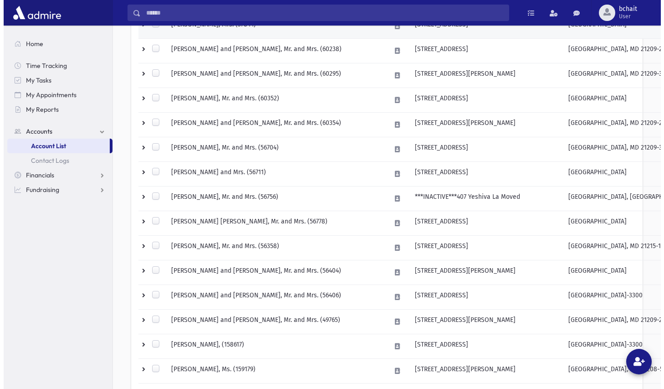
scroll to position [273, 0]
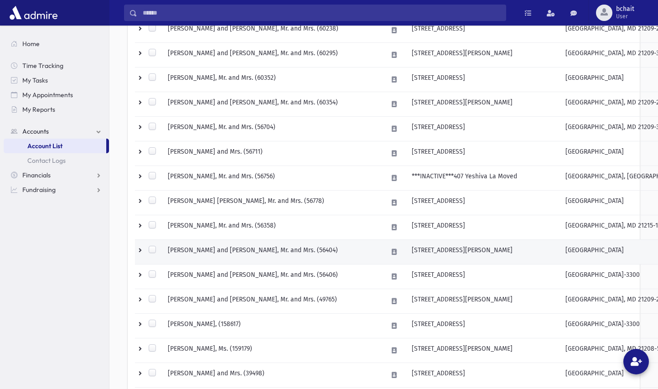
click at [273, 247] on td "FRIEDMAN, Howard and Aileen, Mr. and Mrs. (56404)" at bounding box center [272, 252] width 220 height 25
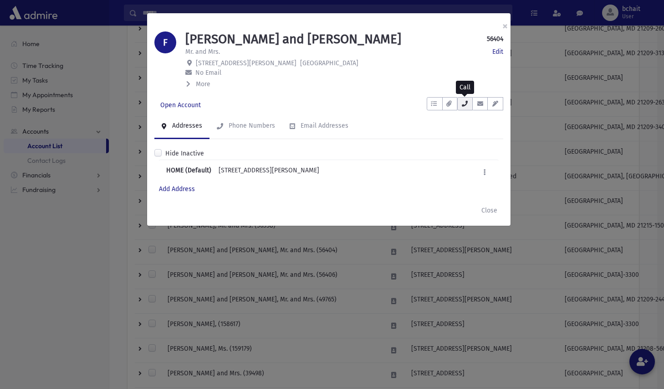
click at [463, 104] on icon "button" at bounding box center [465, 104] width 7 height 6
click at [185, 105] on link "Open Account" at bounding box center [180, 105] width 52 height 16
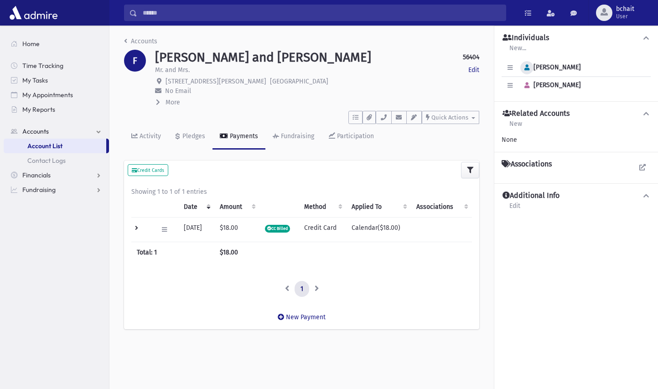
click at [524, 63] on button "button" at bounding box center [526, 67] width 13 height 13
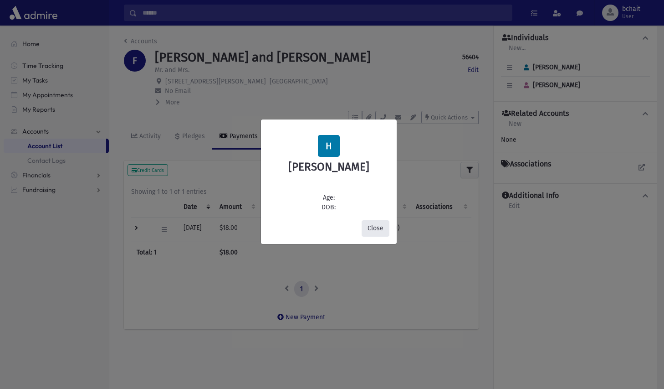
click at [377, 230] on button "Close" at bounding box center [376, 228] width 28 height 16
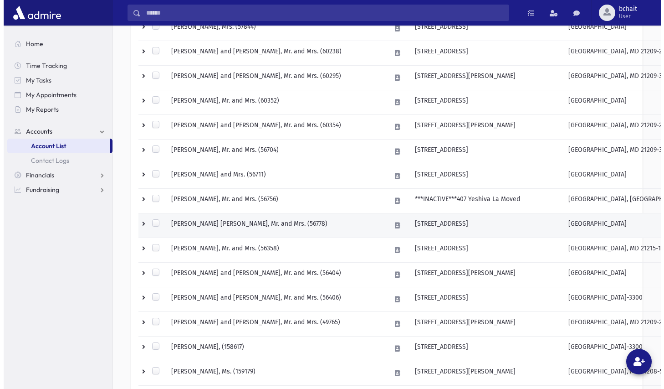
scroll to position [273, 0]
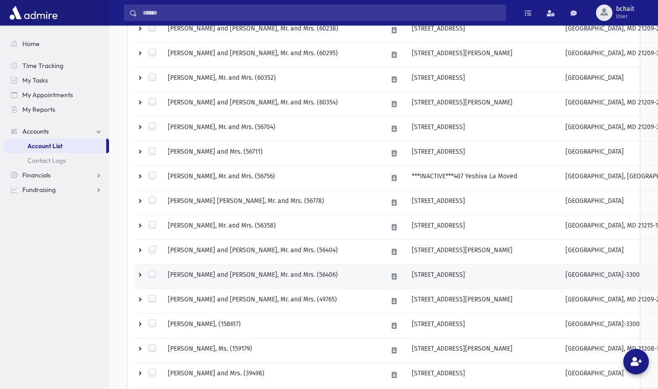
click at [294, 275] on td "[PERSON_NAME] and [PERSON_NAME], Mr. and Mrs. (56406)" at bounding box center [272, 276] width 220 height 25
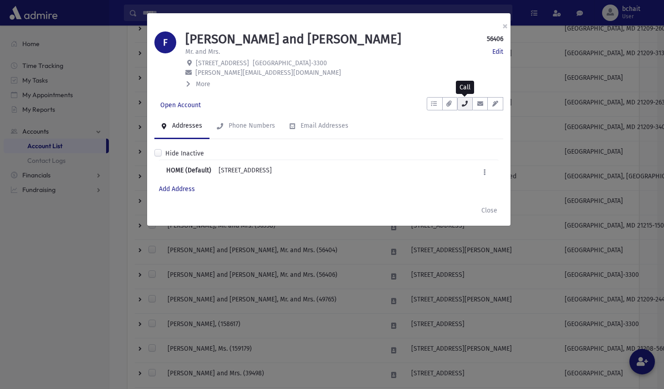
click at [464, 103] on icon "button" at bounding box center [465, 104] width 7 height 6
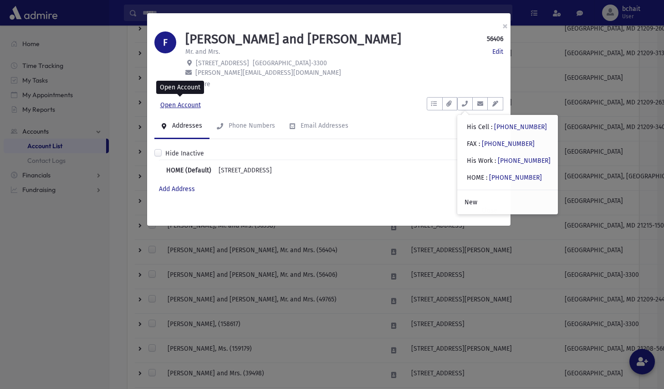
click at [189, 102] on link "Open Account" at bounding box center [180, 105] width 52 height 16
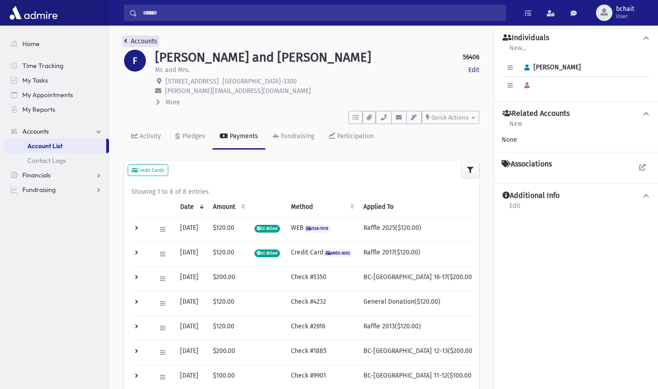
click at [127, 40] on icon "breadcrumb" at bounding box center [125, 41] width 3 height 6
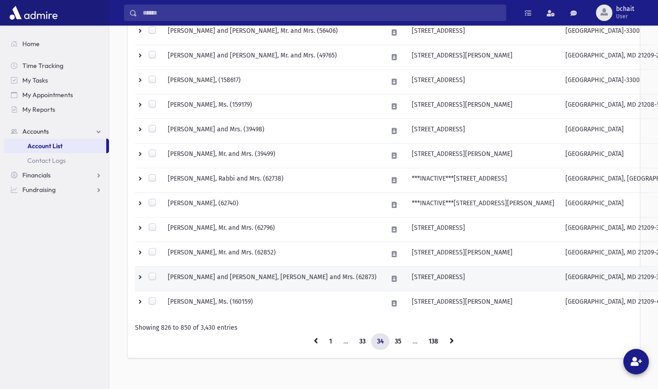
scroll to position [526, 0]
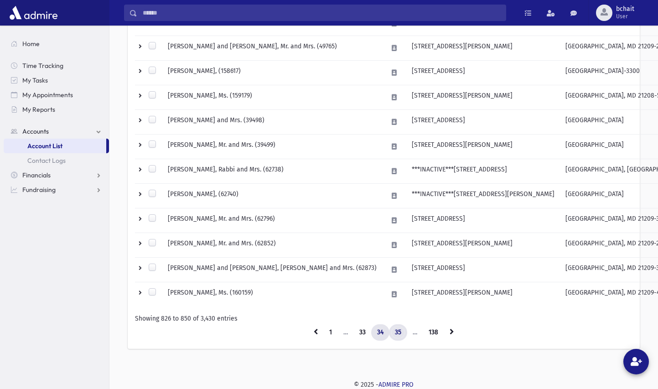
click at [395, 329] on link "35" at bounding box center [398, 332] width 18 height 16
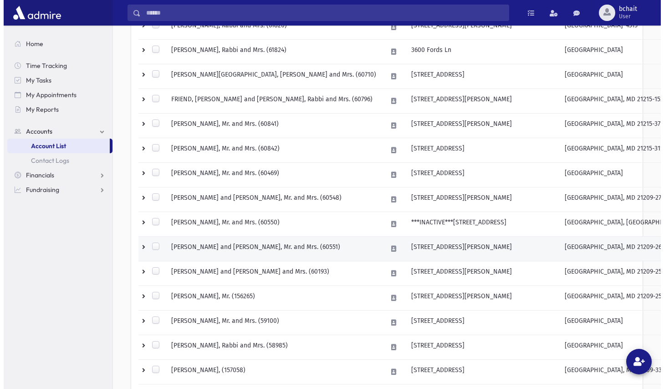
scroll to position [390, 0]
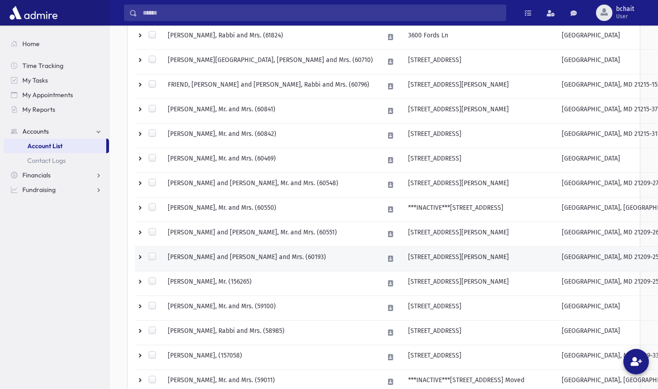
click at [311, 258] on td "[PERSON_NAME] and [PERSON_NAME] and Mrs. (60193)" at bounding box center [270, 259] width 216 height 25
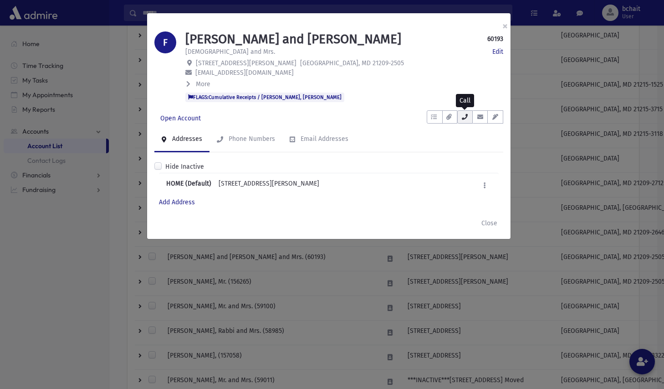
click at [462, 116] on icon "button" at bounding box center [465, 117] width 7 height 6
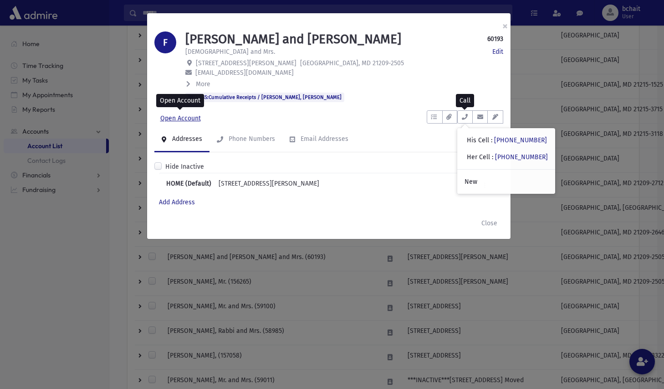
click at [192, 118] on link "Open Account" at bounding box center [180, 118] width 52 height 16
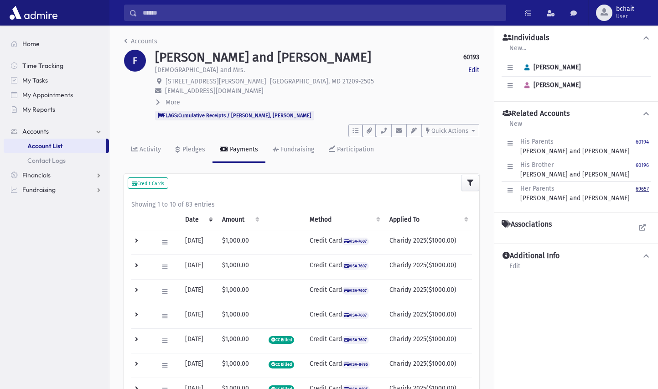
click at [645, 186] on small "69657" at bounding box center [641, 189] width 13 height 6
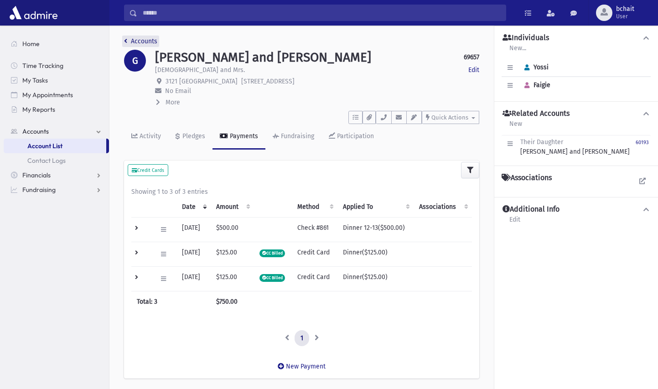
click at [134, 41] on link "Accounts" at bounding box center [140, 41] width 33 height 8
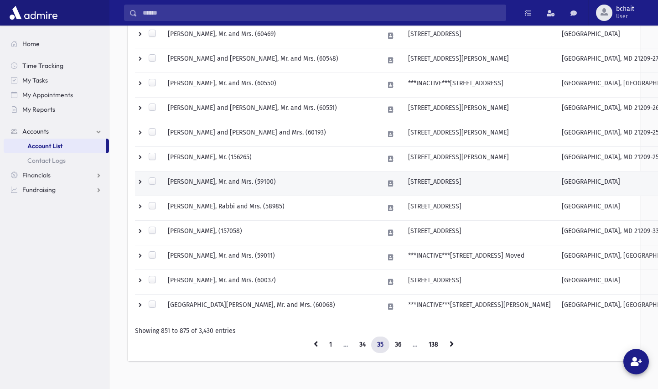
scroll to position [526, 0]
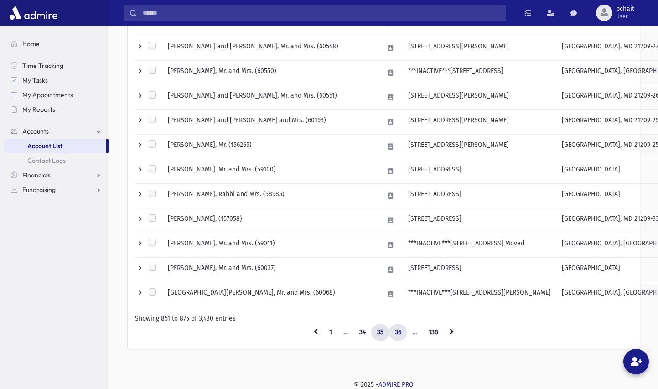
click at [398, 331] on link "36" at bounding box center [398, 332] width 18 height 16
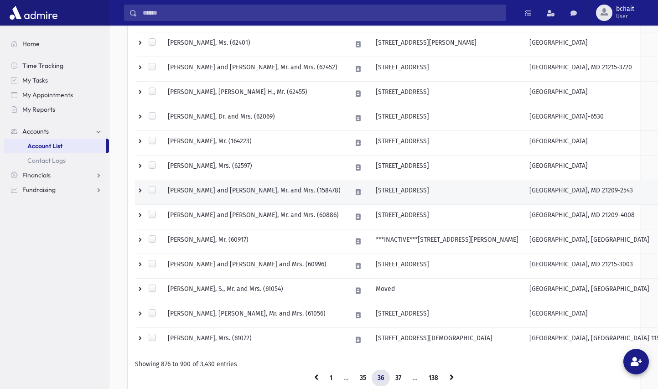
scroll to position [526, 0]
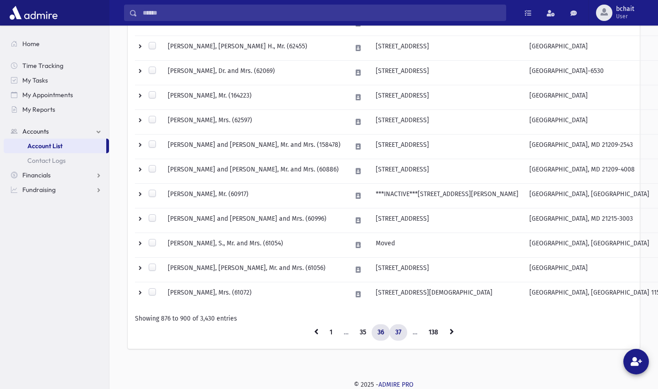
click at [396, 329] on link "37" at bounding box center [398, 332] width 18 height 16
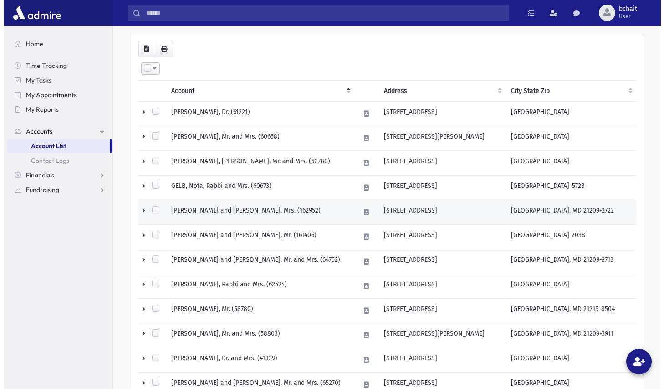
scroll to position [71, 0]
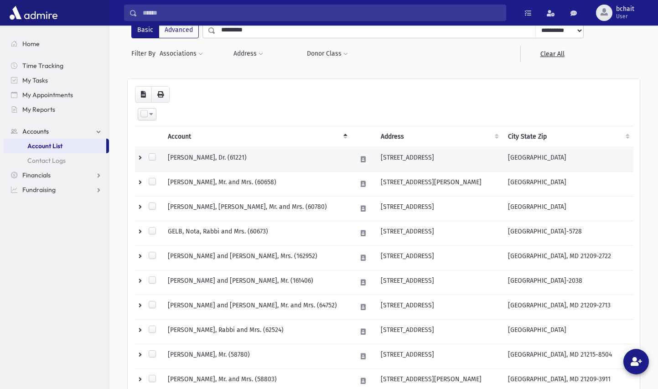
click at [383, 156] on td "[STREET_ADDRESS]" at bounding box center [438, 159] width 127 height 25
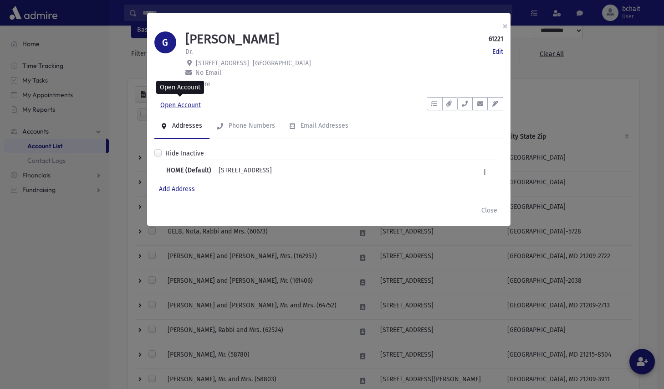
click at [188, 106] on link "Open Account" at bounding box center [180, 105] width 52 height 16
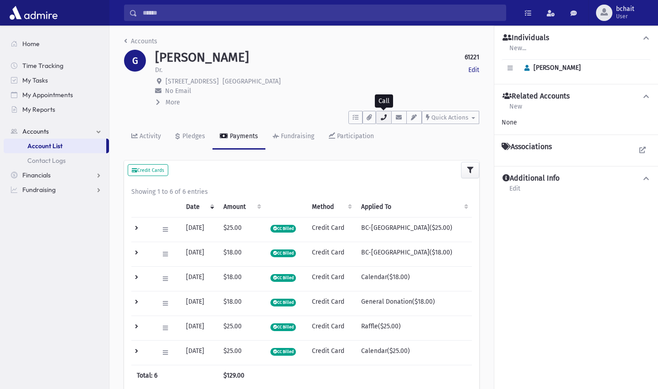
click at [381, 120] on icon "button" at bounding box center [383, 117] width 7 height 6
click at [126, 41] on icon "breadcrumb" at bounding box center [125, 41] width 3 height 6
